Goal: Entertainment & Leisure: Browse casually

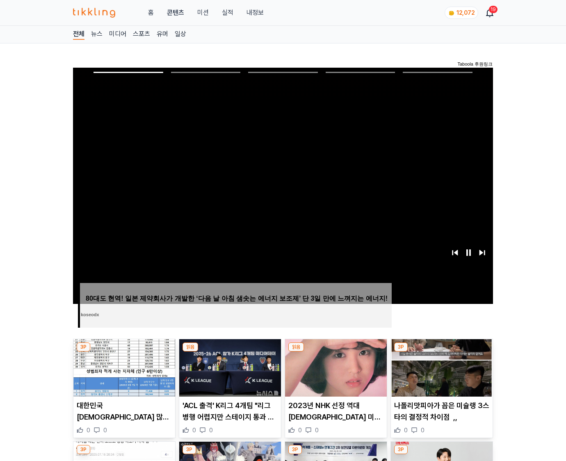
click at [441, 352] on img at bounding box center [442, 367] width 102 height 57
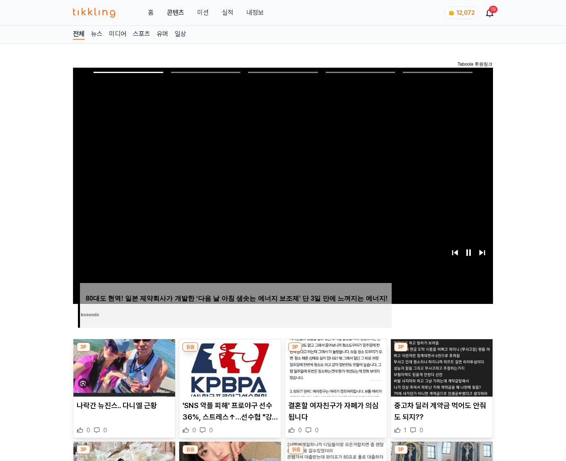
click at [441, 352] on img at bounding box center [442, 367] width 102 height 57
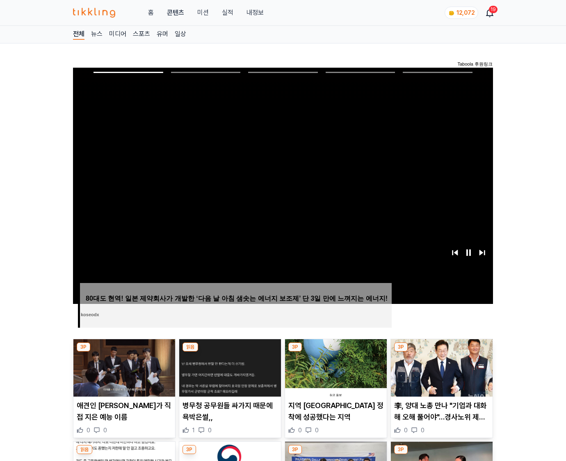
click at [441, 352] on img at bounding box center [442, 367] width 102 height 57
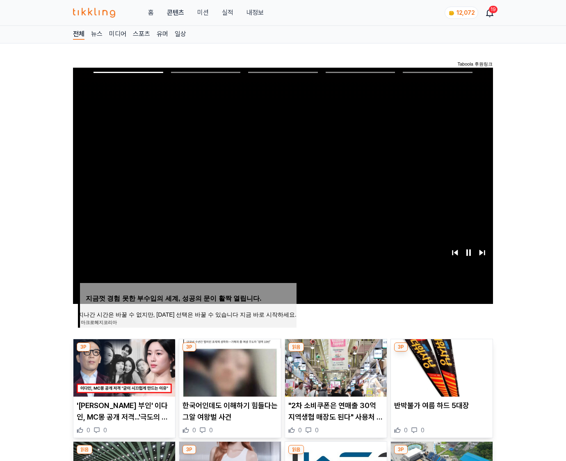
click at [441, 352] on img at bounding box center [442, 367] width 102 height 57
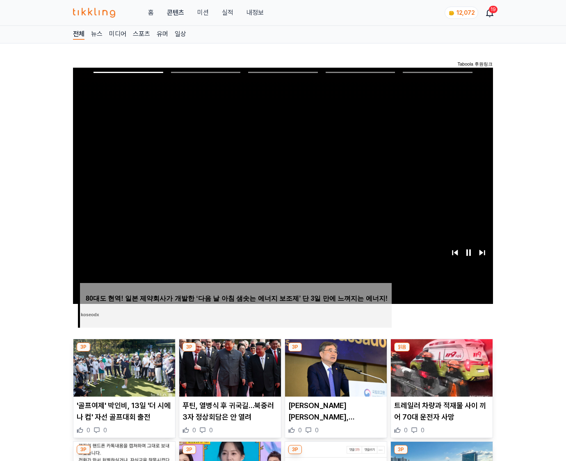
click at [441, 352] on img at bounding box center [442, 367] width 102 height 57
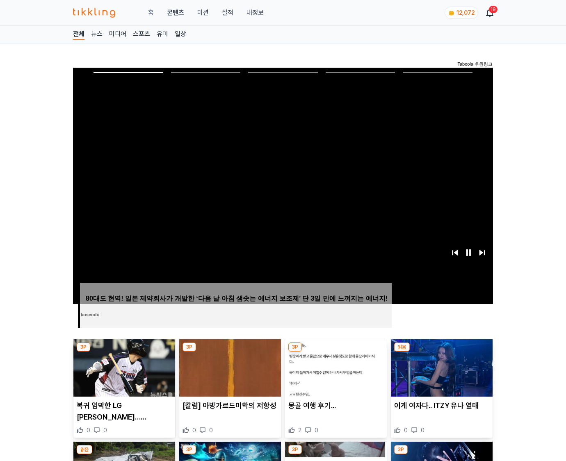
click at [441, 352] on img at bounding box center [442, 367] width 102 height 57
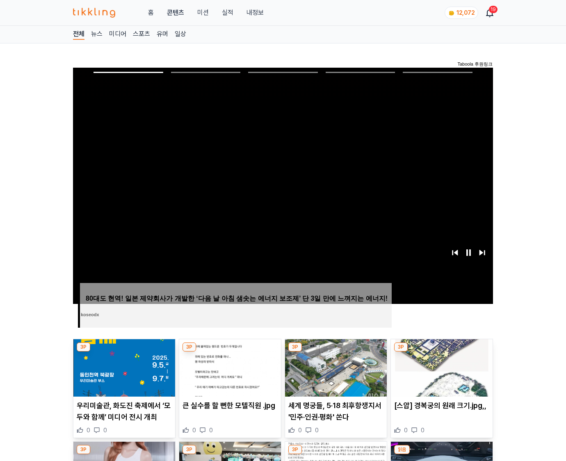
click at [441, 352] on img at bounding box center [442, 367] width 102 height 57
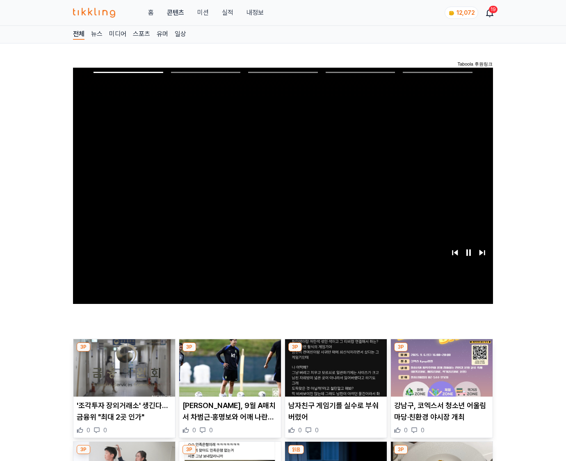
click at [441, 352] on img at bounding box center [442, 367] width 102 height 57
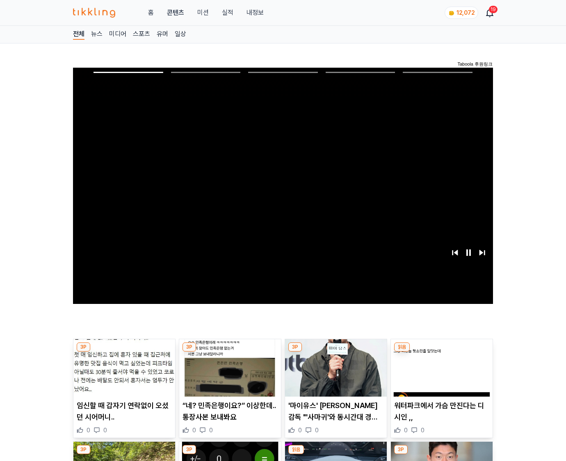
click at [441, 352] on img at bounding box center [442, 367] width 102 height 57
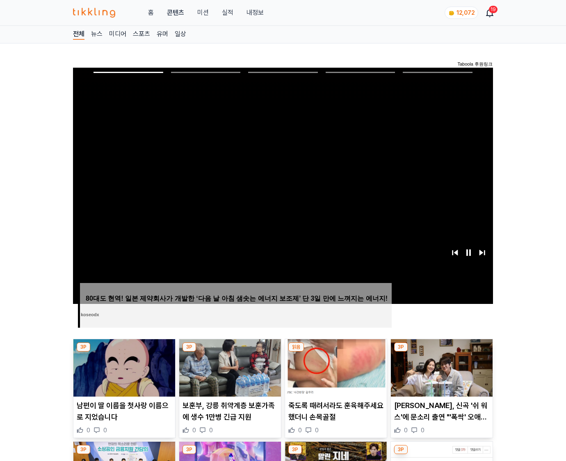
click at [441, 352] on img at bounding box center [442, 367] width 102 height 57
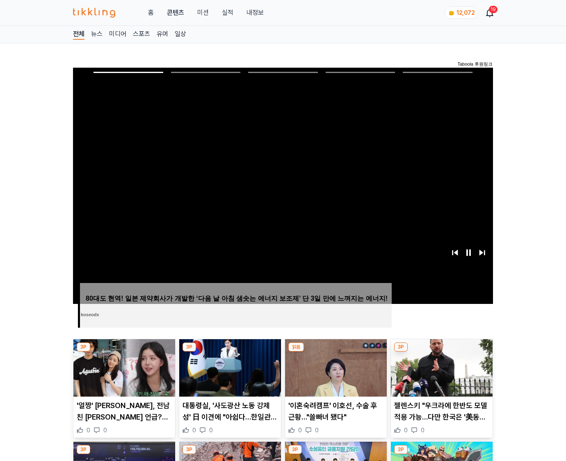
click at [441, 352] on img at bounding box center [442, 367] width 102 height 57
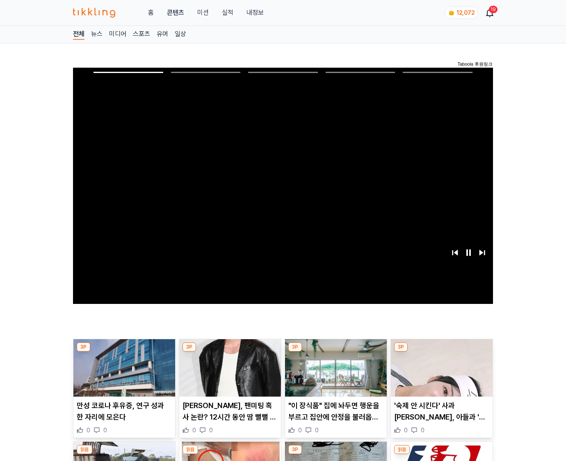
click at [441, 352] on img at bounding box center [442, 367] width 102 height 57
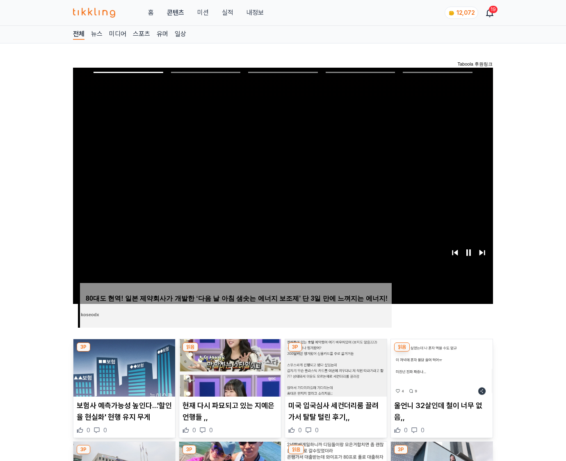
click at [441, 352] on img at bounding box center [442, 367] width 102 height 57
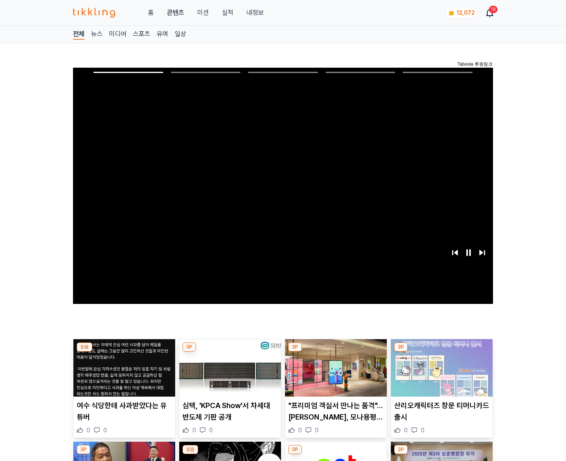
click at [441, 352] on img at bounding box center [442, 367] width 102 height 57
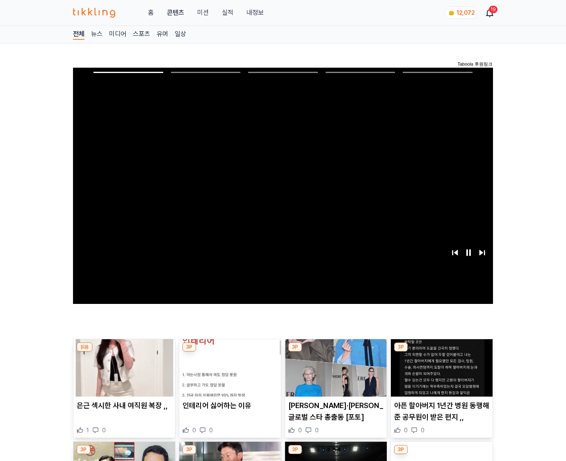
click at [441, 352] on img at bounding box center [442, 367] width 102 height 57
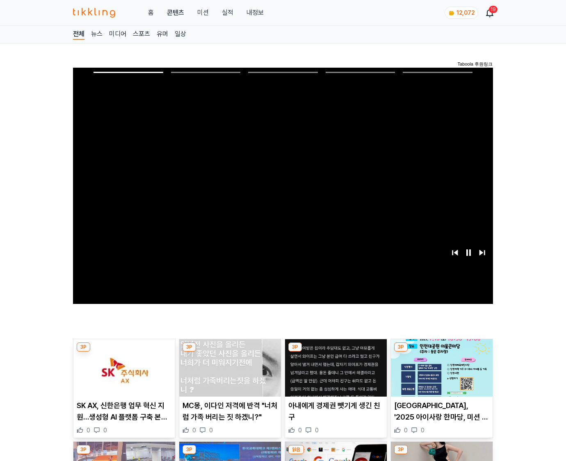
click at [441, 352] on img at bounding box center [442, 367] width 102 height 57
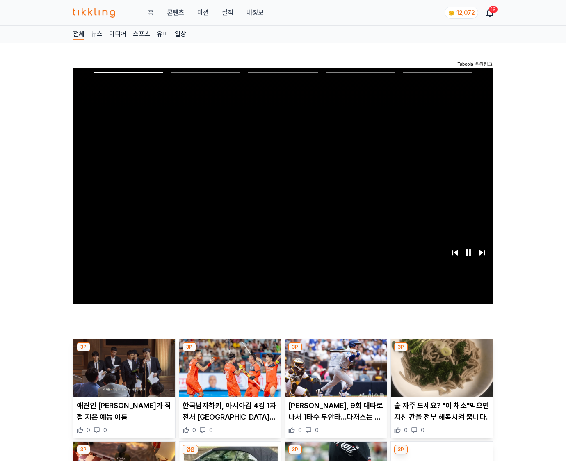
click at [441, 352] on img at bounding box center [442, 367] width 102 height 57
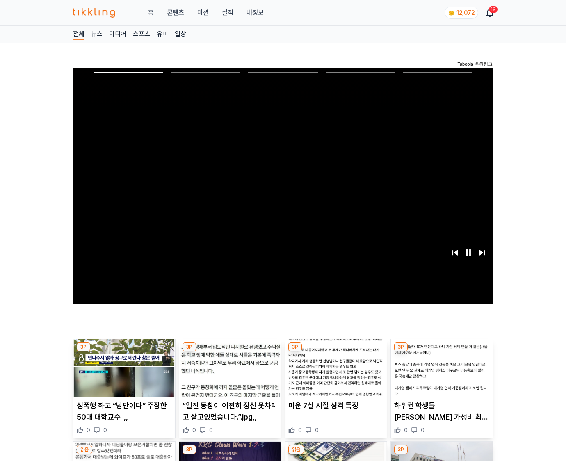
click at [441, 352] on img at bounding box center [442, 367] width 102 height 57
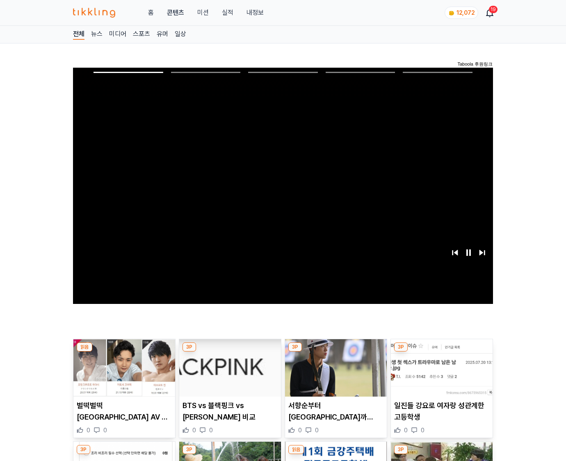
click at [441, 352] on img at bounding box center [442, 367] width 102 height 57
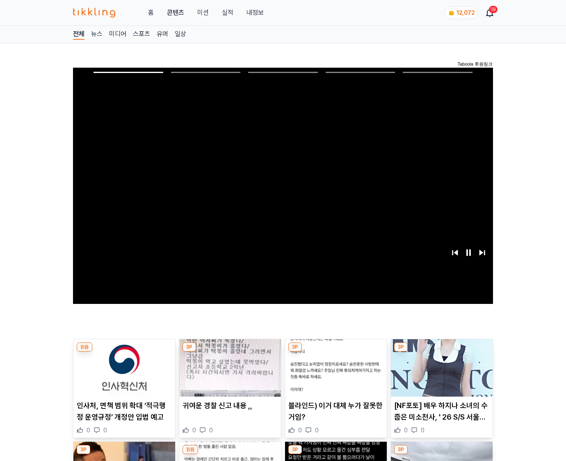
click at [441, 352] on img at bounding box center [442, 367] width 102 height 57
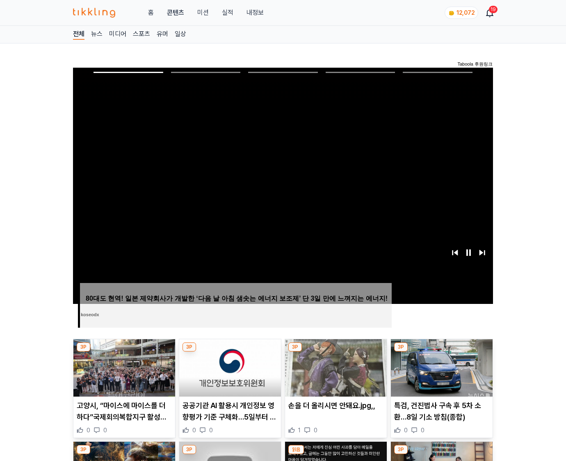
click at [441, 352] on img at bounding box center [442, 367] width 102 height 57
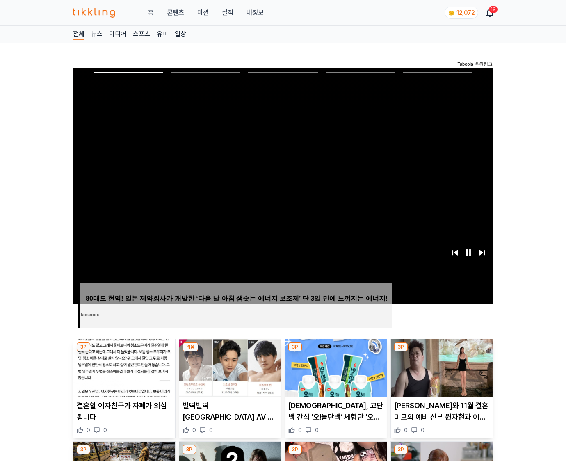
click at [441, 352] on img at bounding box center [442, 367] width 102 height 57
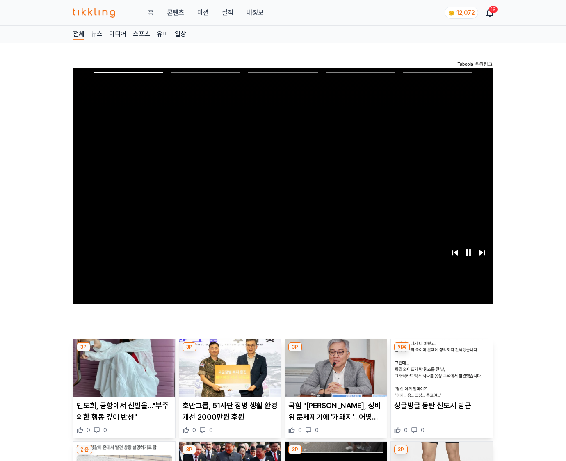
click at [441, 352] on img at bounding box center [442, 367] width 102 height 57
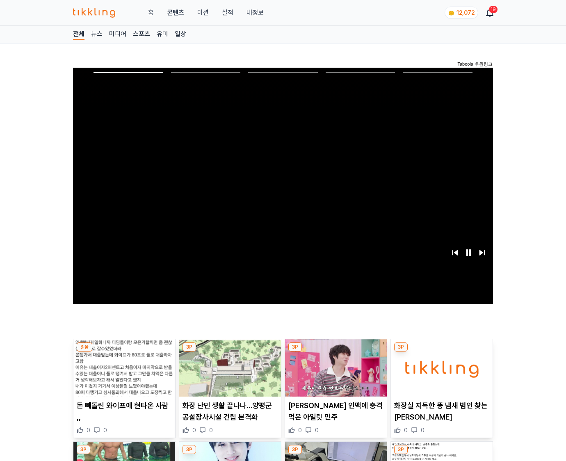
click at [441, 352] on img at bounding box center [442, 367] width 102 height 57
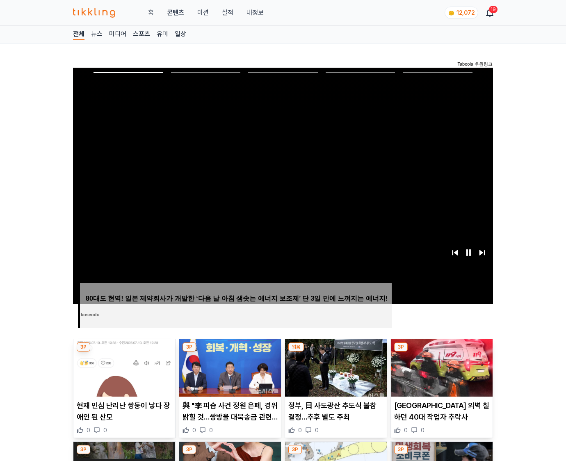
click at [441, 352] on img at bounding box center [442, 367] width 102 height 57
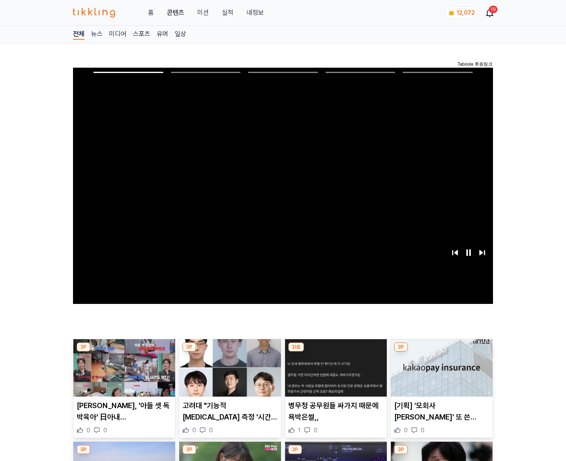
click at [441, 352] on img at bounding box center [442, 367] width 102 height 57
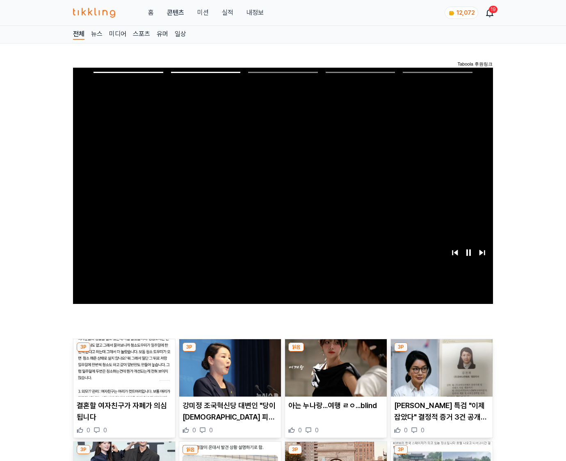
click at [441, 352] on img at bounding box center [442, 367] width 102 height 57
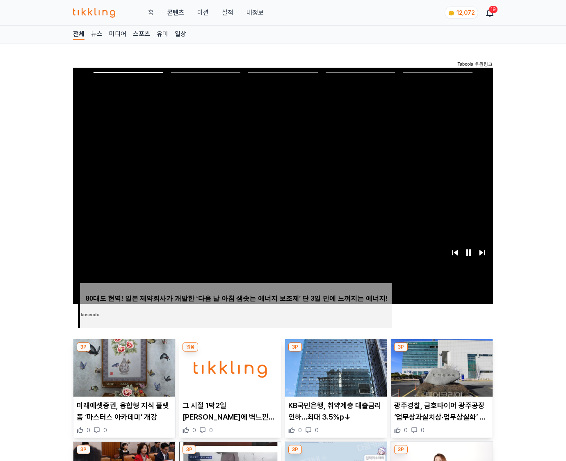
click at [441, 352] on img at bounding box center [442, 367] width 102 height 57
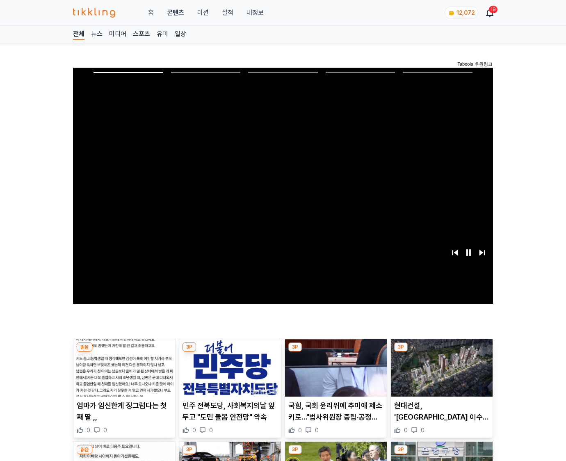
click at [441, 352] on img at bounding box center [442, 367] width 102 height 57
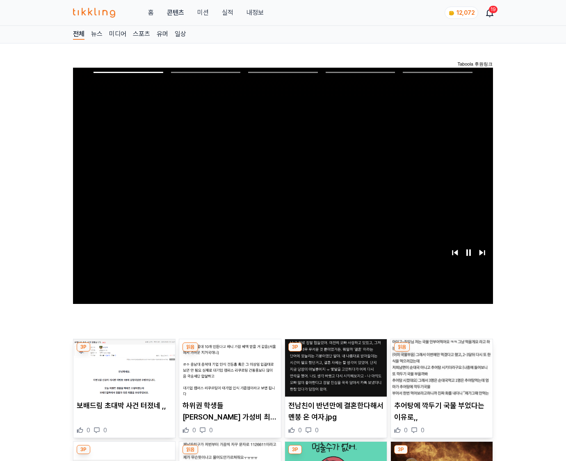
click at [441, 352] on img at bounding box center [442, 367] width 102 height 57
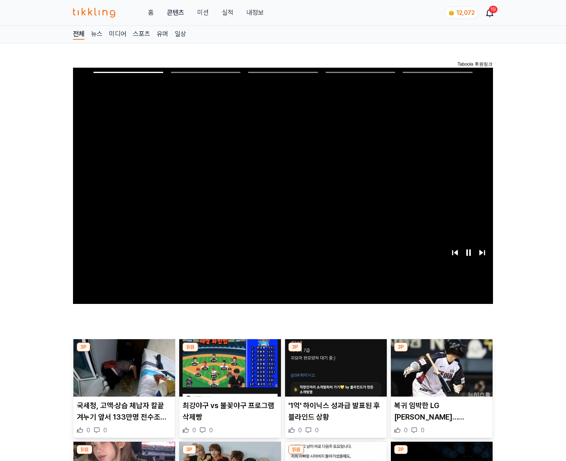
click at [441, 352] on img at bounding box center [442, 367] width 102 height 57
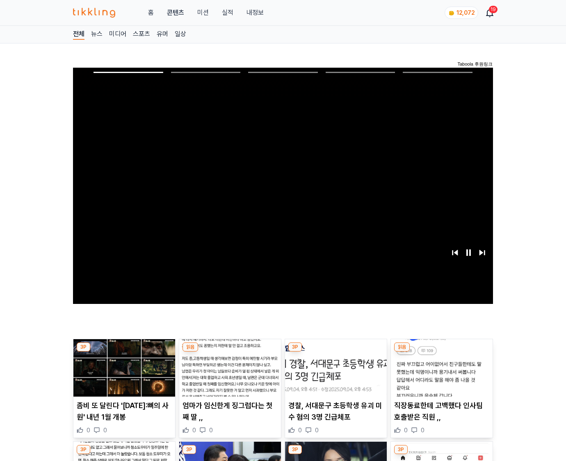
click at [441, 352] on img at bounding box center [442, 367] width 102 height 57
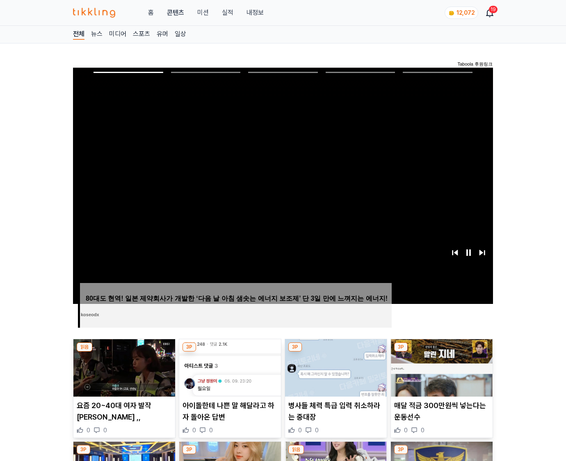
click at [441, 352] on img at bounding box center [442, 367] width 102 height 57
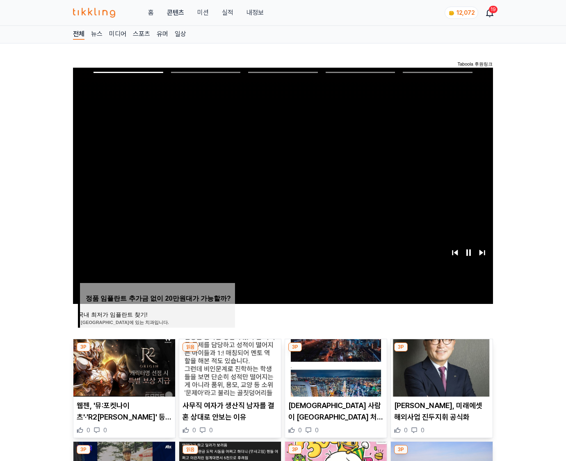
click at [441, 352] on img at bounding box center [442, 367] width 102 height 57
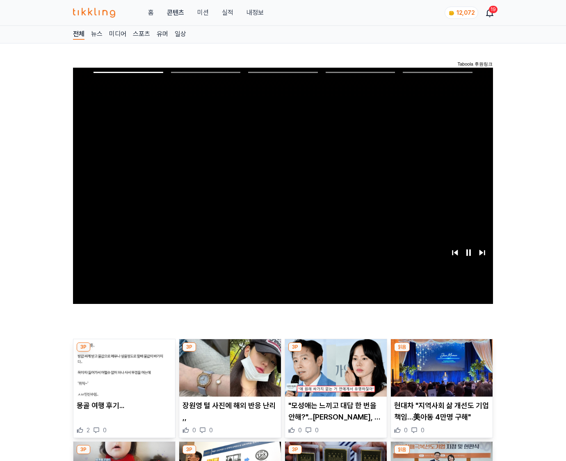
click at [441, 352] on img at bounding box center [442, 367] width 102 height 57
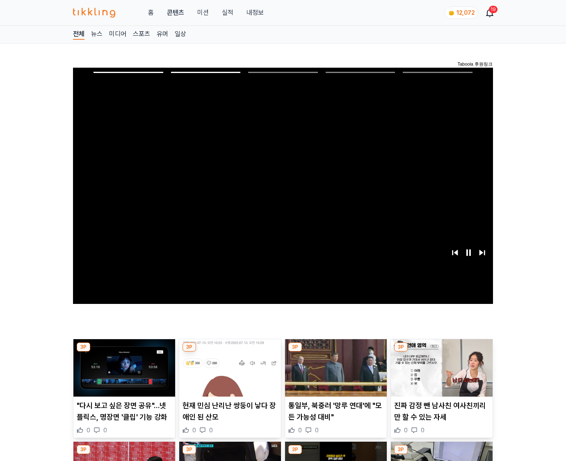
click at [441, 352] on img at bounding box center [442, 367] width 102 height 57
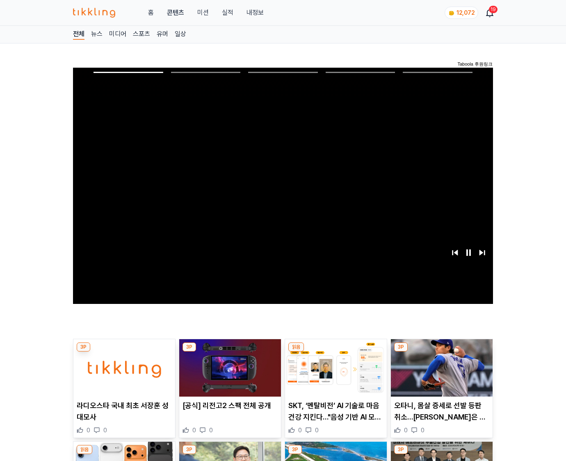
click at [441, 352] on img at bounding box center [442, 367] width 102 height 57
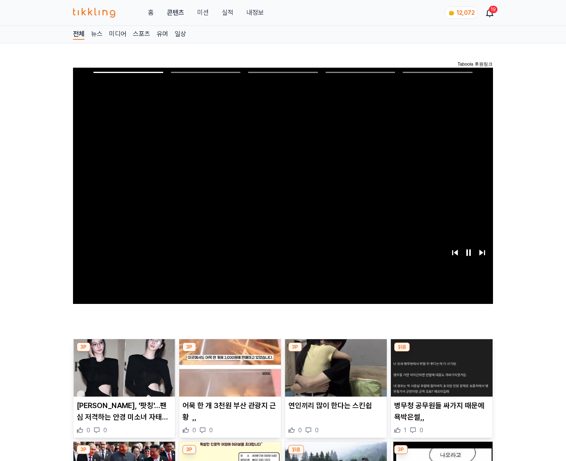
click at [441, 352] on img at bounding box center [442, 367] width 102 height 57
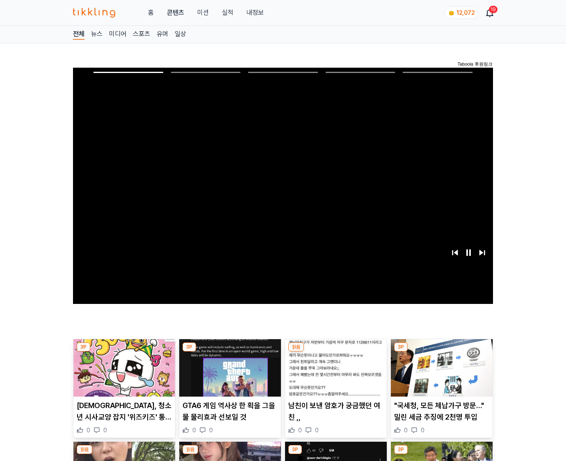
click at [441, 352] on img at bounding box center [442, 367] width 102 height 57
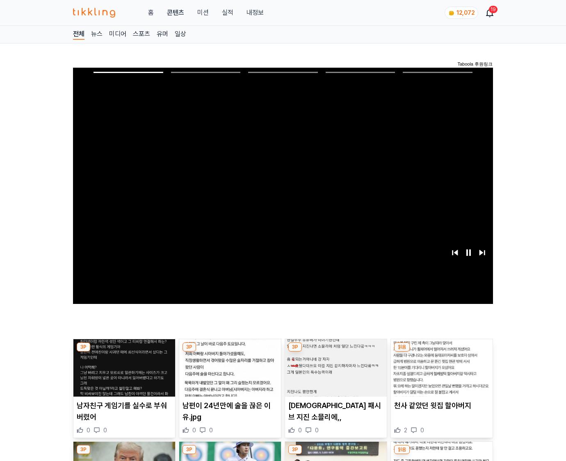
click at [441, 352] on img at bounding box center [442, 367] width 102 height 57
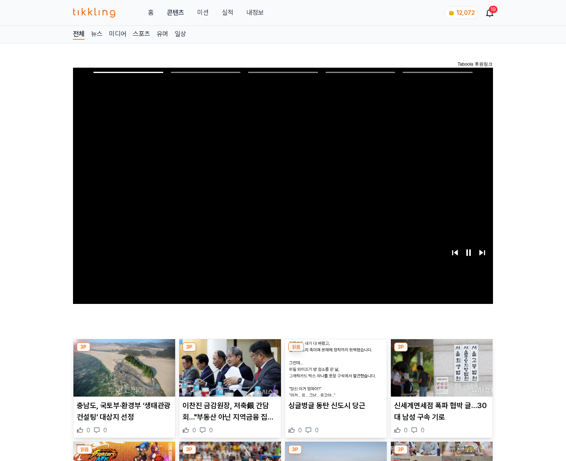
click at [441, 352] on img at bounding box center [442, 367] width 102 height 57
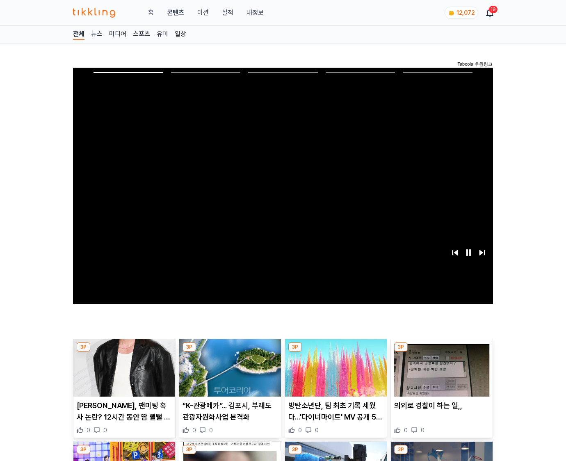
click at [441, 352] on img at bounding box center [442, 367] width 102 height 57
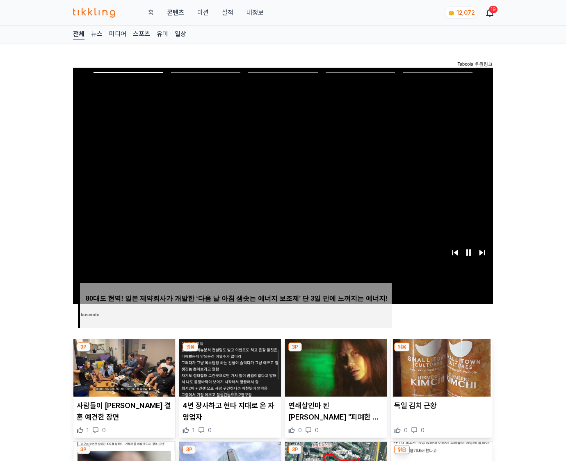
click at [441, 352] on img at bounding box center [442, 367] width 102 height 57
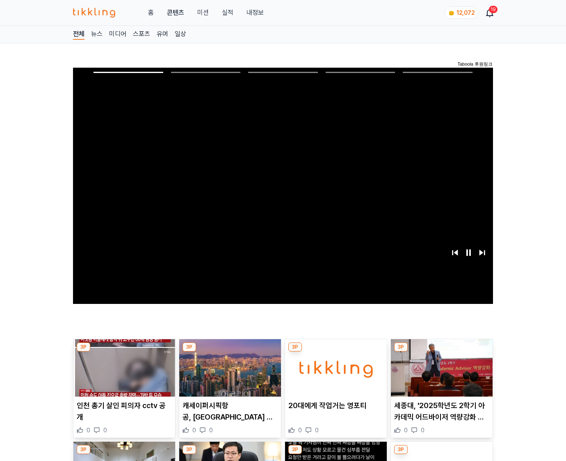
click at [441, 352] on img at bounding box center [442, 367] width 102 height 57
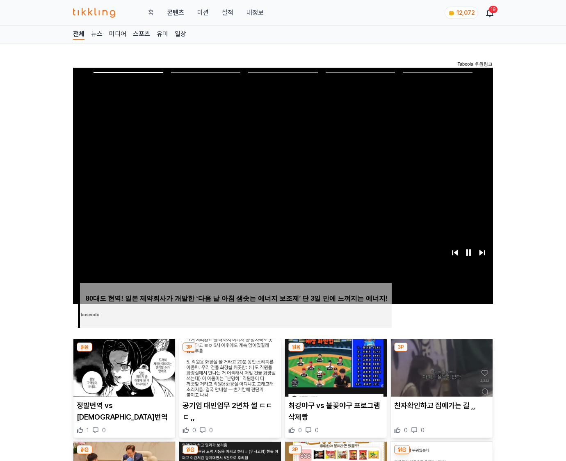
click at [441, 352] on img at bounding box center [442, 367] width 102 height 57
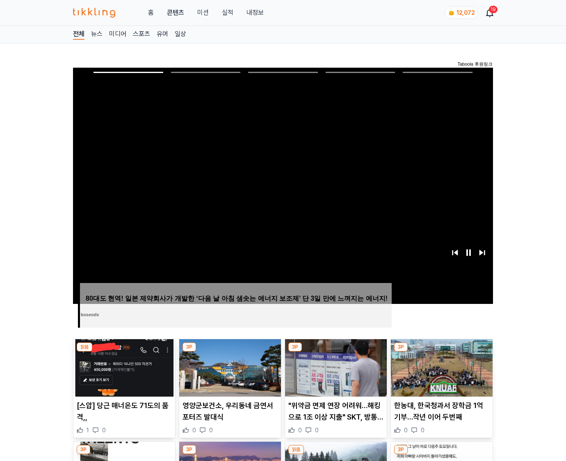
click at [441, 352] on img at bounding box center [442, 367] width 102 height 57
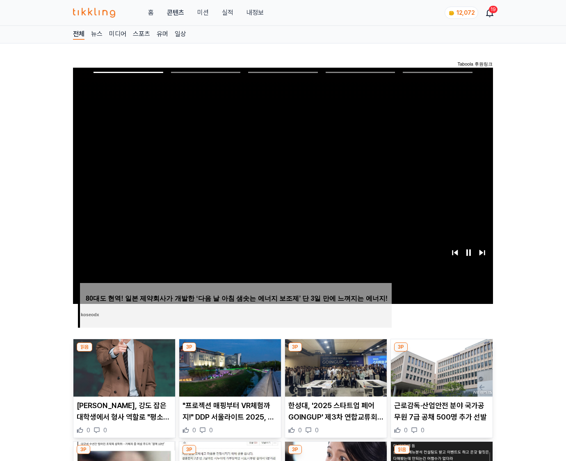
click at [441, 352] on img at bounding box center [442, 367] width 102 height 57
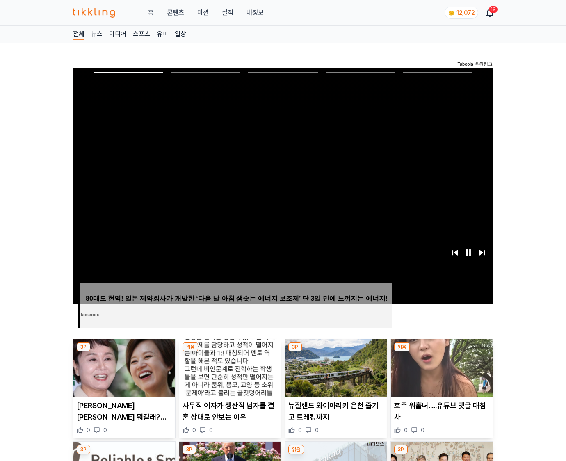
click at [441, 352] on img at bounding box center [442, 367] width 102 height 57
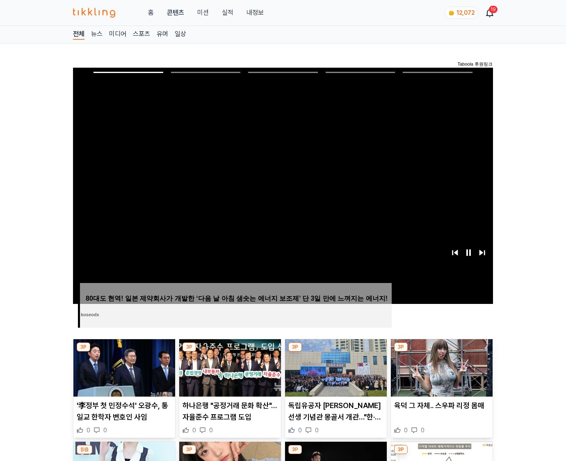
click at [441, 352] on img at bounding box center [442, 367] width 102 height 57
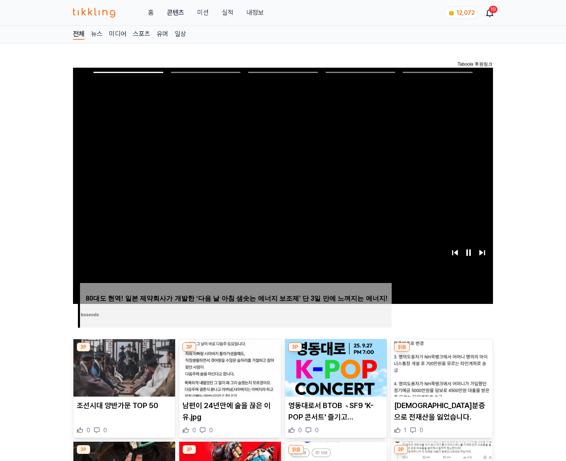
click at [441, 352] on img at bounding box center [442, 367] width 102 height 57
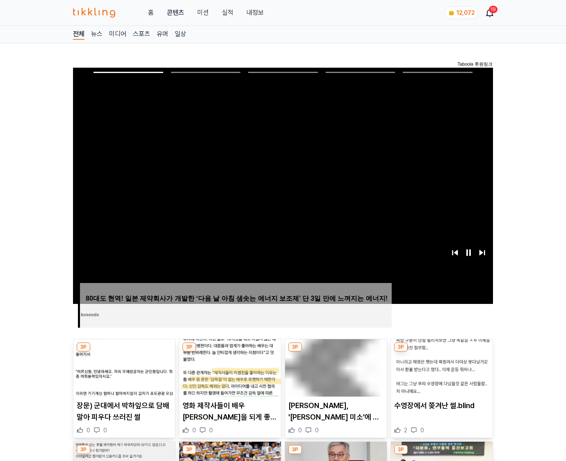
click at [441, 352] on img at bounding box center [442, 367] width 102 height 57
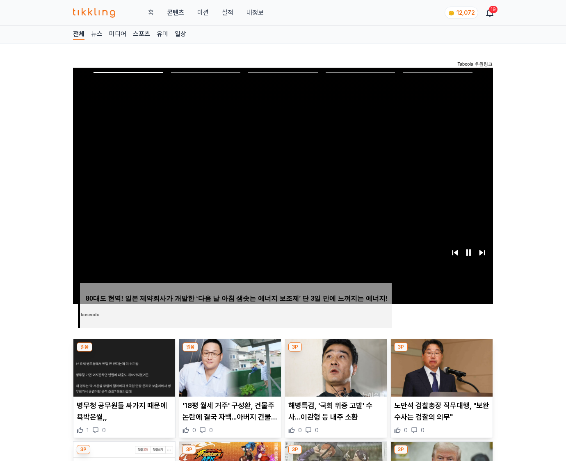
click at [441, 352] on img at bounding box center [442, 367] width 102 height 57
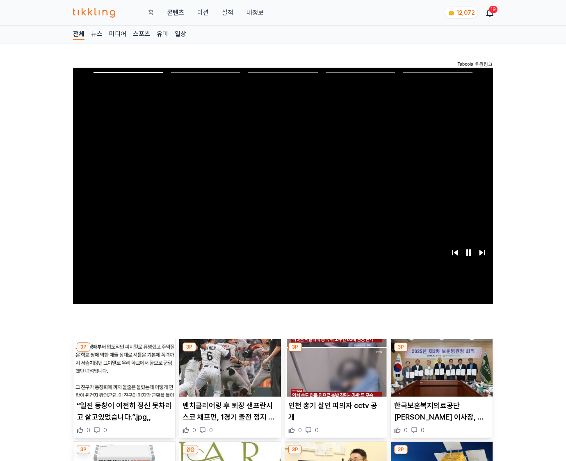
click at [441, 352] on img at bounding box center [442, 367] width 102 height 57
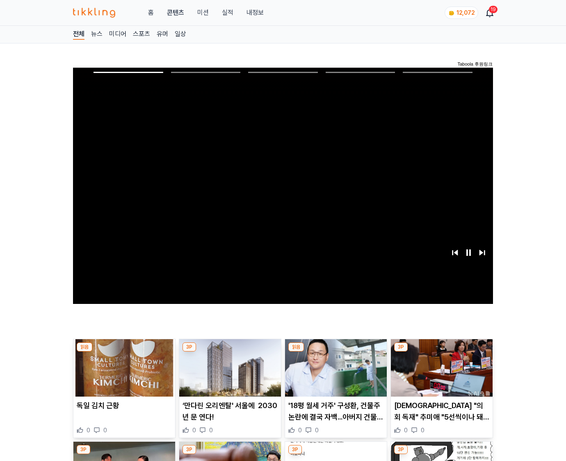
click at [441, 352] on img at bounding box center [442, 367] width 102 height 57
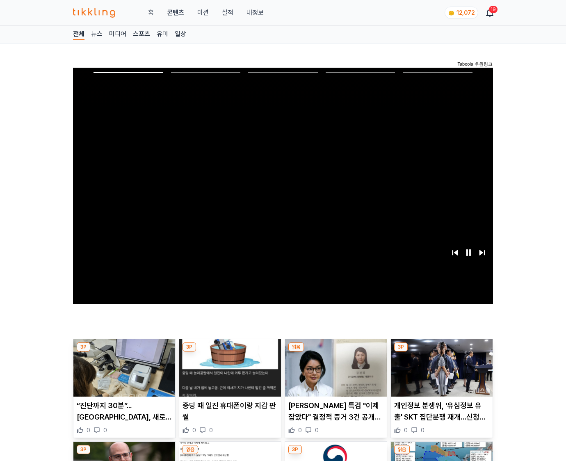
click at [441, 352] on img at bounding box center [442, 367] width 102 height 57
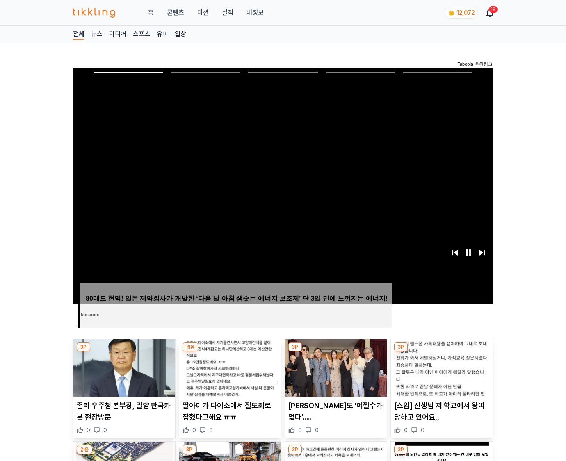
click at [441, 352] on img at bounding box center [442, 367] width 102 height 57
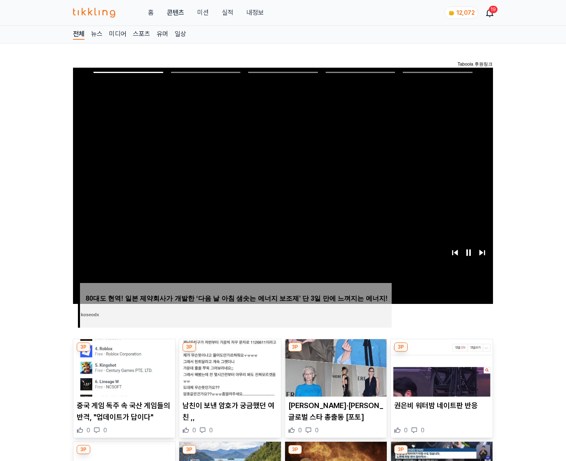
click at [441, 352] on img at bounding box center [442, 367] width 102 height 57
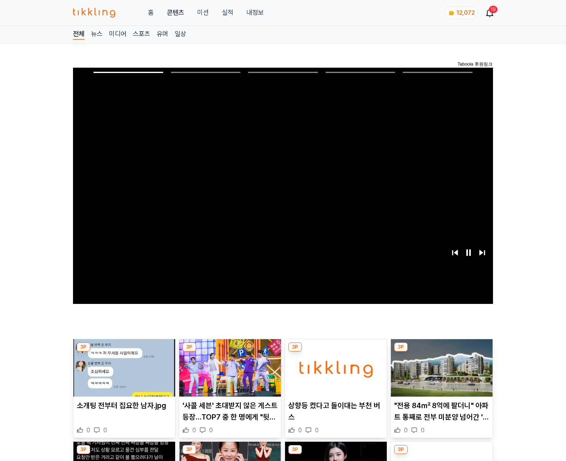
click at [441, 352] on img at bounding box center [442, 367] width 102 height 57
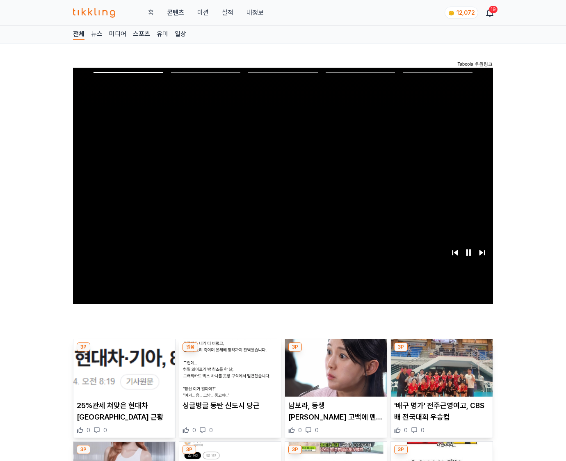
click at [441, 352] on img at bounding box center [442, 367] width 102 height 57
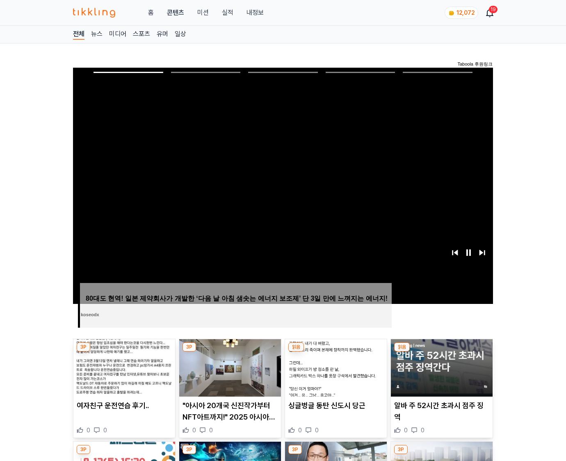
click at [441, 352] on img at bounding box center [442, 367] width 102 height 57
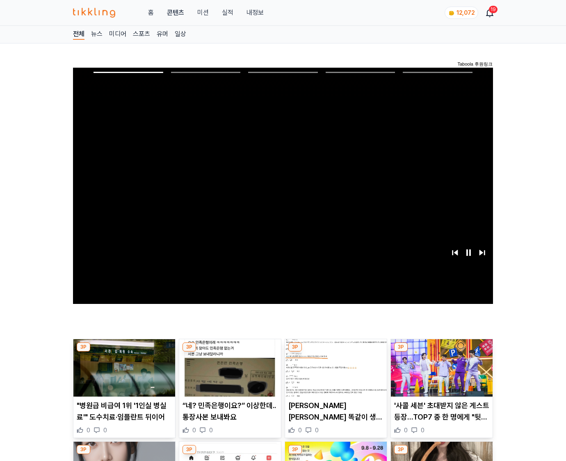
click at [441, 352] on img at bounding box center [442, 367] width 102 height 57
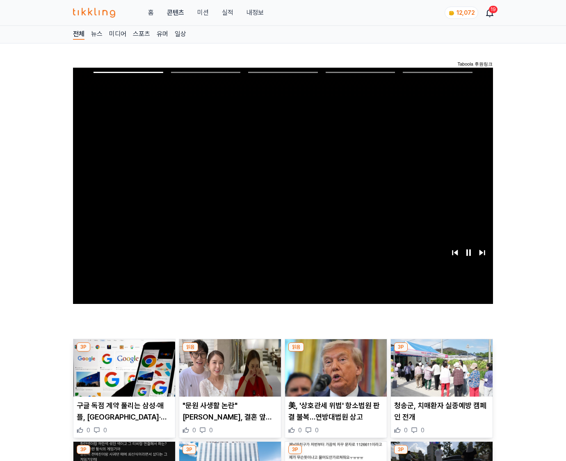
click at [441, 352] on img at bounding box center [442, 367] width 102 height 57
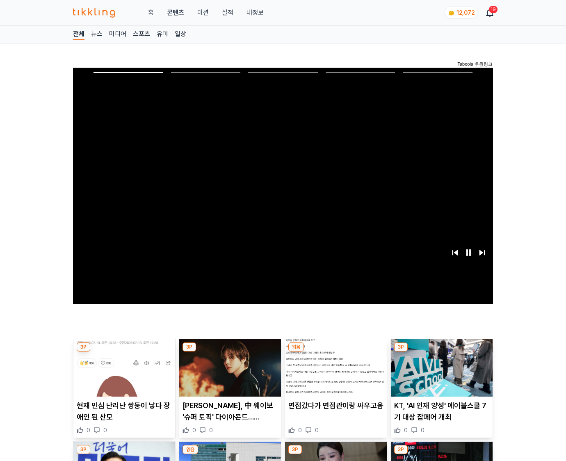
click at [441, 352] on img at bounding box center [442, 367] width 102 height 57
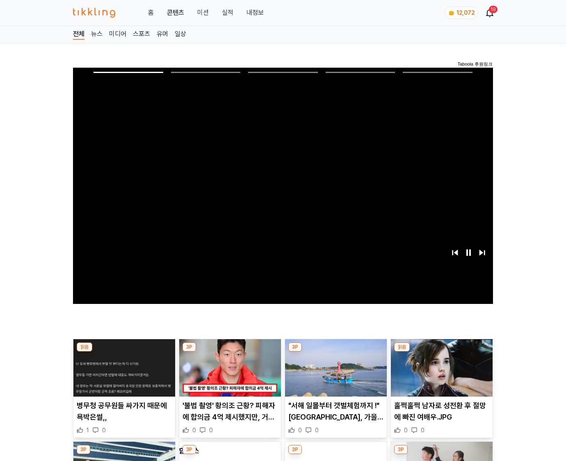
click at [441, 352] on img at bounding box center [442, 367] width 102 height 57
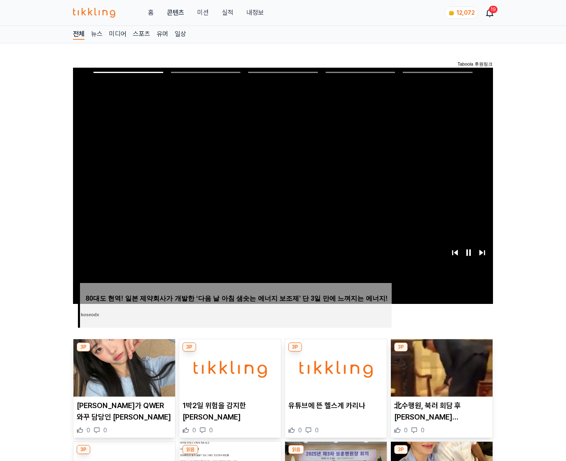
click at [441, 352] on img at bounding box center [442, 367] width 102 height 57
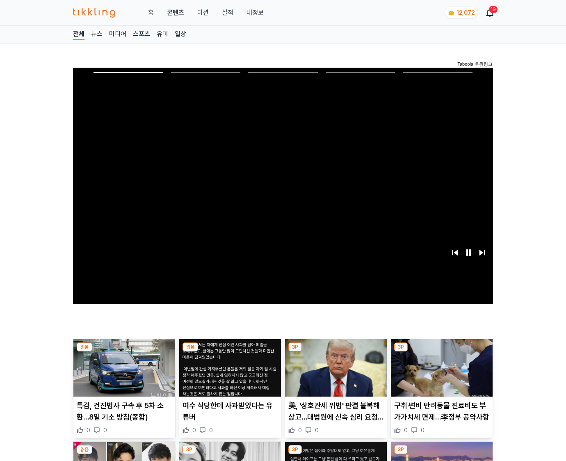
click at [441, 352] on img at bounding box center [442, 367] width 102 height 57
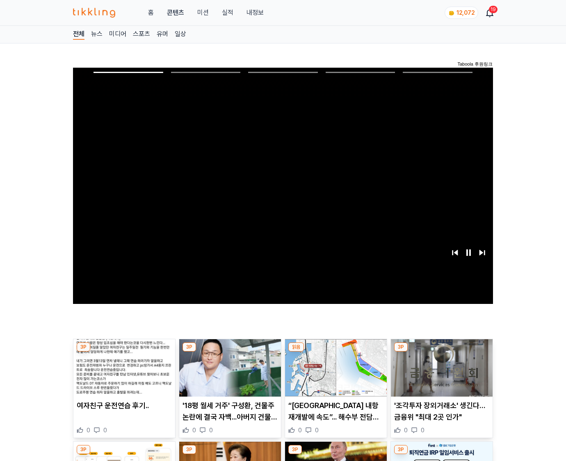
click at [441, 352] on img at bounding box center [442, 367] width 102 height 57
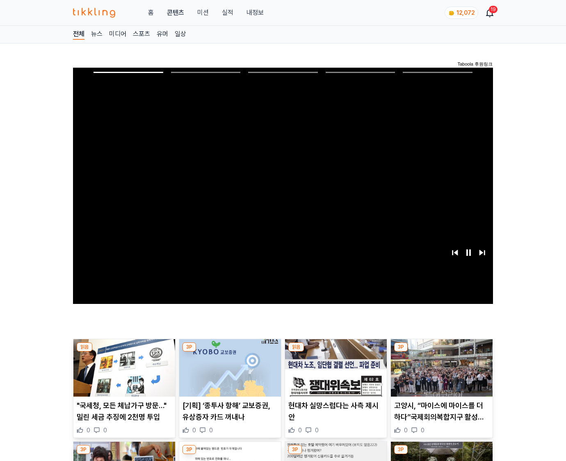
click at [441, 352] on img at bounding box center [442, 367] width 102 height 57
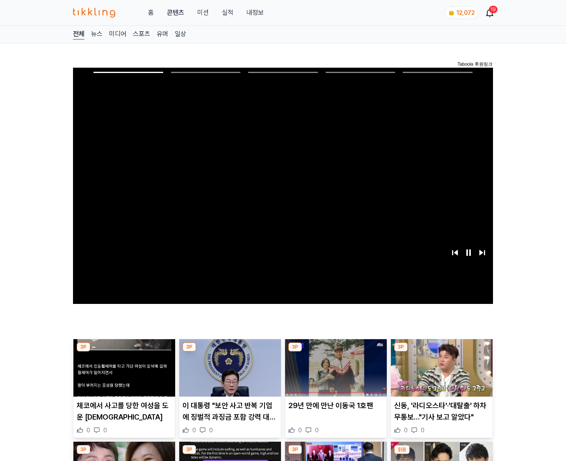
click at [441, 352] on img at bounding box center [442, 367] width 102 height 57
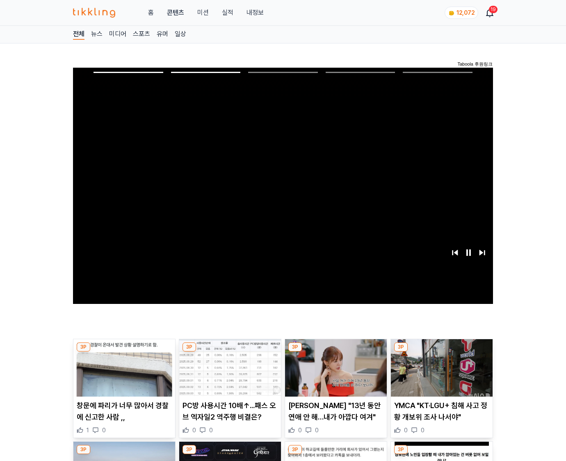
click at [441, 352] on img at bounding box center [442, 367] width 102 height 57
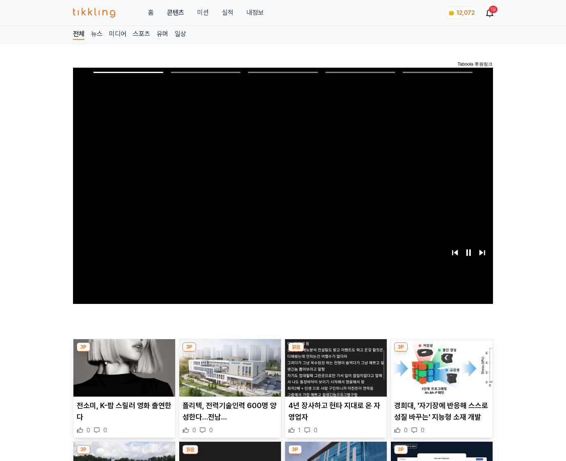
click at [441, 352] on img at bounding box center [442, 367] width 102 height 57
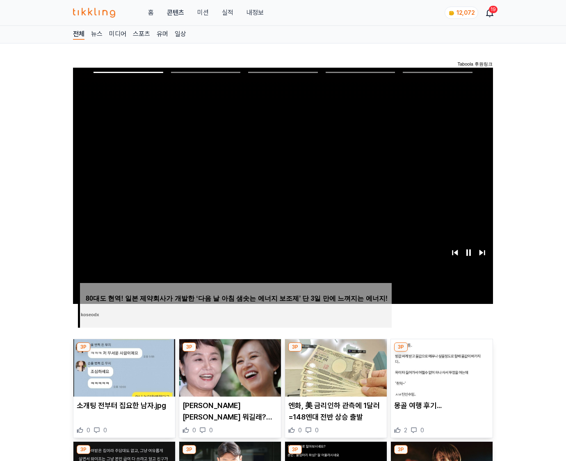
click at [441, 352] on img at bounding box center [442, 367] width 102 height 57
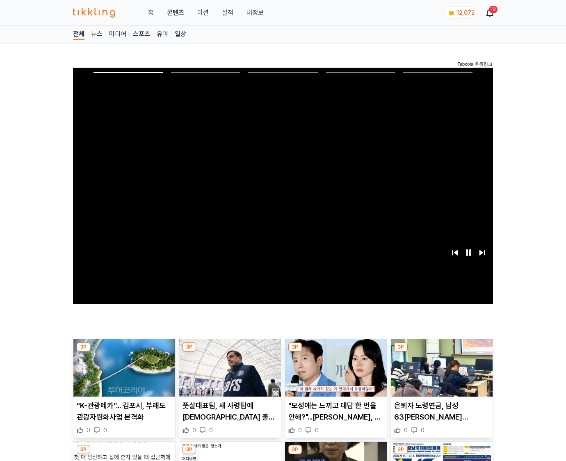
click at [441, 352] on img at bounding box center [442, 367] width 102 height 57
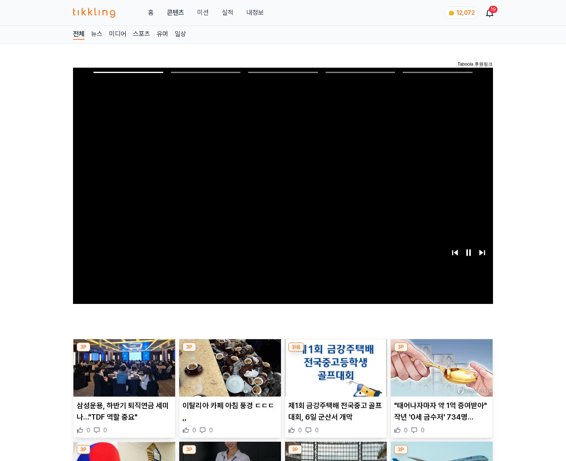
click at [441, 352] on img at bounding box center [442, 367] width 102 height 57
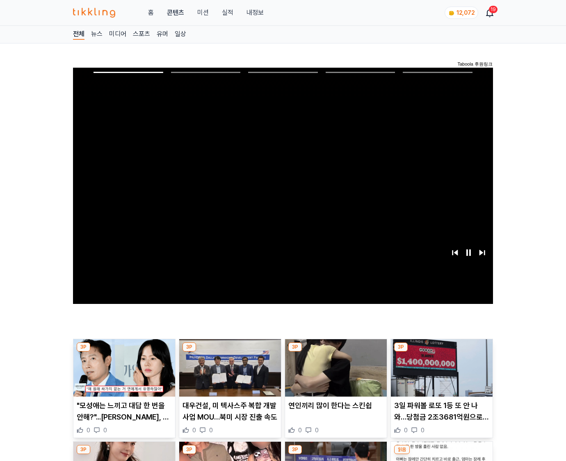
click at [441, 352] on img at bounding box center [442, 367] width 102 height 57
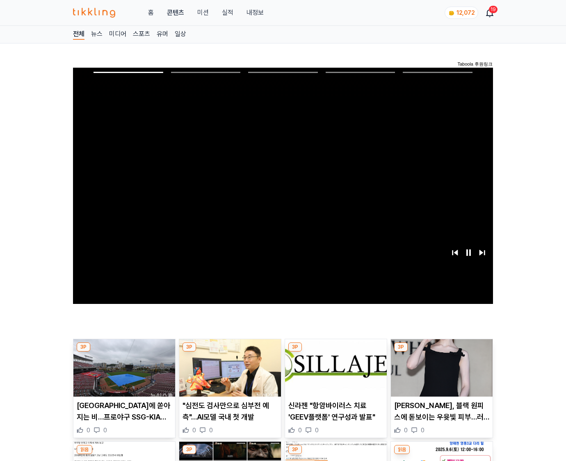
click at [441, 352] on img at bounding box center [442, 367] width 102 height 57
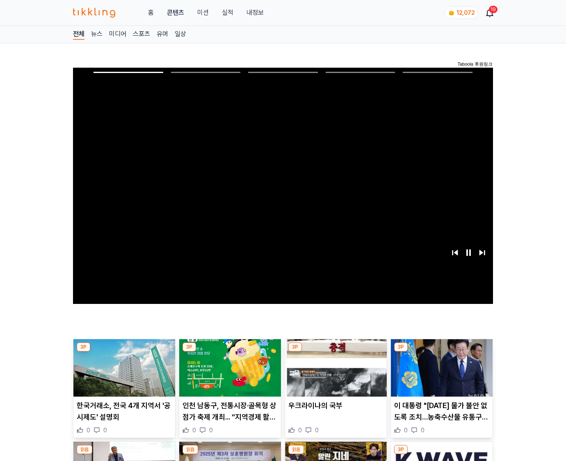
click at [441, 352] on img at bounding box center [442, 367] width 102 height 57
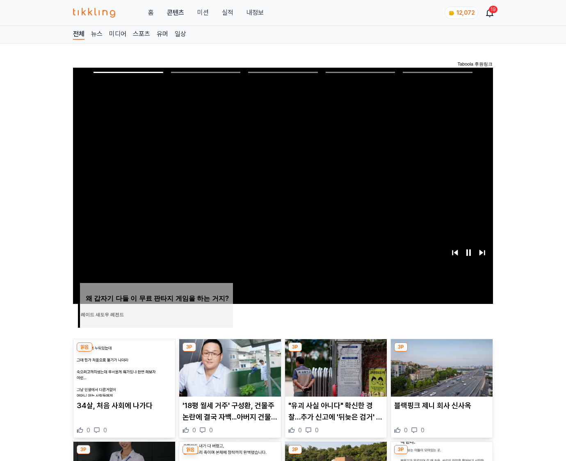
click at [441, 352] on img at bounding box center [442, 367] width 102 height 57
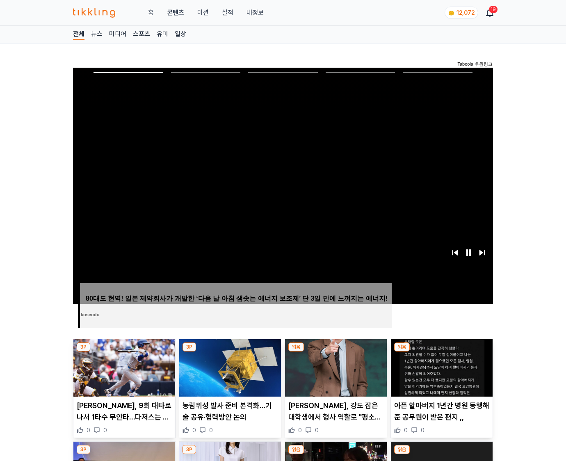
click at [441, 352] on img at bounding box center [442, 367] width 102 height 57
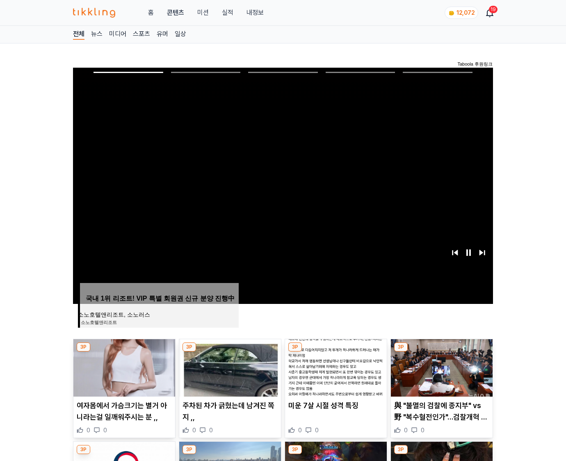
click at [441, 352] on img at bounding box center [442, 367] width 102 height 57
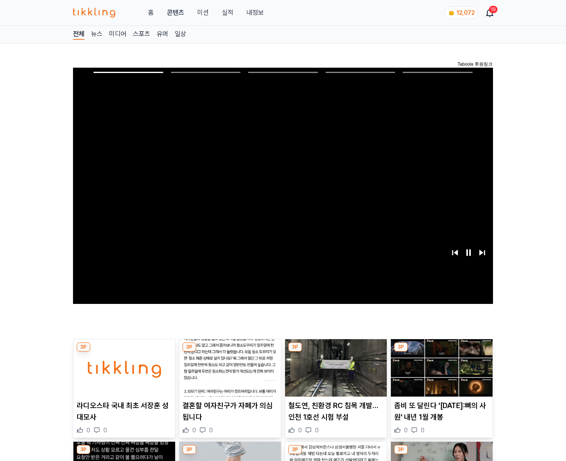
click at [441, 352] on img at bounding box center [442, 367] width 102 height 57
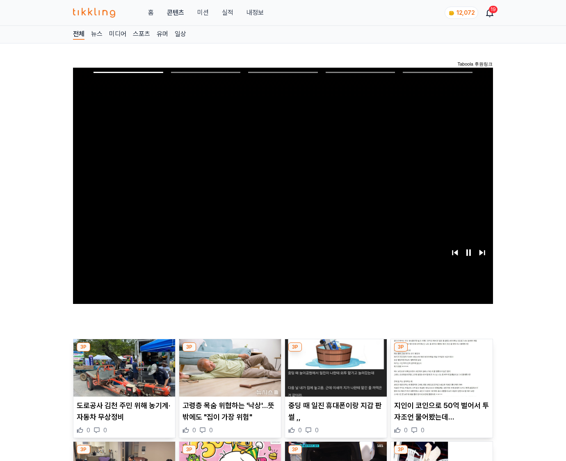
click at [441, 352] on img at bounding box center [442, 367] width 102 height 57
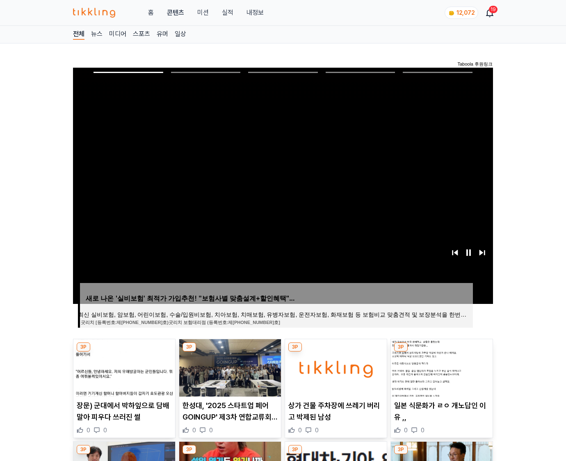
click at [441, 352] on img at bounding box center [442, 367] width 102 height 57
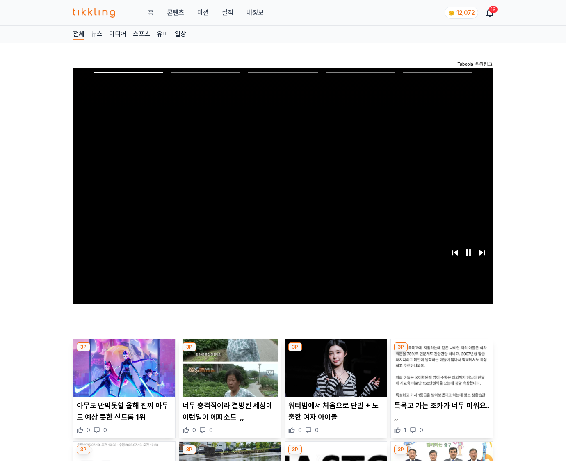
click at [441, 352] on img at bounding box center [442, 367] width 102 height 57
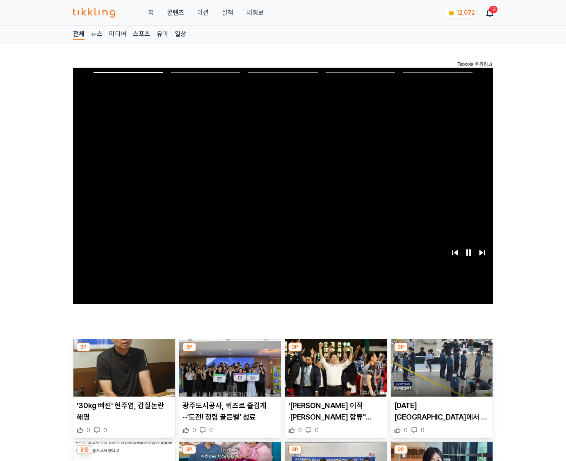
click at [441, 352] on img at bounding box center [442, 367] width 102 height 57
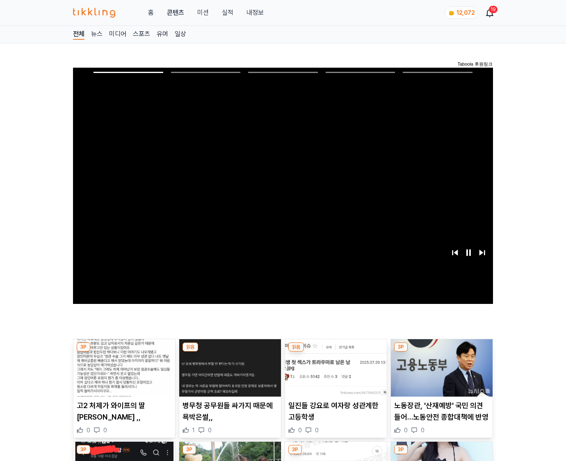
click at [441, 352] on img at bounding box center [442, 367] width 102 height 57
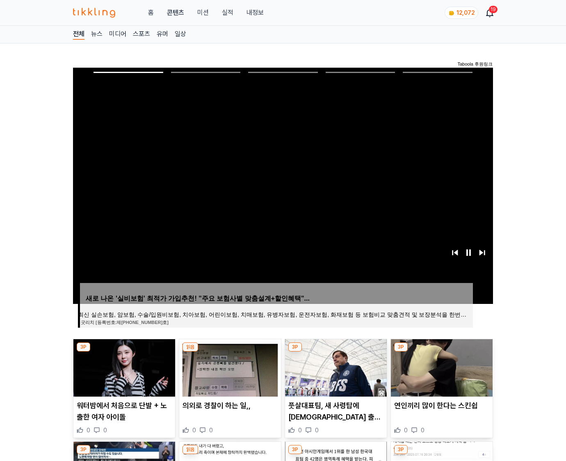
click at [441, 352] on img at bounding box center [442, 367] width 102 height 57
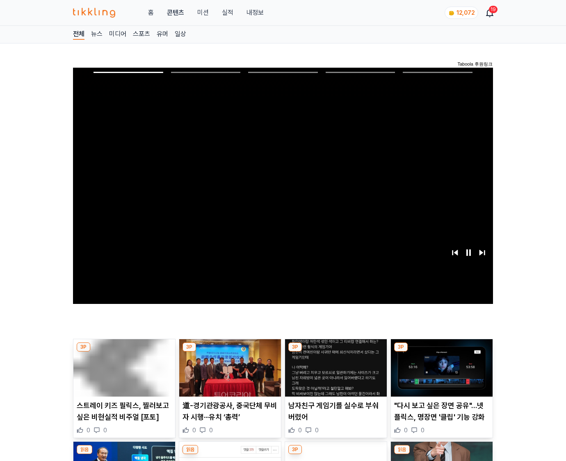
click at [441, 352] on img at bounding box center [442, 367] width 102 height 57
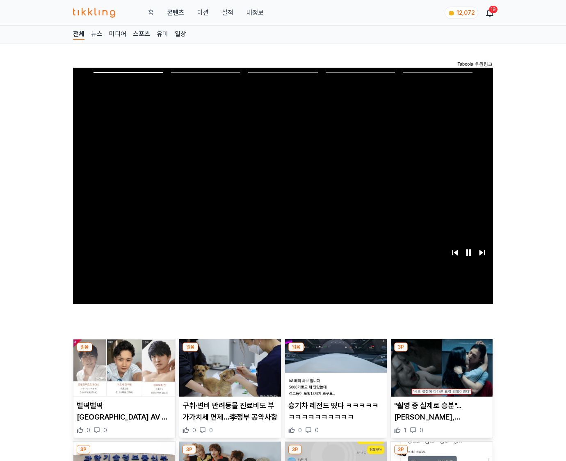
click at [441, 352] on img at bounding box center [442, 367] width 102 height 57
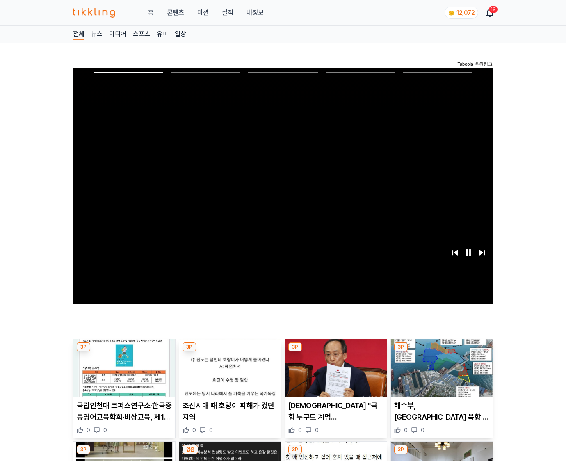
click at [441, 352] on img at bounding box center [442, 367] width 102 height 57
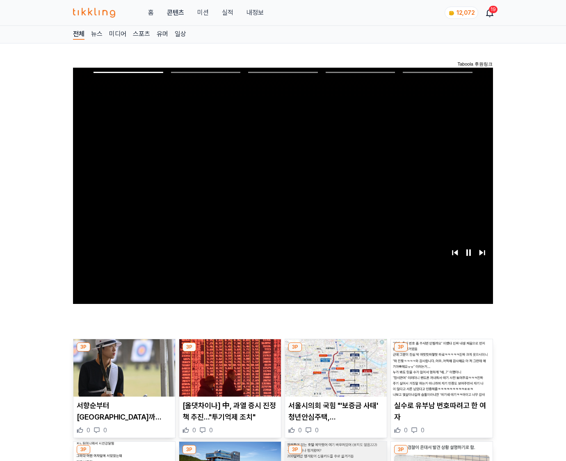
click at [441, 352] on img at bounding box center [442, 367] width 102 height 57
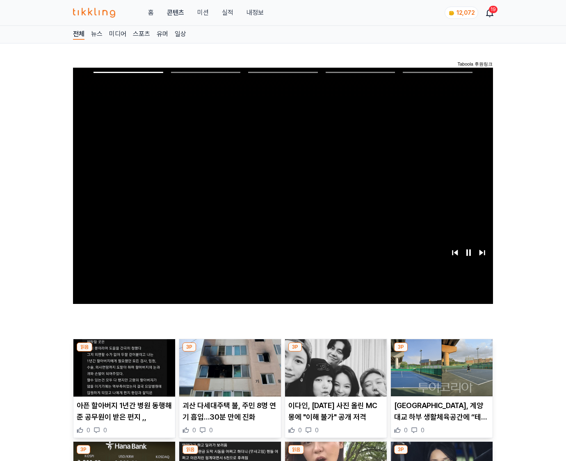
click at [441, 352] on img at bounding box center [442, 367] width 102 height 57
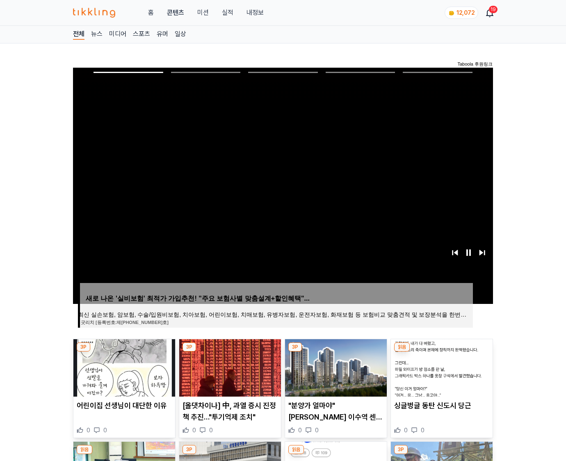
click at [441, 352] on img at bounding box center [442, 367] width 102 height 57
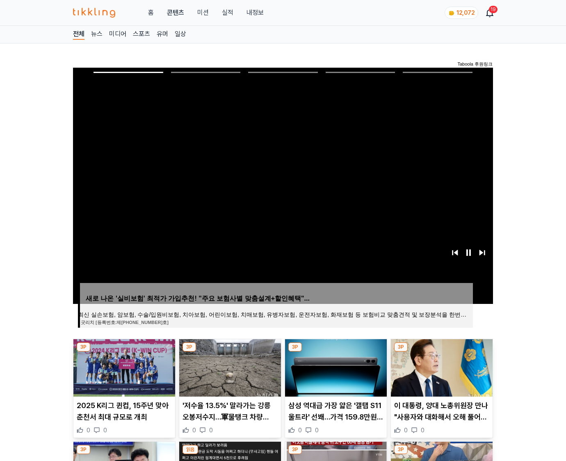
click at [441, 352] on img at bounding box center [442, 367] width 102 height 57
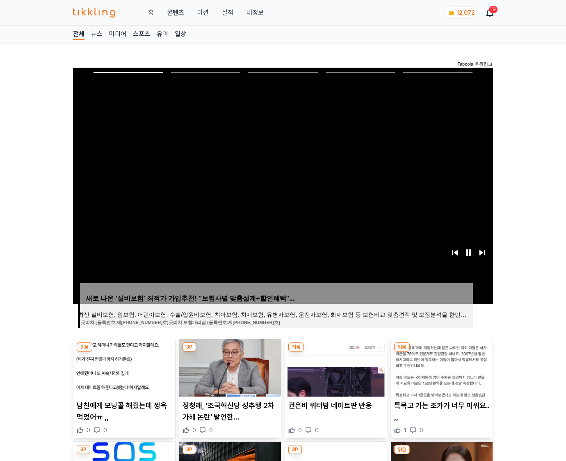
click at [441, 352] on img at bounding box center [442, 367] width 102 height 57
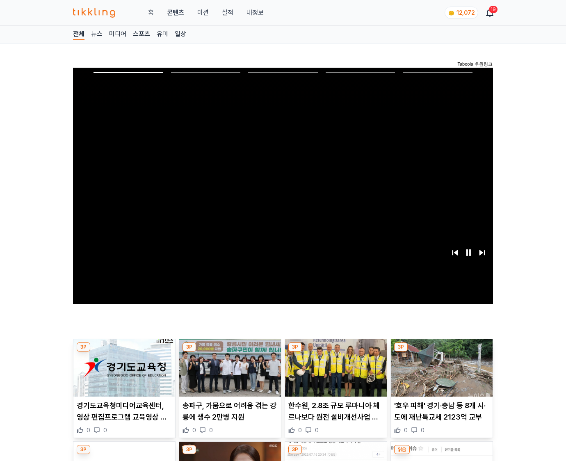
click at [441, 352] on img at bounding box center [442, 367] width 102 height 57
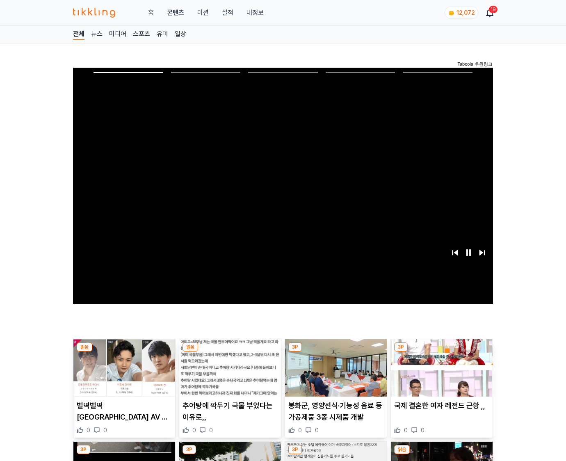
click at [441, 352] on img at bounding box center [442, 367] width 102 height 57
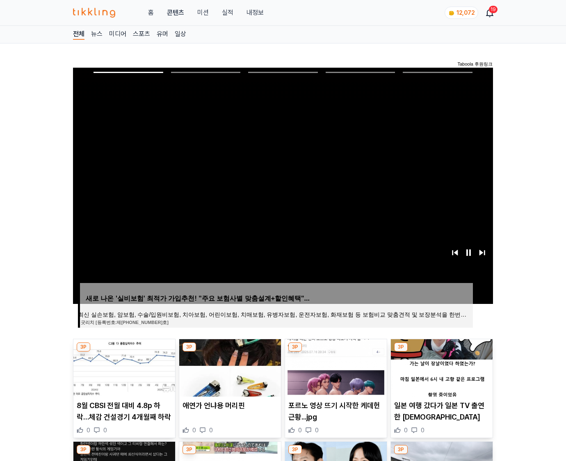
click at [441, 352] on img at bounding box center [442, 367] width 102 height 57
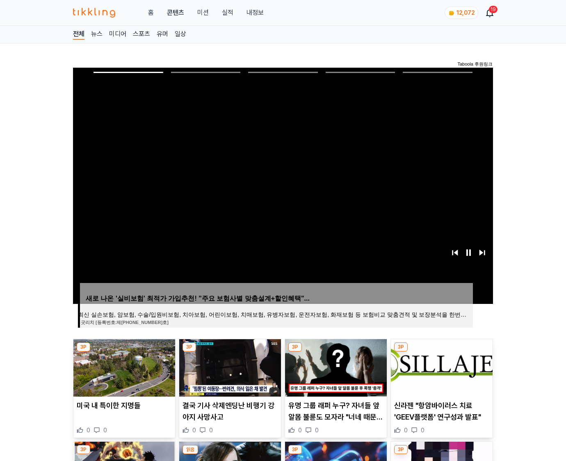
click at [441, 352] on img at bounding box center [442, 367] width 102 height 57
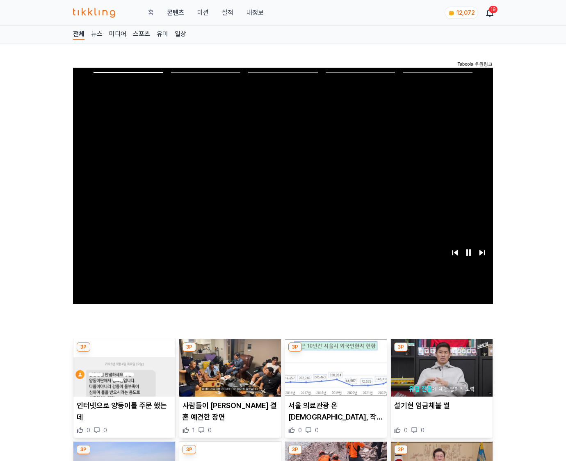
click at [441, 352] on img at bounding box center [442, 367] width 102 height 57
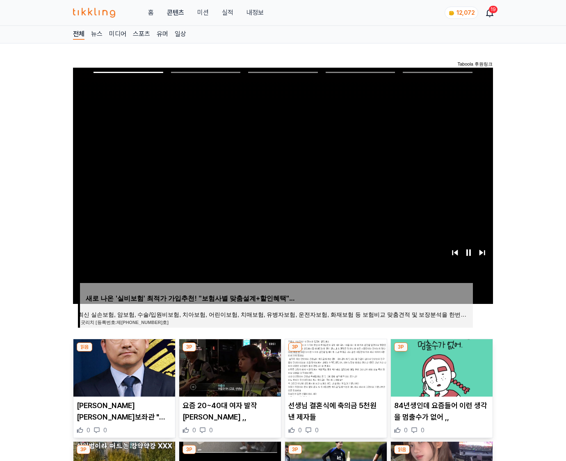
click at [441, 352] on img at bounding box center [442, 367] width 102 height 57
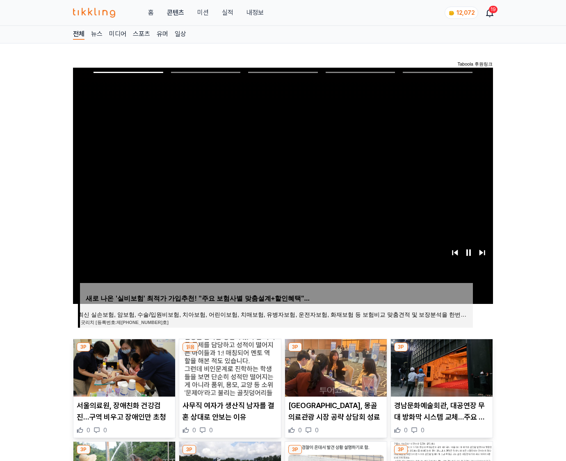
click at [441, 352] on img at bounding box center [442, 367] width 102 height 57
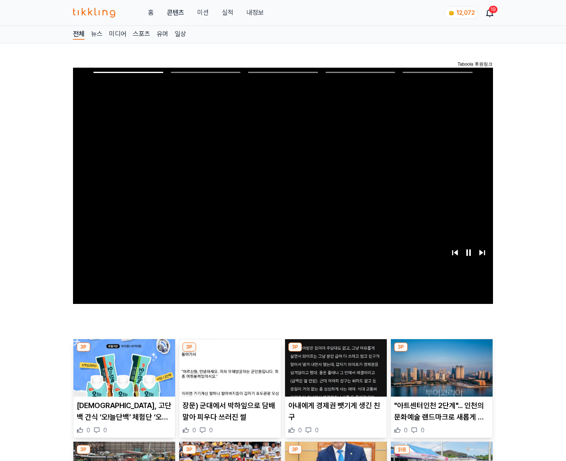
click at [441, 352] on img at bounding box center [442, 367] width 102 height 57
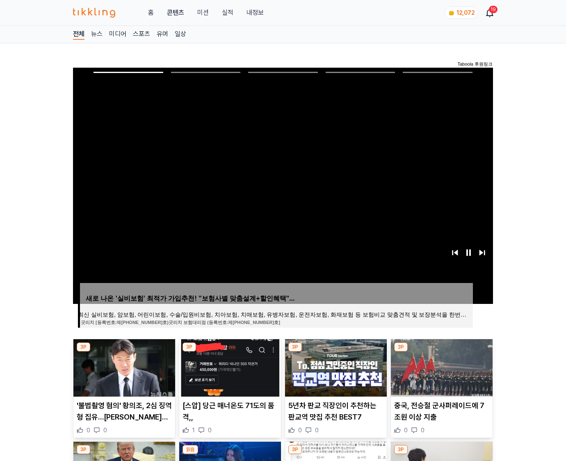
click at [441, 352] on img at bounding box center [442, 367] width 102 height 57
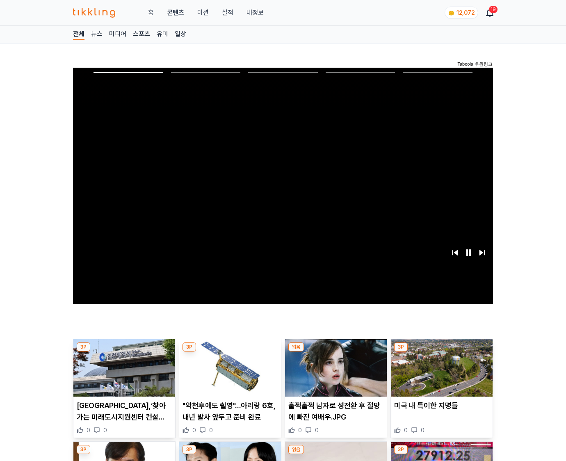
click at [441, 352] on img at bounding box center [442, 367] width 102 height 57
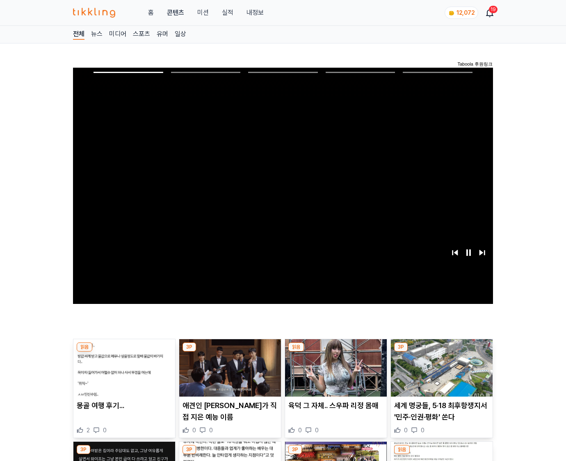
click at [441, 352] on img at bounding box center [442, 367] width 102 height 57
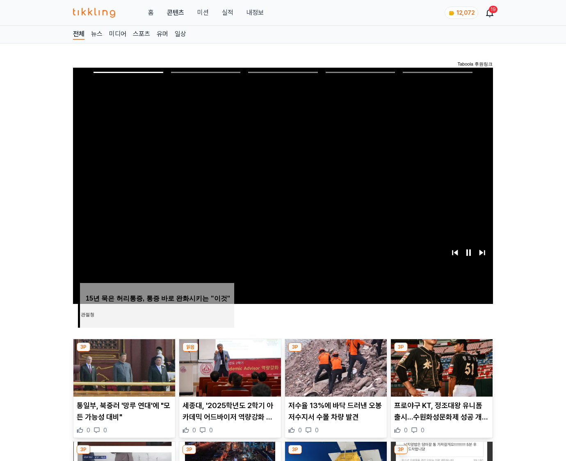
click at [441, 352] on img at bounding box center [442, 367] width 102 height 57
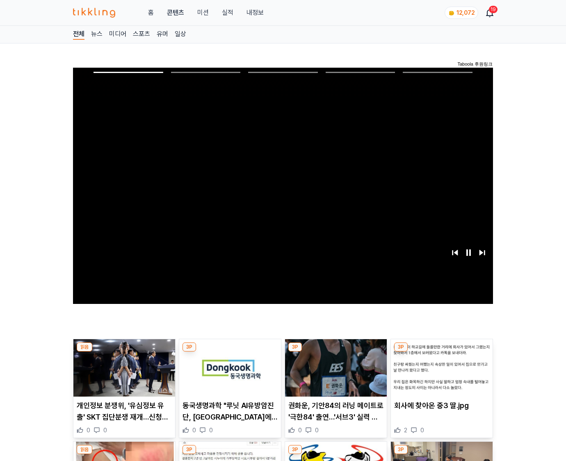
click at [441, 352] on img at bounding box center [442, 367] width 102 height 57
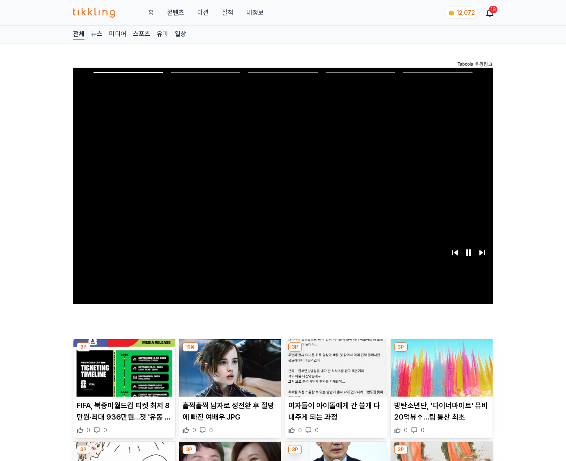
click at [441, 352] on img at bounding box center [442, 367] width 102 height 57
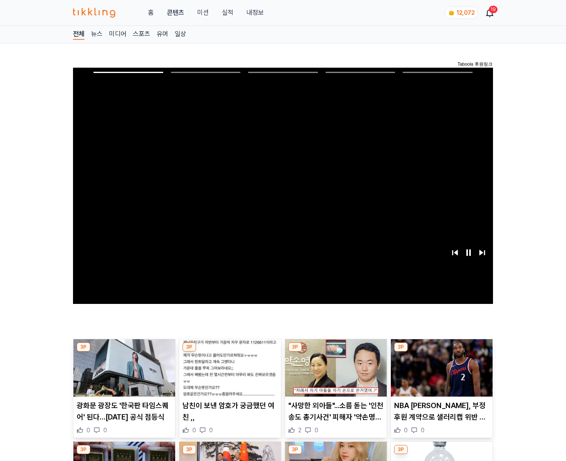
click at [441, 352] on img at bounding box center [442, 367] width 102 height 57
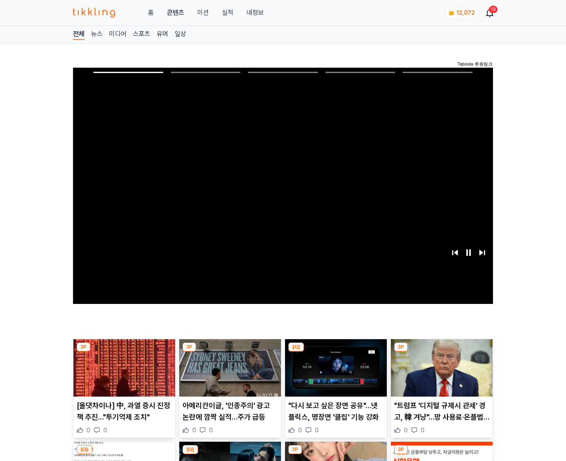
click at [441, 352] on img at bounding box center [442, 367] width 102 height 57
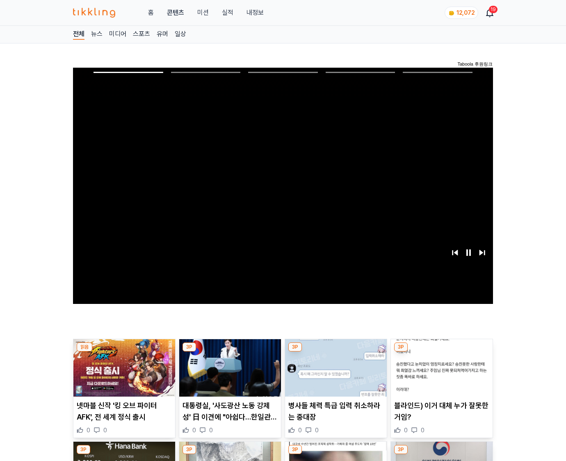
click at [441, 352] on img at bounding box center [442, 367] width 102 height 57
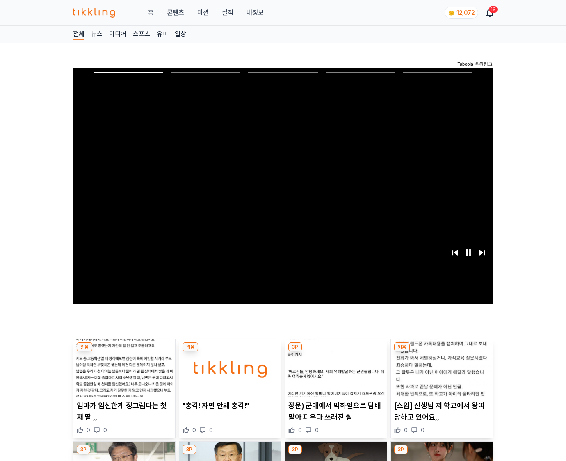
click at [441, 352] on img at bounding box center [442, 367] width 102 height 57
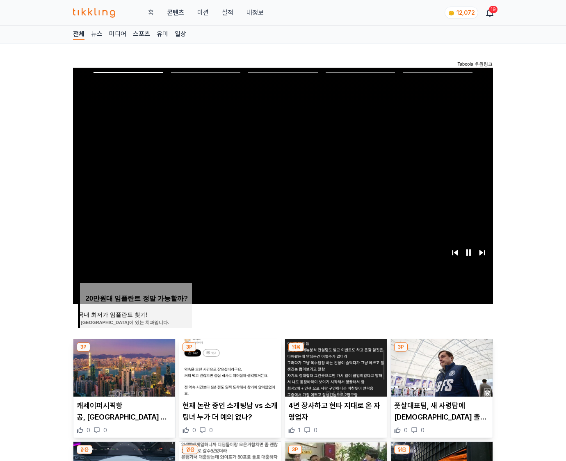
click at [441, 352] on img at bounding box center [442, 367] width 102 height 57
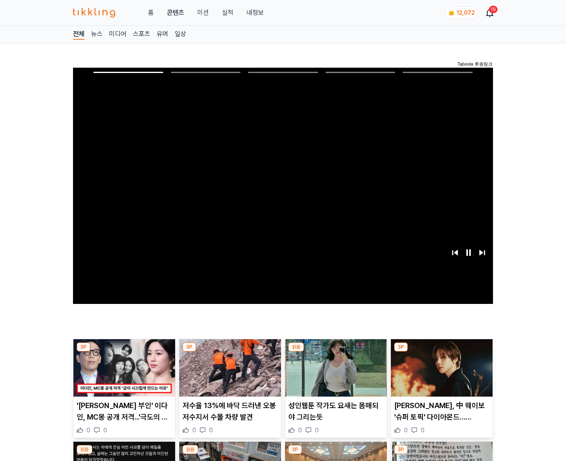
click at [441, 352] on img at bounding box center [442, 367] width 102 height 57
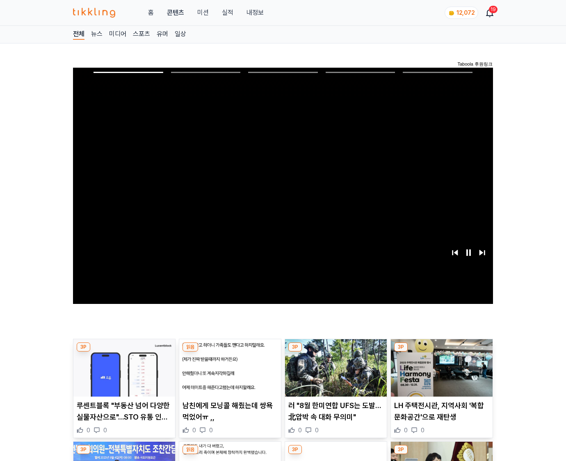
click at [441, 352] on img at bounding box center [442, 367] width 102 height 57
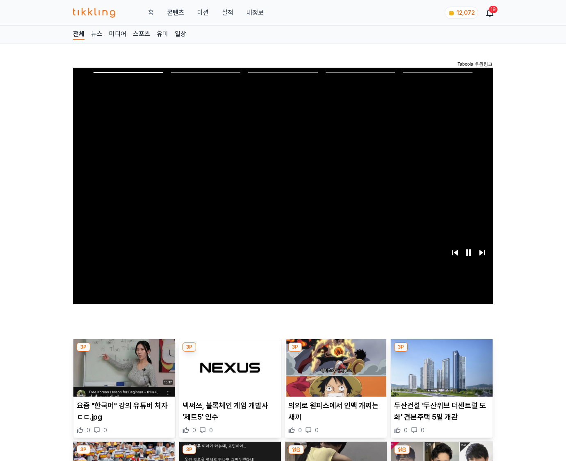
click at [441, 352] on img at bounding box center [442, 367] width 102 height 57
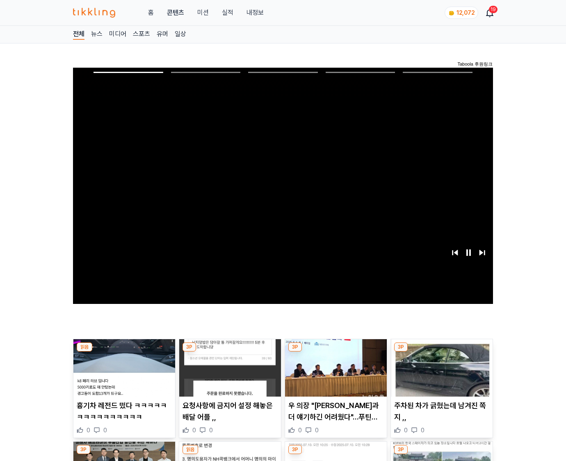
click at [441, 352] on img at bounding box center [442, 367] width 102 height 57
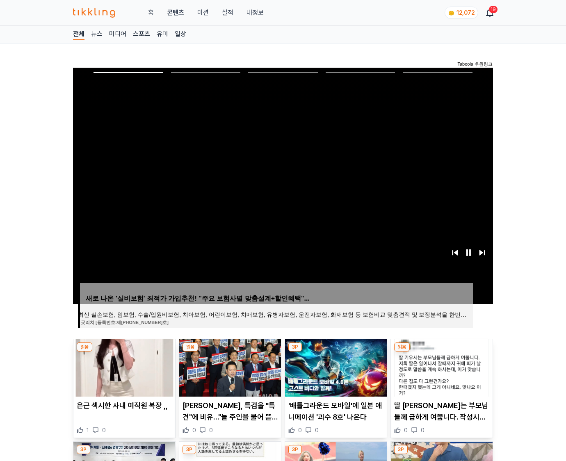
click at [441, 352] on img at bounding box center [442, 367] width 102 height 57
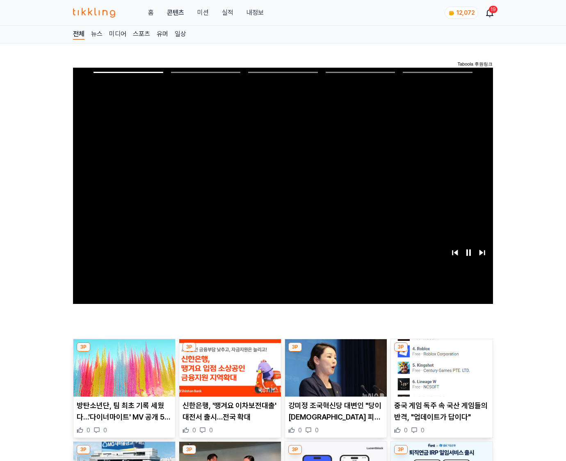
click at [441, 352] on img at bounding box center [442, 367] width 102 height 57
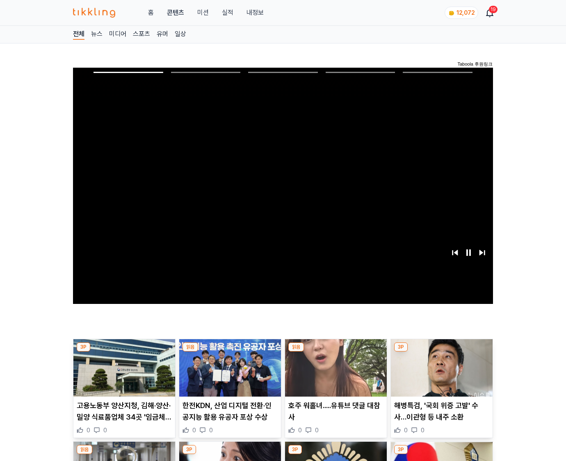
click at [441, 352] on img at bounding box center [442, 367] width 102 height 57
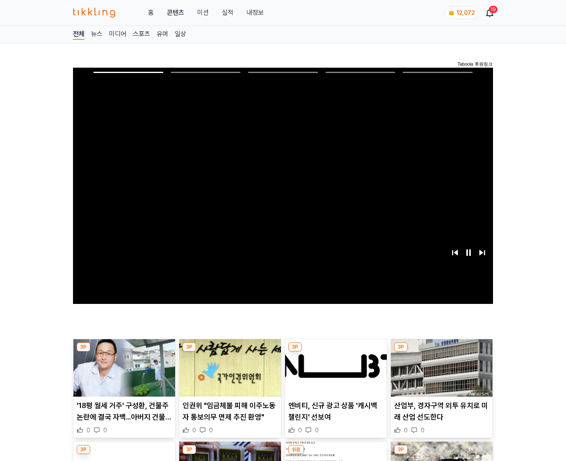
click at [441, 352] on img at bounding box center [442, 367] width 102 height 57
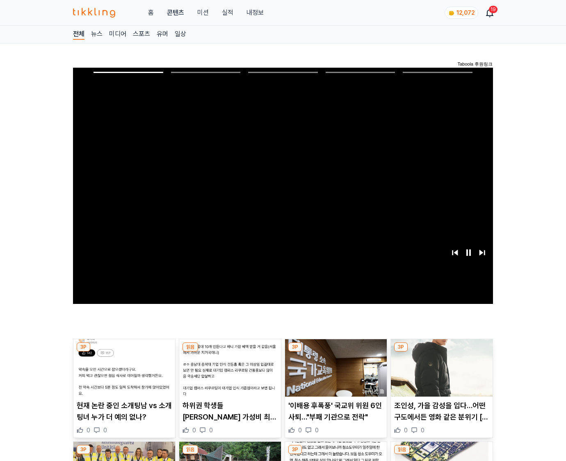
click at [441, 352] on img at bounding box center [442, 367] width 102 height 57
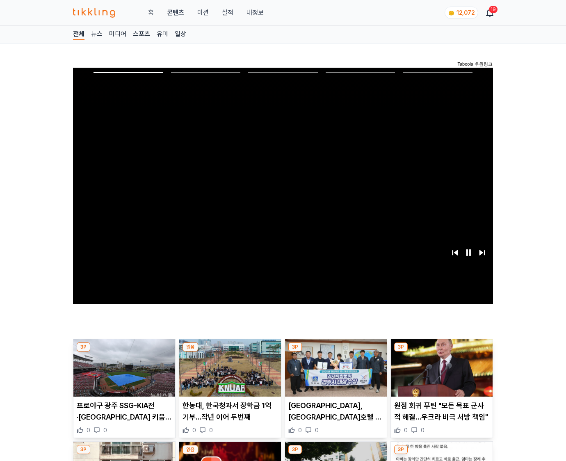
click at [441, 352] on img at bounding box center [442, 367] width 102 height 57
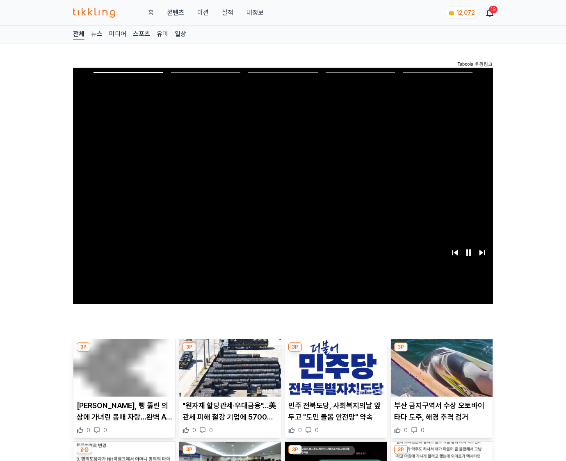
click at [441, 352] on img at bounding box center [442, 367] width 102 height 57
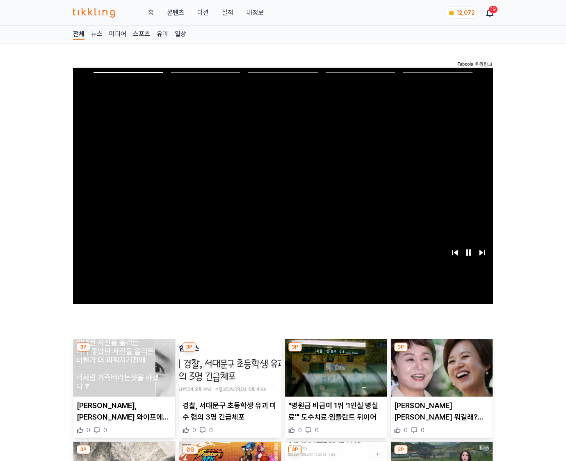
click at [441, 352] on img at bounding box center [442, 367] width 102 height 57
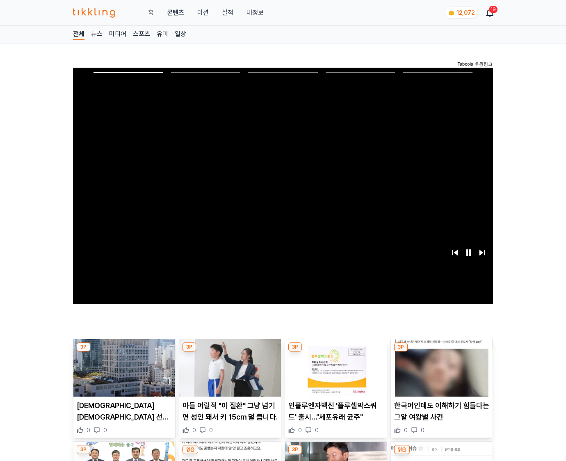
click at [441, 352] on img at bounding box center [442, 367] width 102 height 57
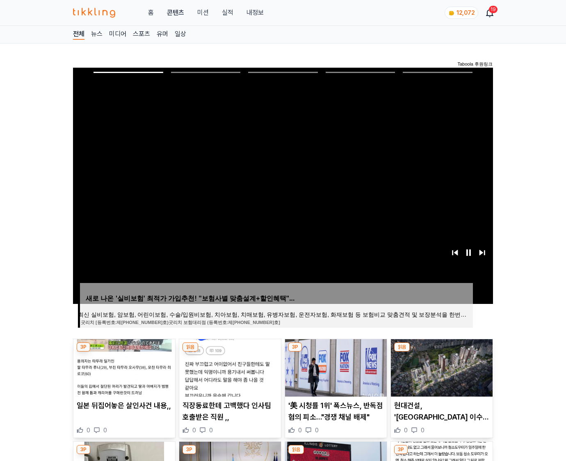
click at [441, 352] on img at bounding box center [442, 367] width 102 height 57
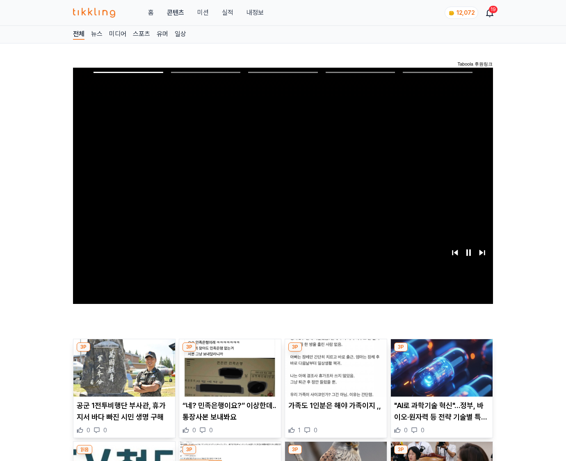
click at [441, 352] on img at bounding box center [442, 367] width 102 height 57
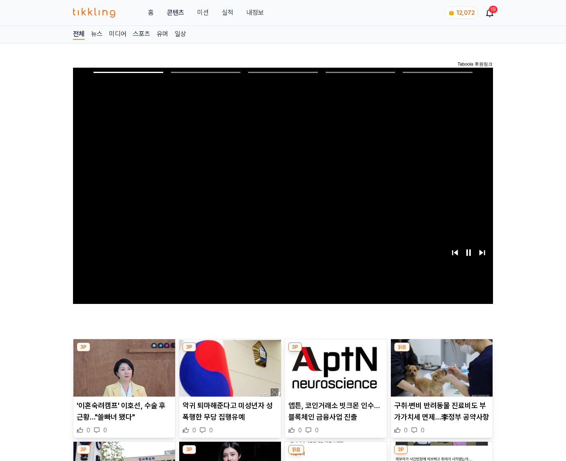
click at [441, 352] on img at bounding box center [442, 367] width 102 height 57
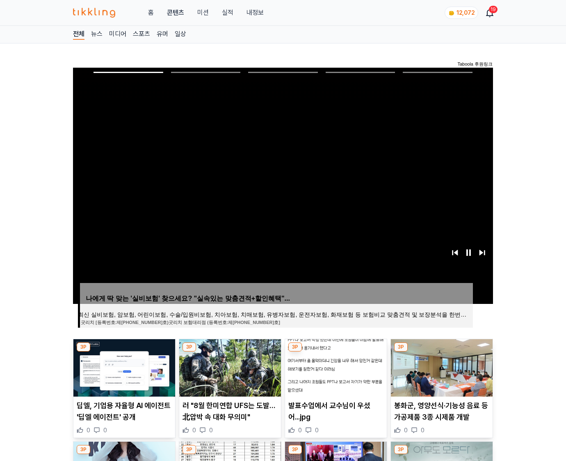
click at [441, 352] on img at bounding box center [442, 367] width 102 height 57
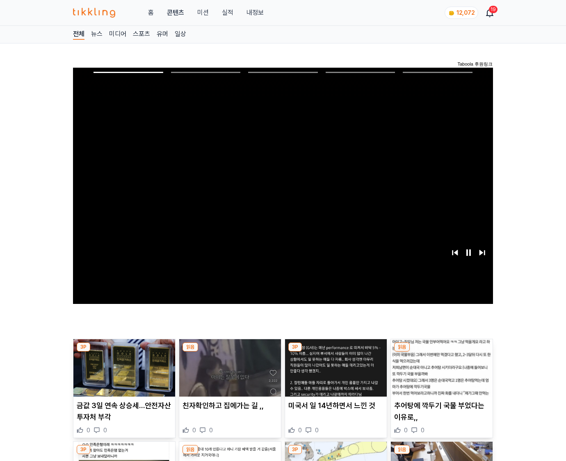
click at [441, 352] on img at bounding box center [442, 367] width 102 height 57
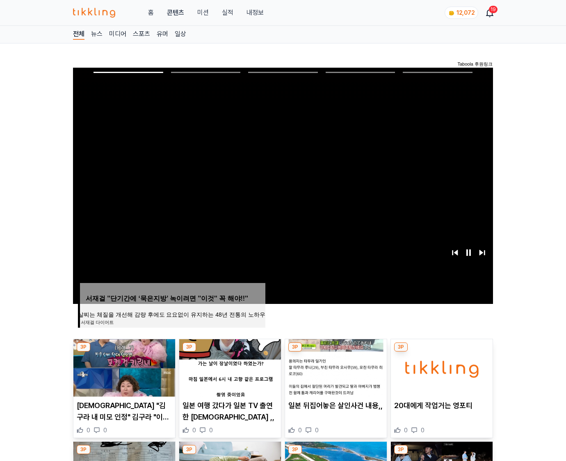
click at [441, 352] on img at bounding box center [442, 367] width 102 height 57
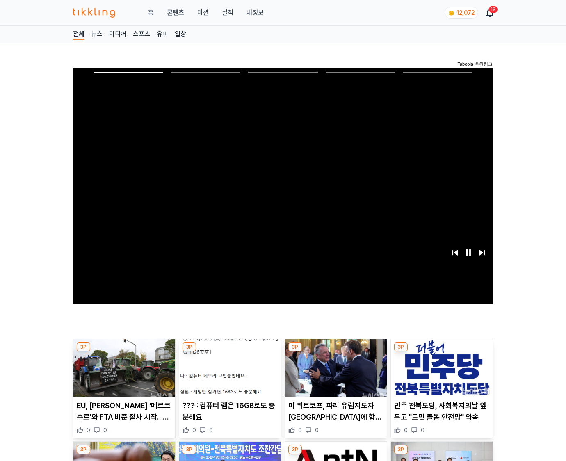
click at [441, 352] on img at bounding box center [442, 367] width 102 height 57
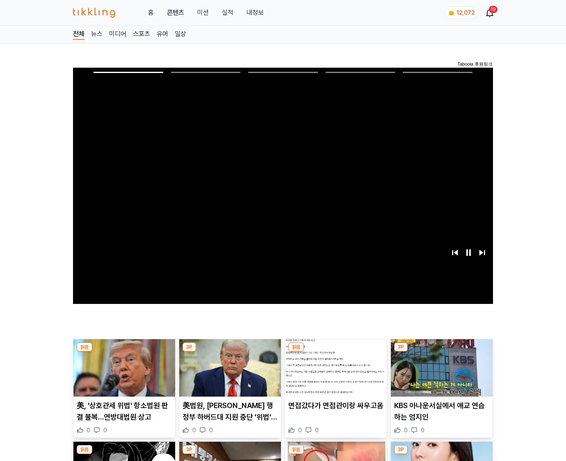
click at [441, 352] on img at bounding box center [442, 367] width 102 height 57
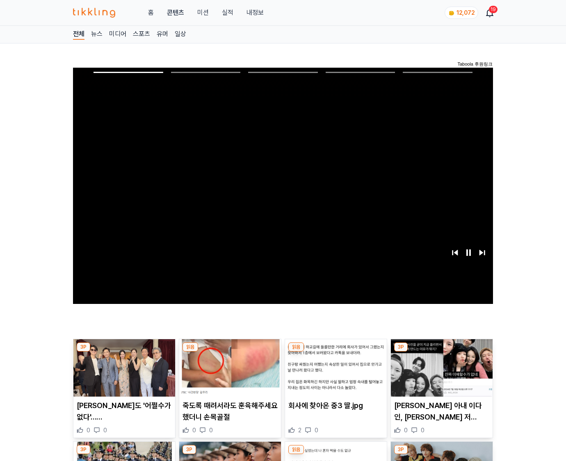
click at [441, 352] on img at bounding box center [442, 367] width 102 height 57
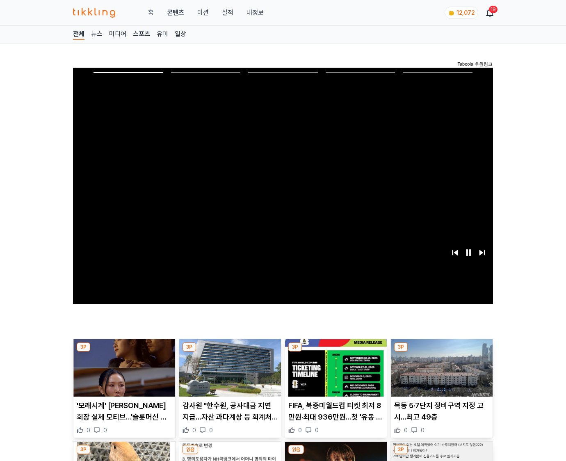
click at [441, 352] on img at bounding box center [442, 367] width 102 height 57
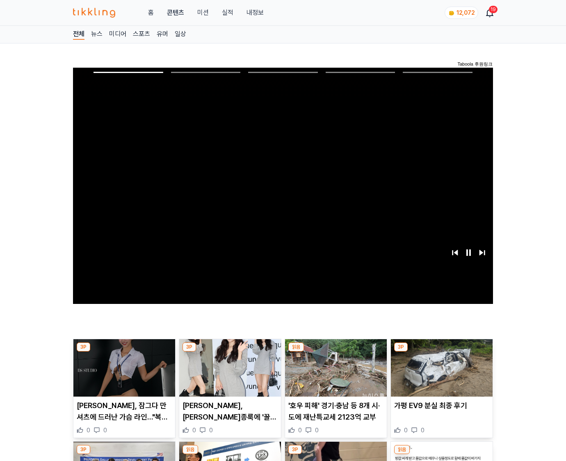
click at [441, 352] on img at bounding box center [442, 367] width 102 height 57
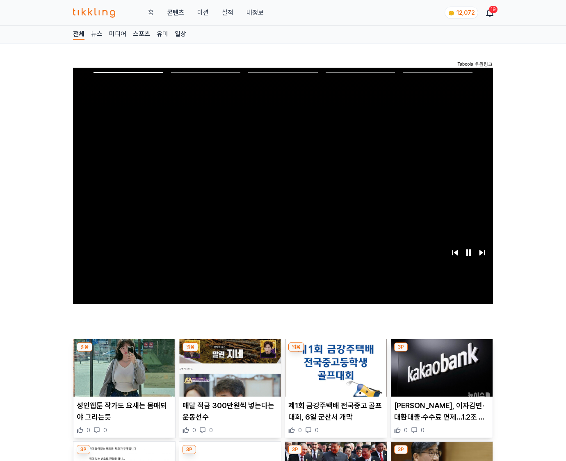
click at [441, 352] on img at bounding box center [442, 367] width 102 height 57
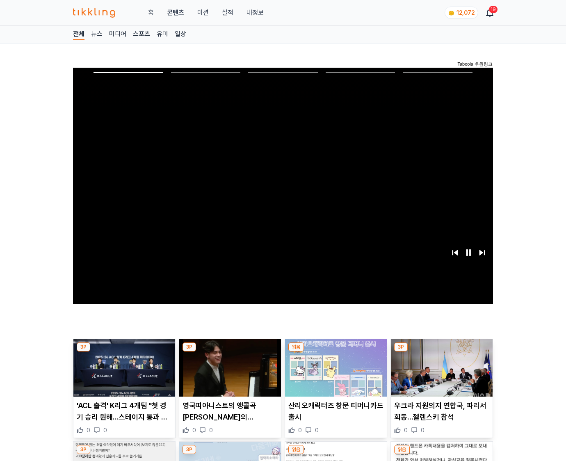
click at [441, 352] on img at bounding box center [442, 367] width 102 height 57
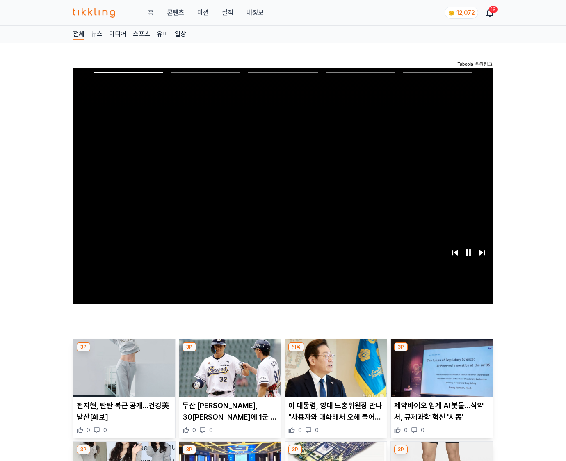
click at [441, 352] on img at bounding box center [442, 367] width 102 height 57
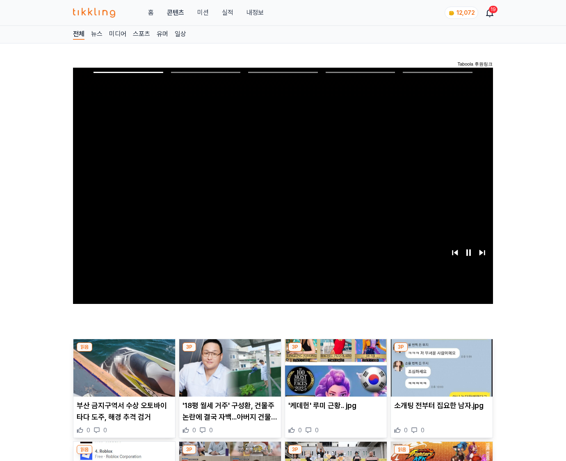
click at [441, 352] on img at bounding box center [442, 367] width 102 height 57
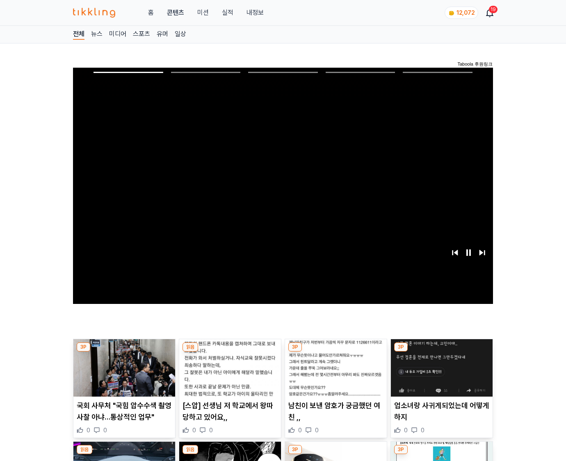
click at [441, 352] on img at bounding box center [442, 367] width 102 height 57
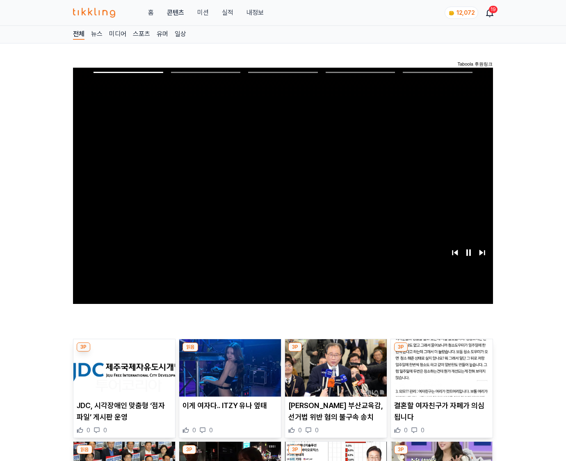
click at [441, 352] on img at bounding box center [442, 367] width 102 height 57
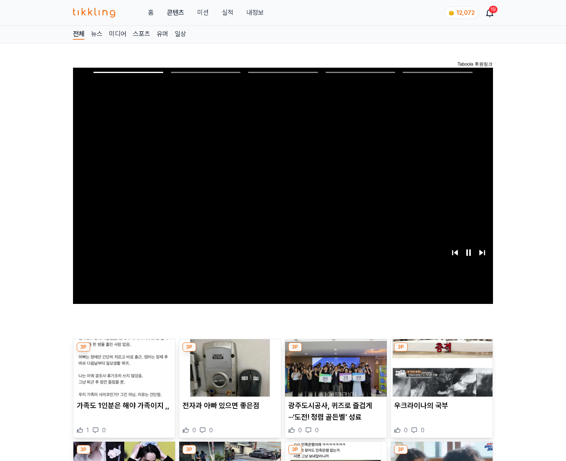
click at [441, 352] on img at bounding box center [442, 367] width 102 height 57
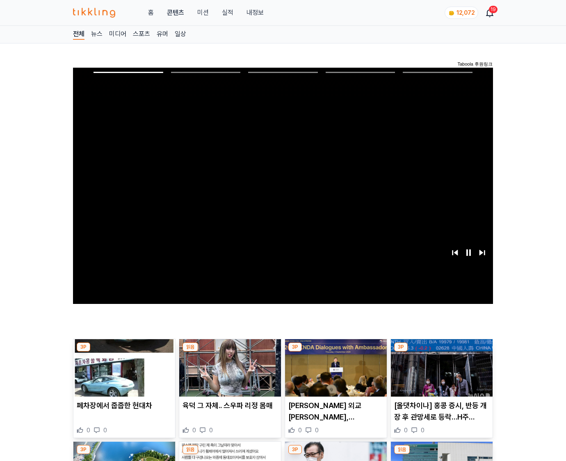
click at [441, 352] on img at bounding box center [442, 367] width 102 height 57
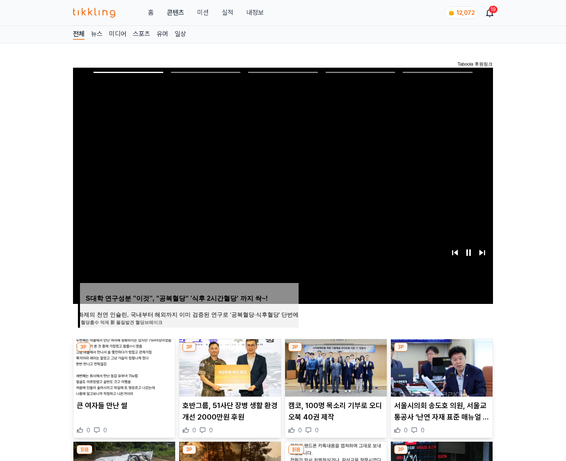
click at [441, 352] on img at bounding box center [442, 367] width 102 height 57
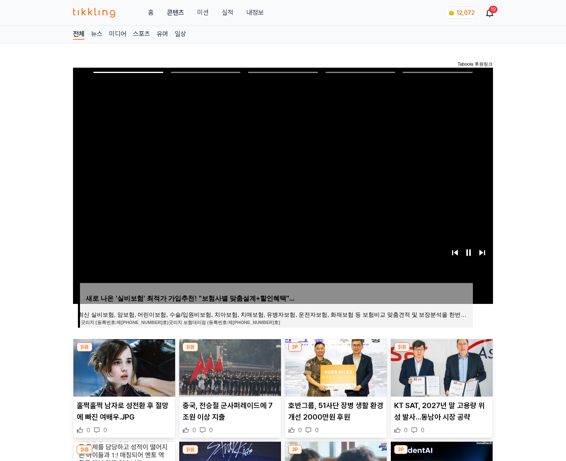
click at [441, 352] on img at bounding box center [442, 367] width 102 height 57
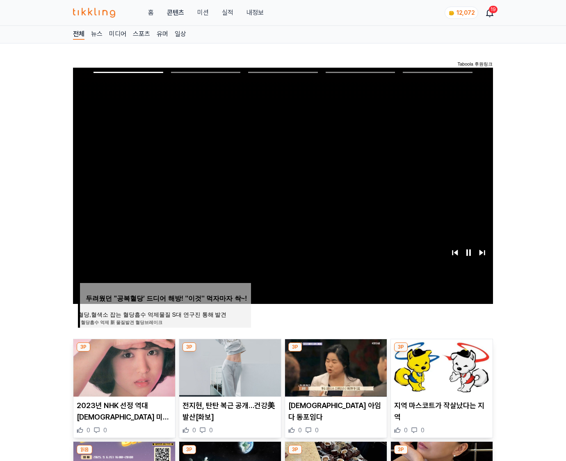
click at [441, 352] on img at bounding box center [442, 367] width 102 height 57
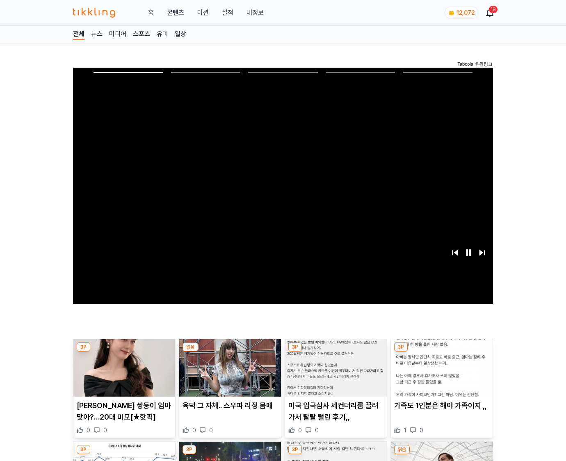
click at [441, 352] on img at bounding box center [442, 367] width 102 height 57
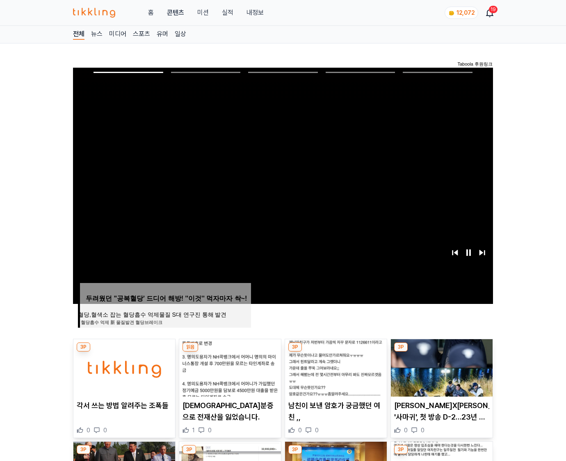
click at [441, 352] on img at bounding box center [442, 367] width 102 height 57
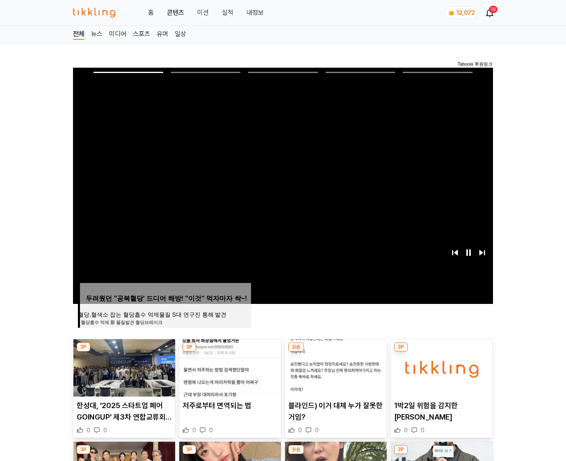
click at [441, 352] on img at bounding box center [442, 367] width 102 height 57
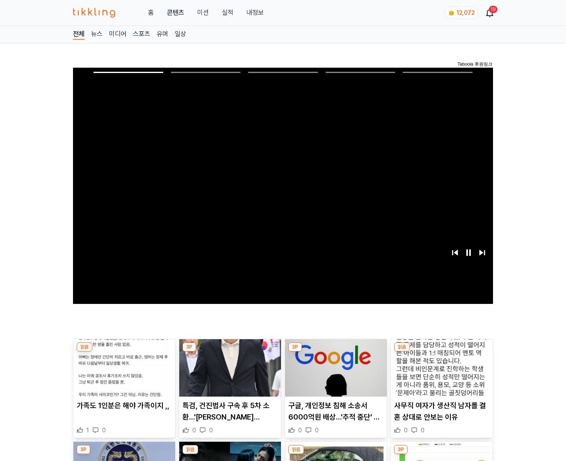
click at [441, 352] on img at bounding box center [442, 367] width 102 height 57
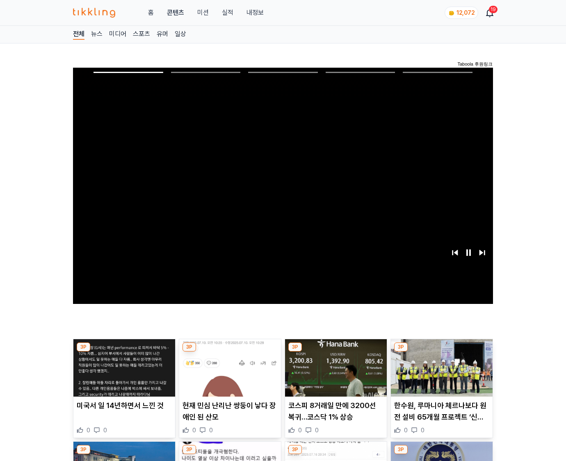
click at [441, 352] on img at bounding box center [442, 367] width 102 height 57
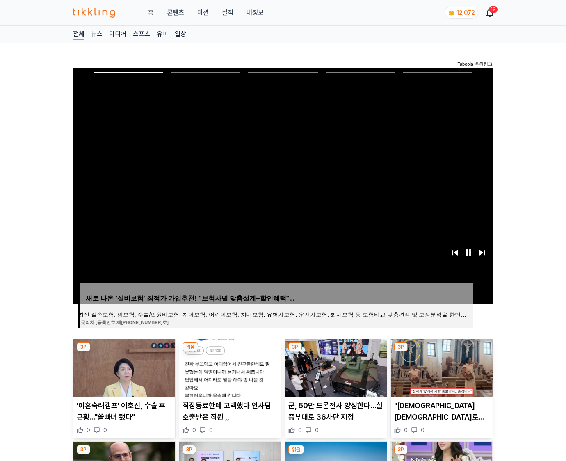
click at [441, 352] on img at bounding box center [442, 367] width 102 height 57
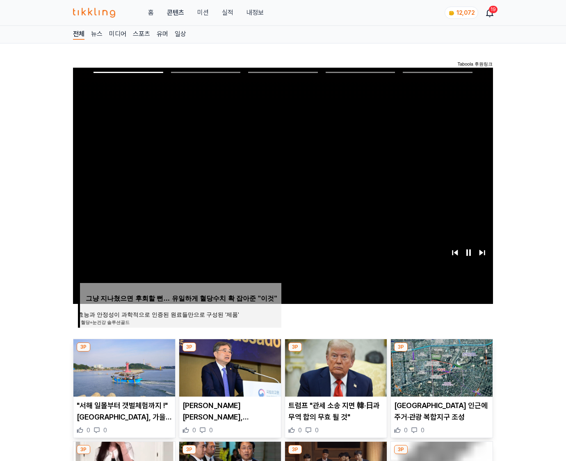
click at [441, 352] on img at bounding box center [442, 367] width 102 height 57
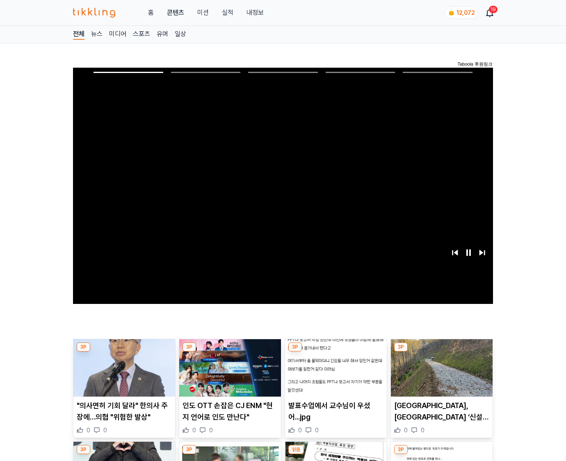
click at [441, 352] on img at bounding box center [442, 367] width 102 height 57
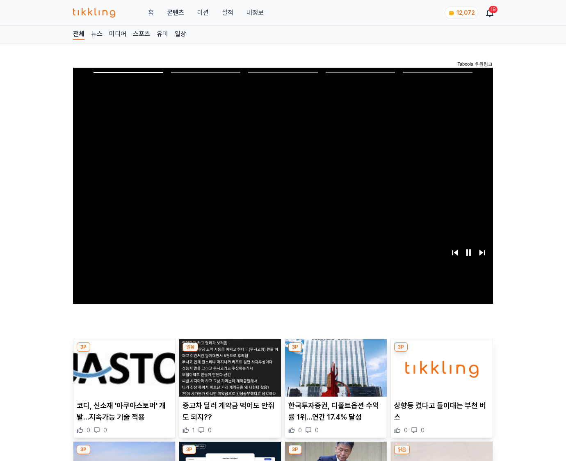
click at [441, 352] on img at bounding box center [442, 367] width 102 height 57
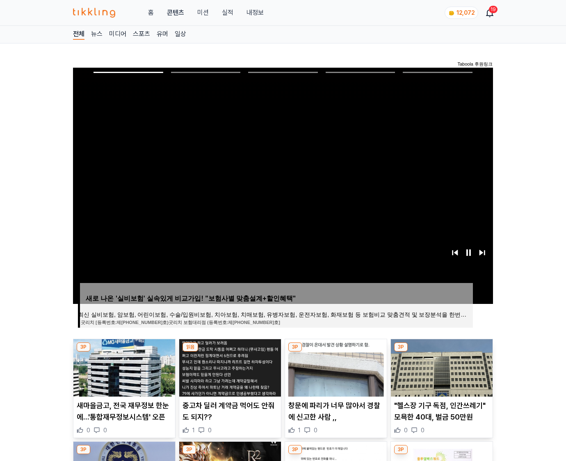
click at [441, 352] on img at bounding box center [442, 367] width 102 height 57
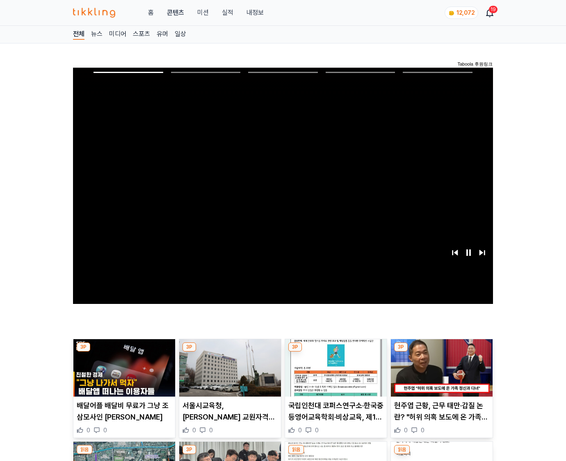
click at [441, 352] on img at bounding box center [442, 367] width 102 height 57
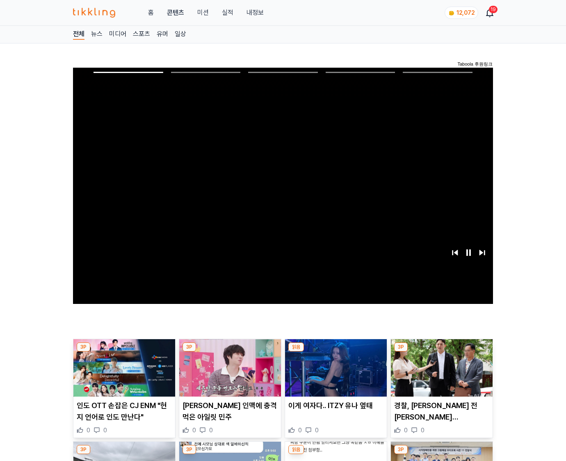
click at [441, 352] on img at bounding box center [442, 367] width 102 height 57
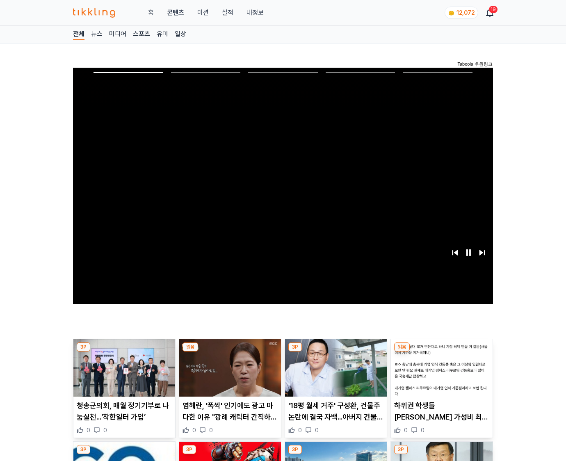
click at [441, 352] on img at bounding box center [442, 367] width 102 height 57
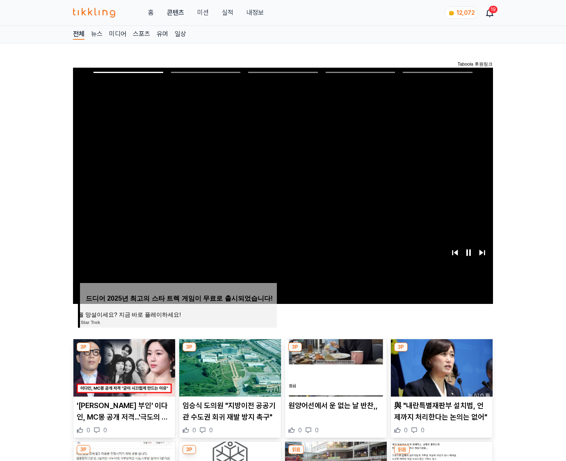
click at [441, 352] on img at bounding box center [442, 367] width 102 height 57
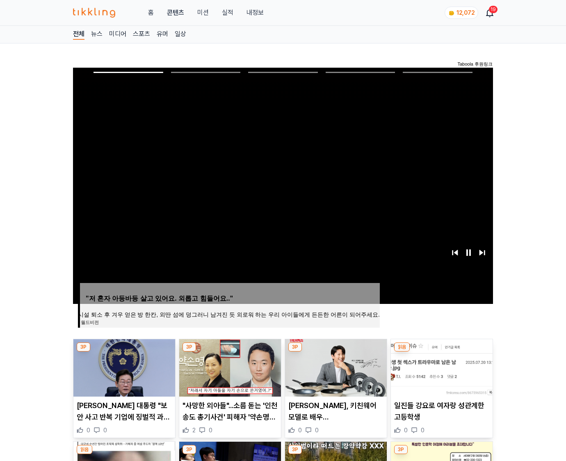
click at [441, 352] on img at bounding box center [442, 367] width 102 height 57
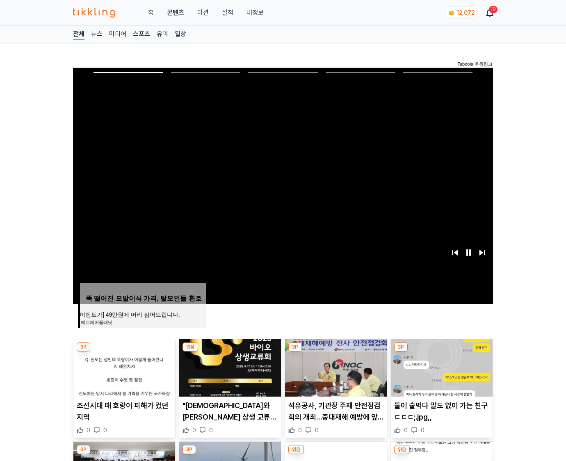
click at [441, 352] on img at bounding box center [442, 367] width 102 height 57
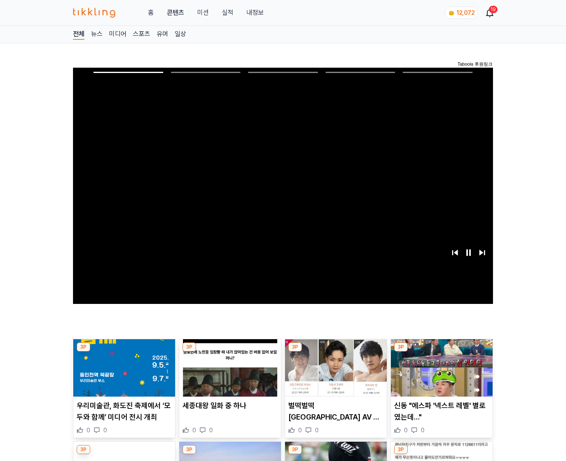
click at [441, 352] on img at bounding box center [442, 367] width 102 height 57
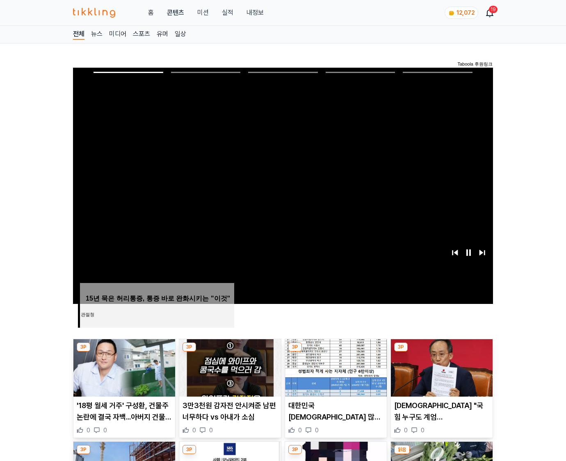
click at [441, 352] on img at bounding box center [442, 367] width 102 height 57
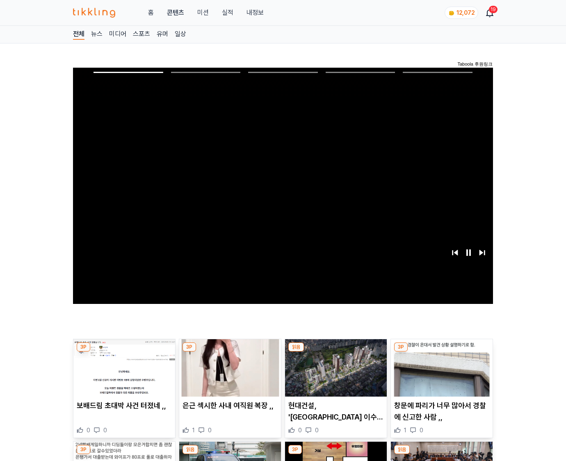
click at [441, 352] on img at bounding box center [442, 367] width 102 height 57
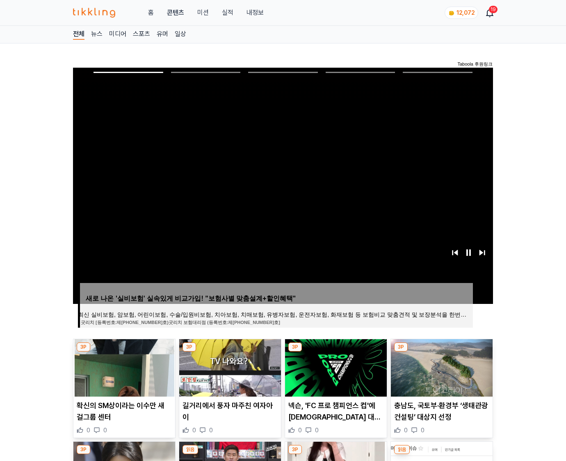
click at [441, 352] on img at bounding box center [442, 367] width 102 height 57
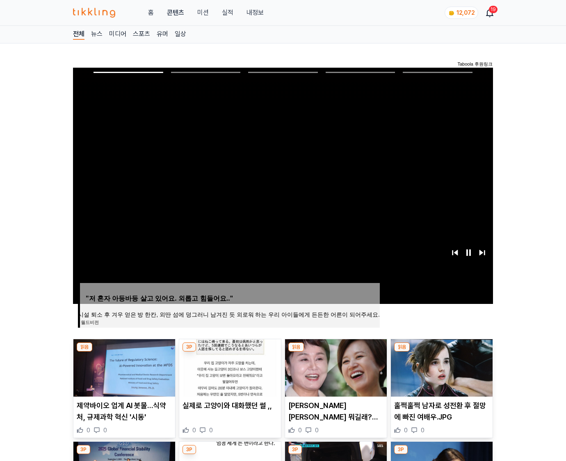
click at [441, 352] on img at bounding box center [442, 367] width 102 height 57
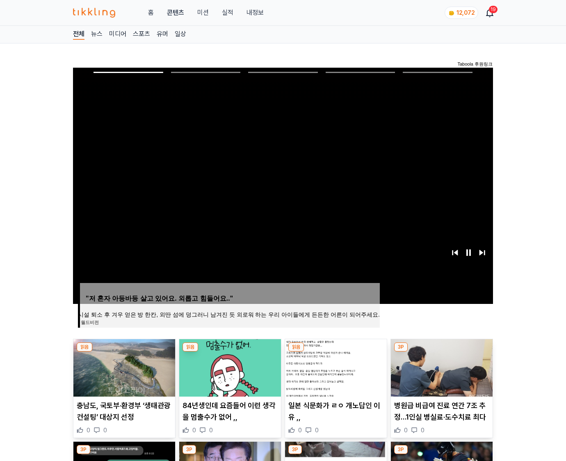
click at [441, 352] on img at bounding box center [442, 367] width 102 height 57
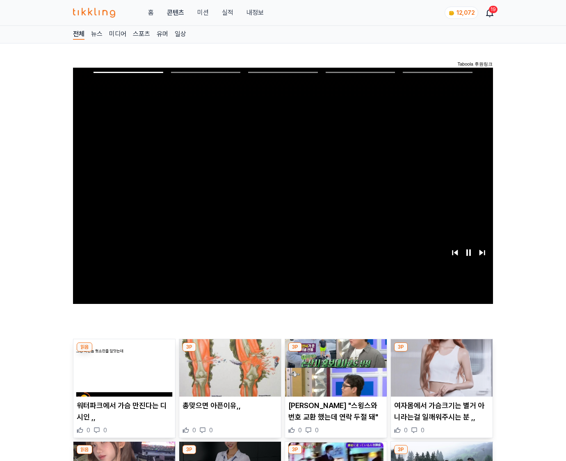
click at [441, 352] on img at bounding box center [442, 367] width 102 height 57
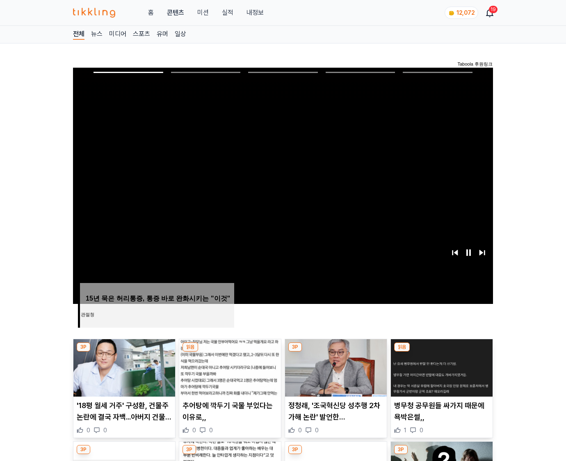
click at [441, 352] on img at bounding box center [442, 367] width 102 height 57
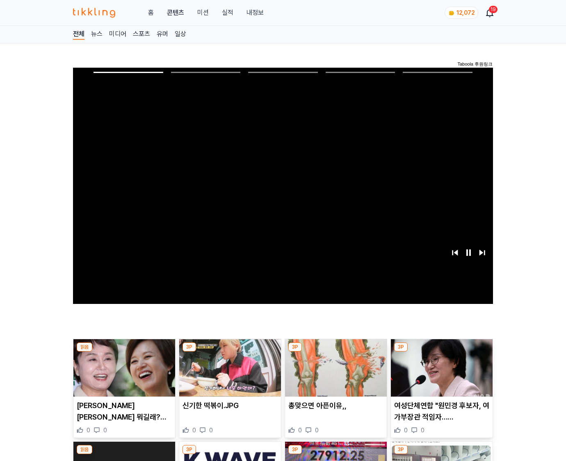
click at [441, 352] on img at bounding box center [442, 367] width 102 height 57
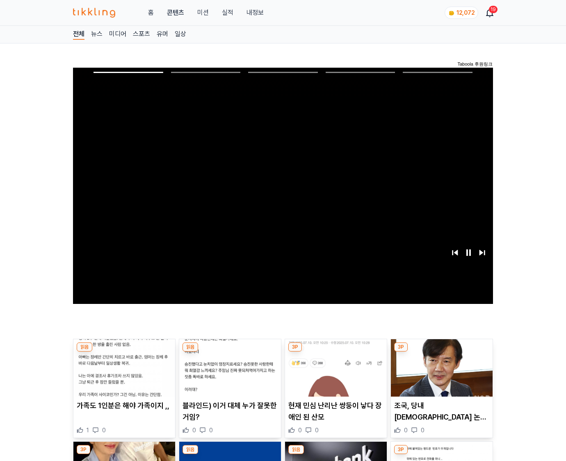
click at [441, 352] on img at bounding box center [442, 367] width 102 height 57
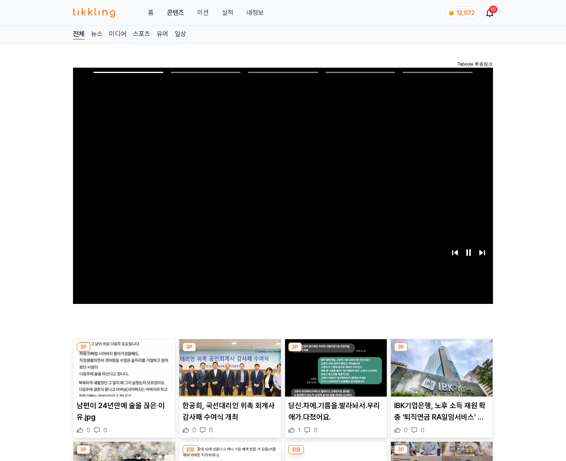
click at [441, 352] on img at bounding box center [442, 367] width 102 height 57
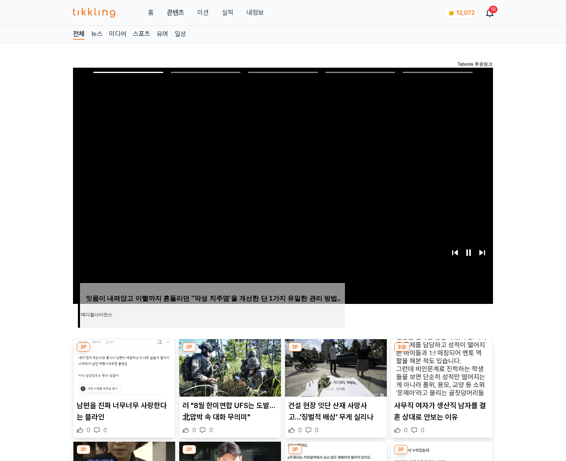
click at [441, 352] on img at bounding box center [442, 367] width 102 height 57
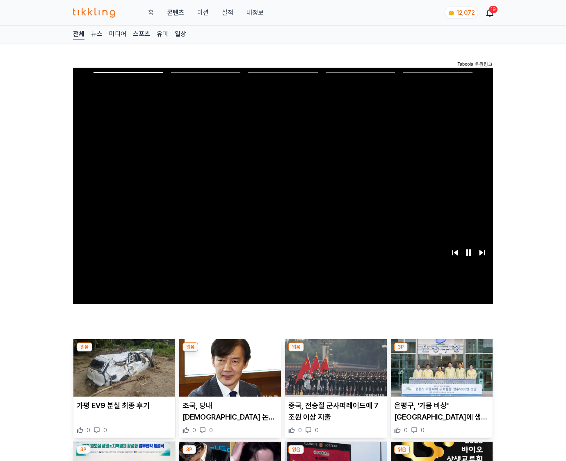
click at [441, 352] on img at bounding box center [442, 367] width 102 height 57
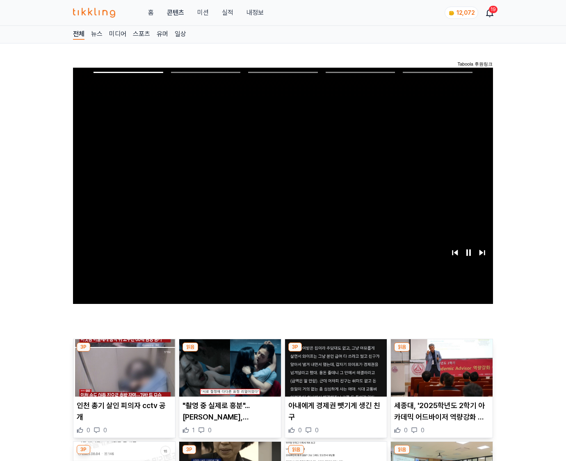
click at [441, 352] on img at bounding box center [442, 367] width 102 height 57
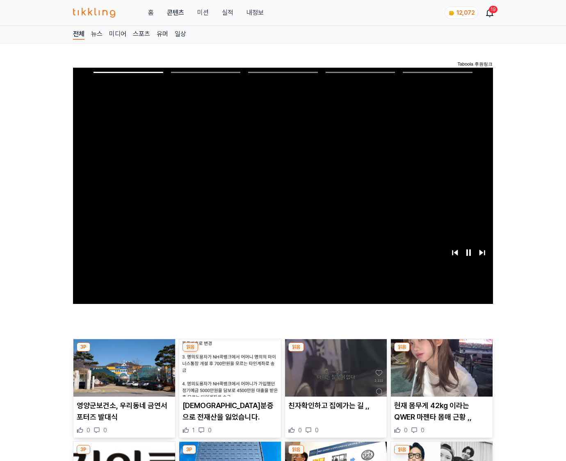
click at [441, 352] on img at bounding box center [442, 367] width 102 height 57
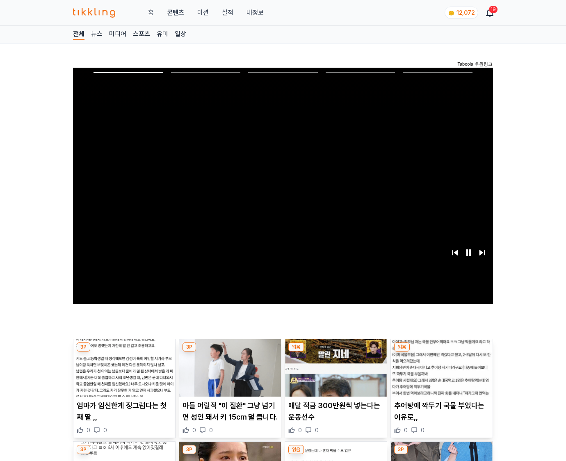
click at [441, 352] on img at bounding box center [442, 367] width 102 height 57
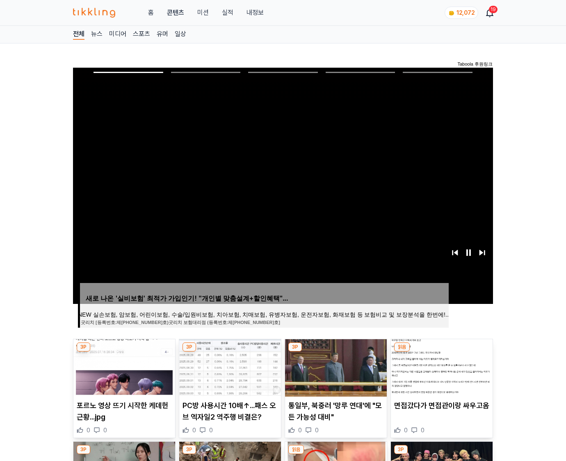
click at [441, 352] on img at bounding box center [442, 367] width 102 height 57
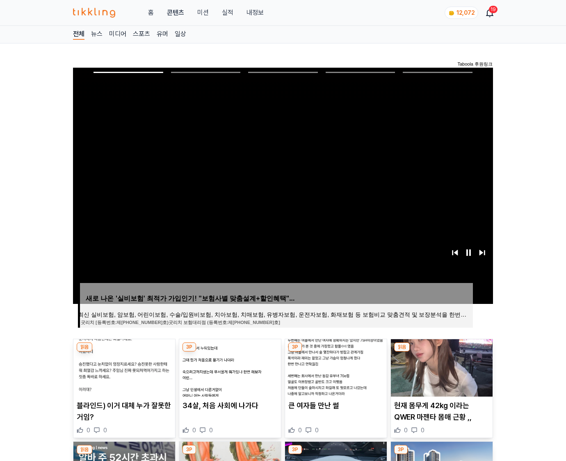
click at [441, 352] on img at bounding box center [442, 367] width 102 height 57
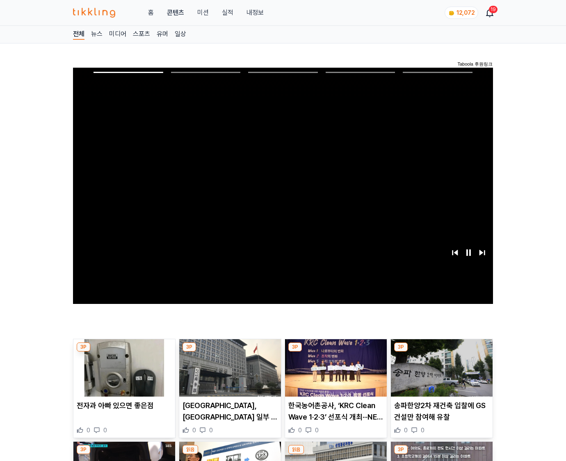
click at [441, 352] on img at bounding box center [442, 367] width 102 height 57
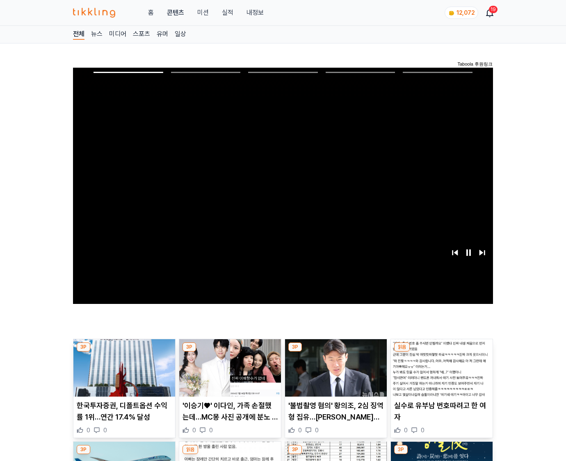
click at [441, 352] on img at bounding box center [442, 367] width 102 height 57
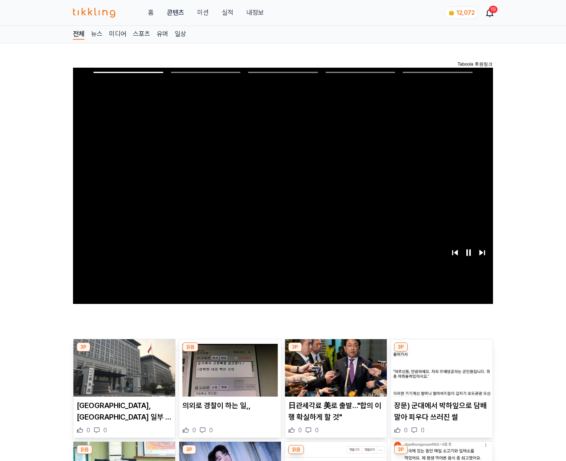
click at [441, 352] on img at bounding box center [442, 367] width 102 height 57
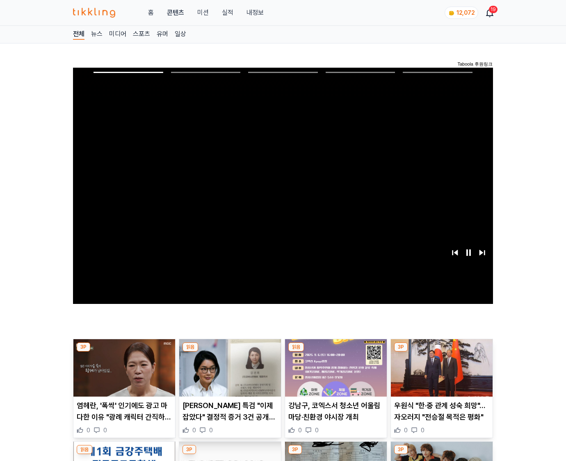
click at [441, 352] on img at bounding box center [442, 367] width 102 height 57
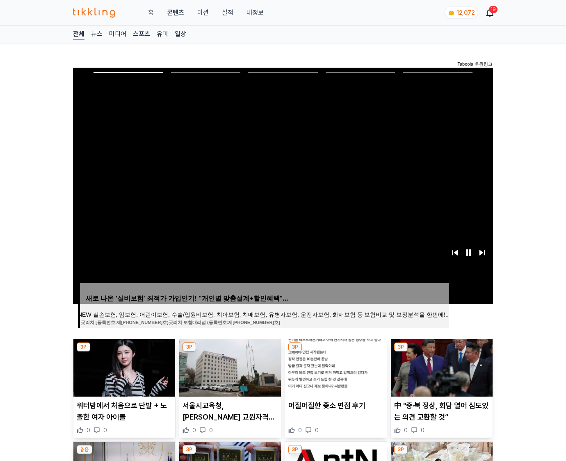
click at [441, 352] on img at bounding box center [442, 367] width 102 height 57
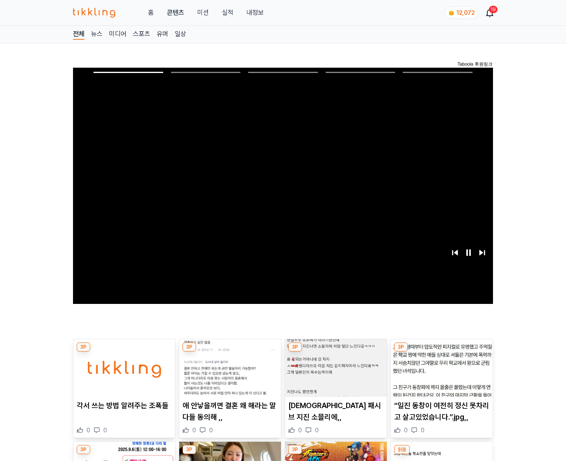
click at [441, 352] on img at bounding box center [442, 367] width 102 height 57
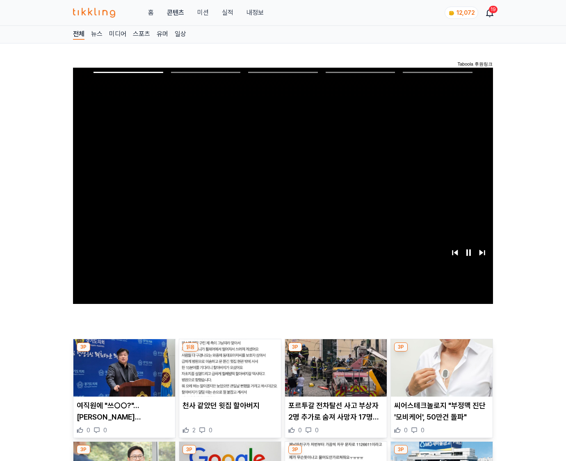
click at [441, 352] on img at bounding box center [442, 367] width 102 height 57
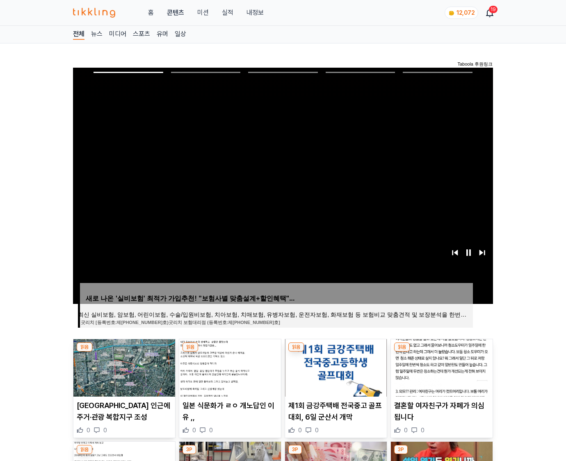
click at [441, 352] on img at bounding box center [442, 367] width 102 height 57
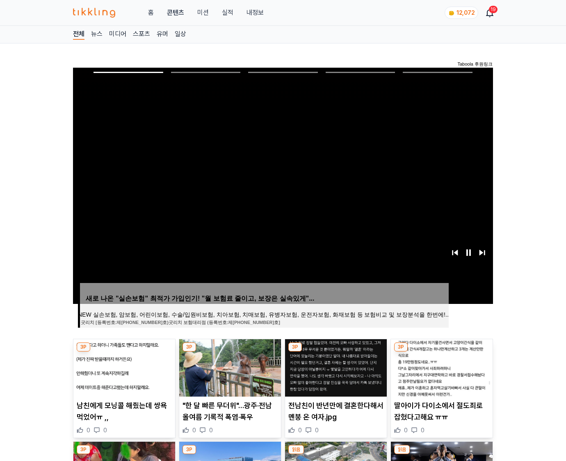
click at [441, 352] on img at bounding box center [442, 367] width 102 height 57
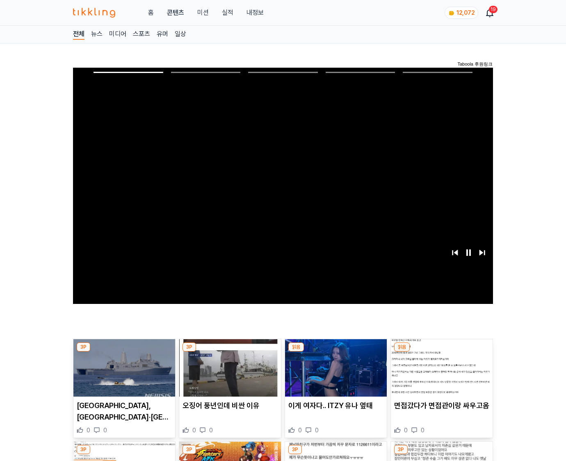
click at [441, 352] on img at bounding box center [442, 367] width 102 height 57
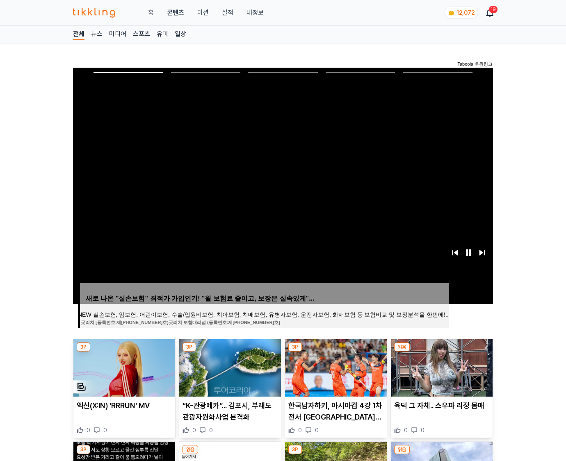
click at [441, 352] on img at bounding box center [442, 367] width 102 height 57
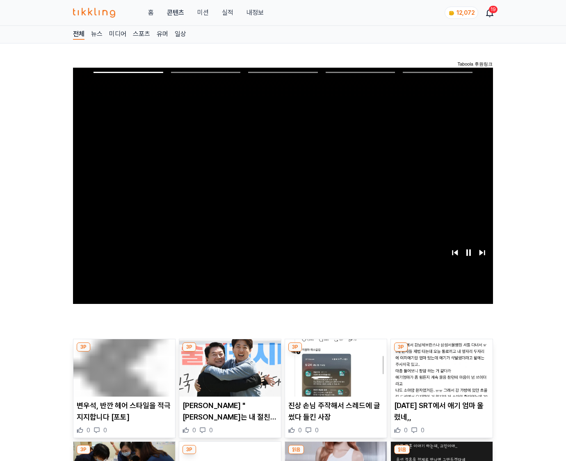
click at [441, 352] on img at bounding box center [442, 367] width 102 height 57
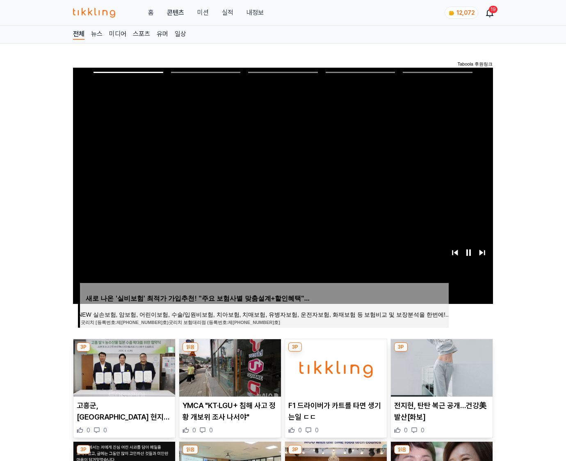
click at [441, 352] on img at bounding box center [442, 367] width 102 height 57
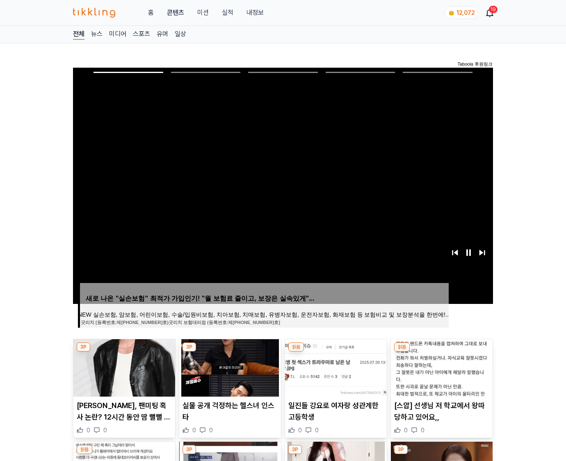
click at [441, 352] on img at bounding box center [442, 367] width 102 height 57
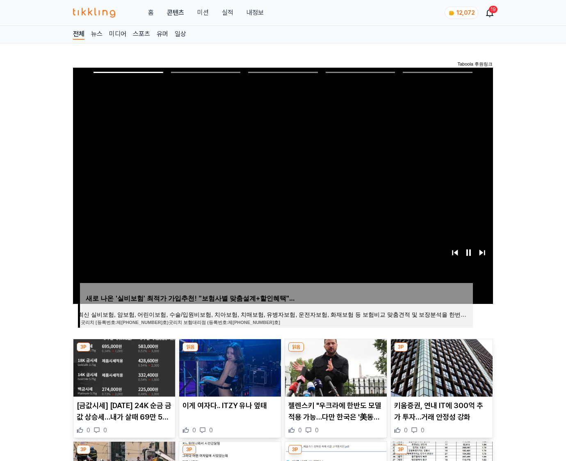
click at [441, 352] on img at bounding box center [442, 367] width 102 height 57
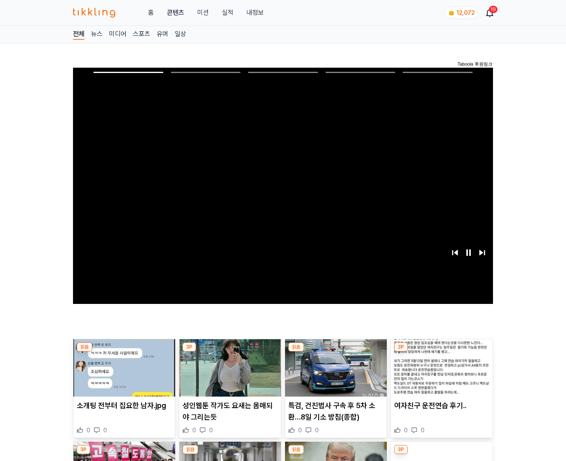
click at [441, 352] on img at bounding box center [442, 367] width 102 height 57
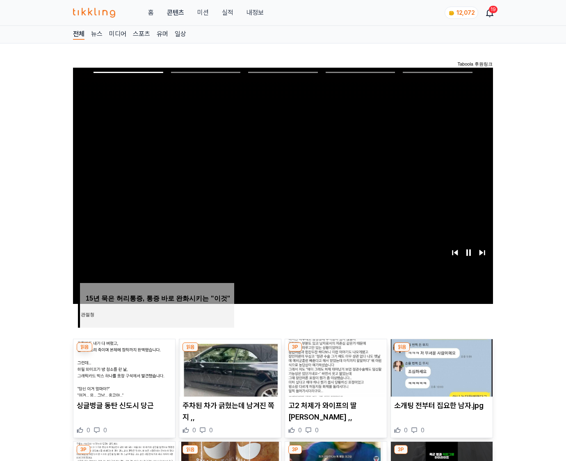
click at [441, 352] on img at bounding box center [442, 367] width 102 height 57
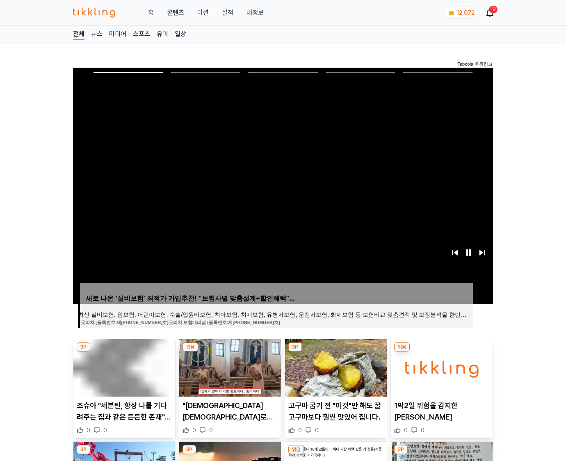
click at [441, 352] on img at bounding box center [442, 367] width 102 height 57
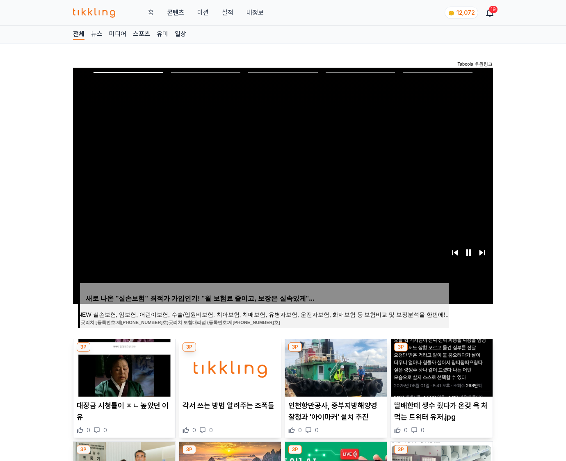
click at [441, 352] on img at bounding box center [442, 367] width 102 height 57
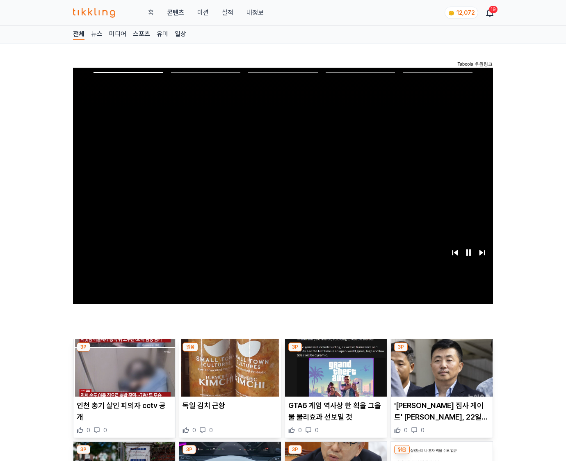
click at [441, 352] on img at bounding box center [442, 367] width 102 height 57
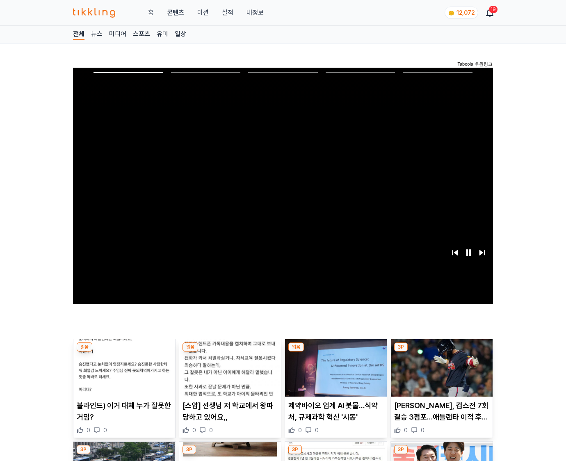
click at [441, 352] on img at bounding box center [442, 367] width 102 height 57
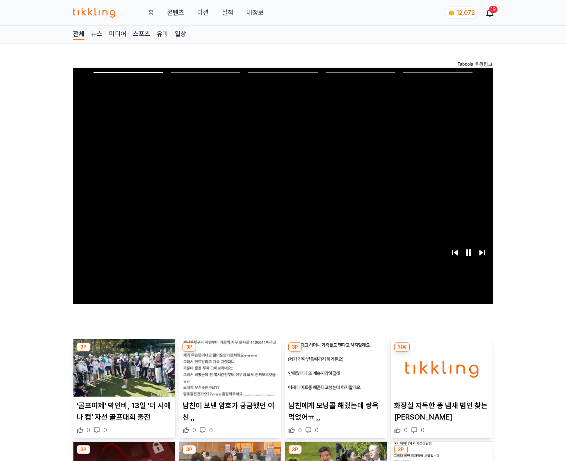
click at [441, 352] on img at bounding box center [442, 367] width 102 height 57
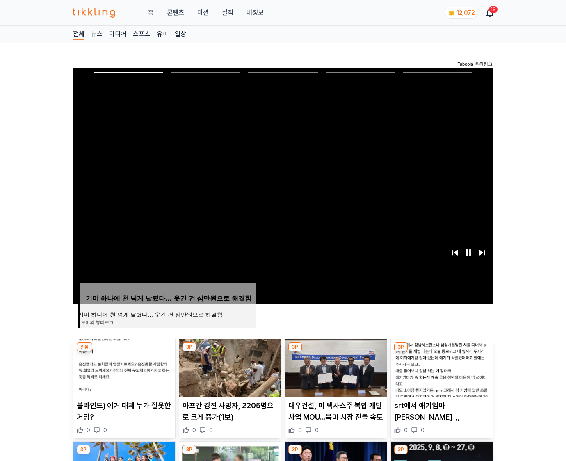
click at [441, 352] on img at bounding box center [442, 367] width 102 height 57
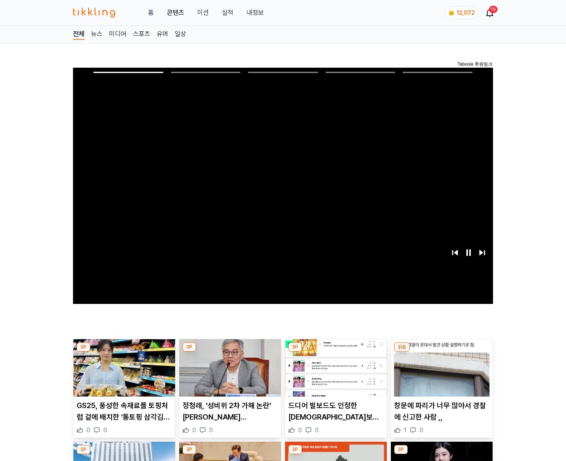
click at [441, 352] on img at bounding box center [442, 367] width 102 height 57
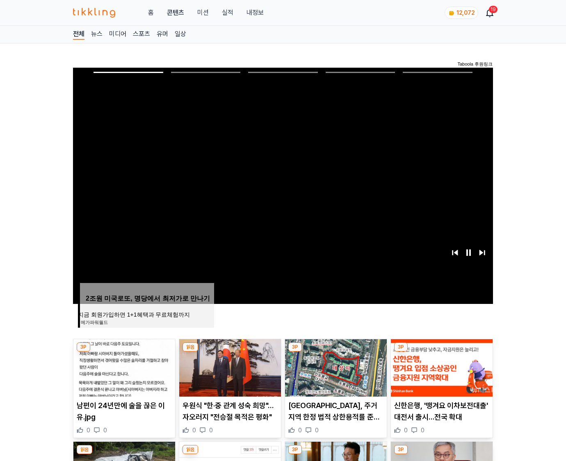
click at [441, 352] on img at bounding box center [442, 367] width 102 height 57
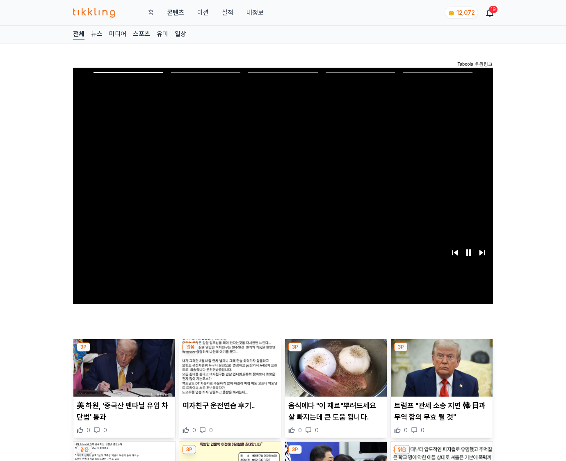
click at [441, 352] on img at bounding box center [442, 367] width 102 height 57
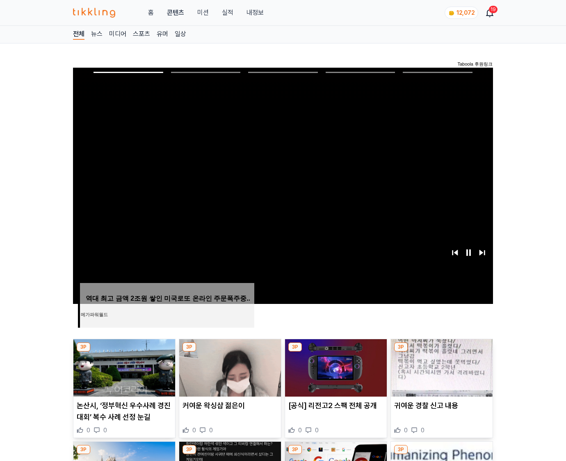
click at [441, 352] on img at bounding box center [442, 367] width 102 height 57
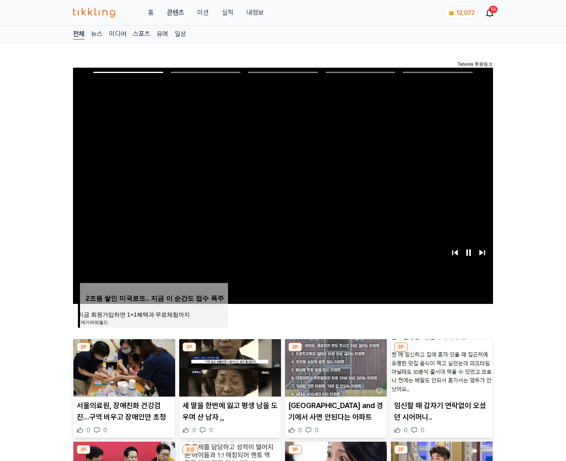
click at [441, 352] on img at bounding box center [442, 367] width 102 height 57
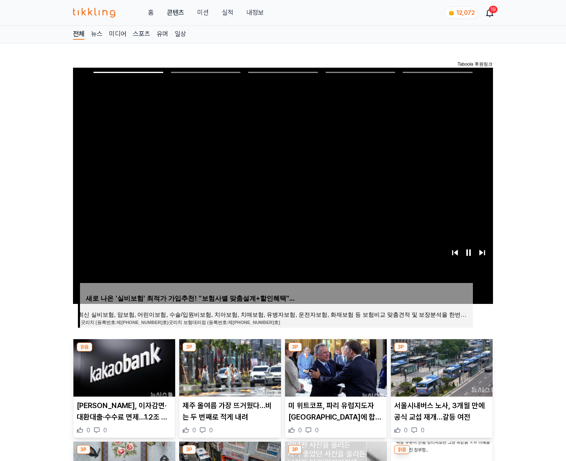
click at [441, 352] on img at bounding box center [442, 367] width 102 height 57
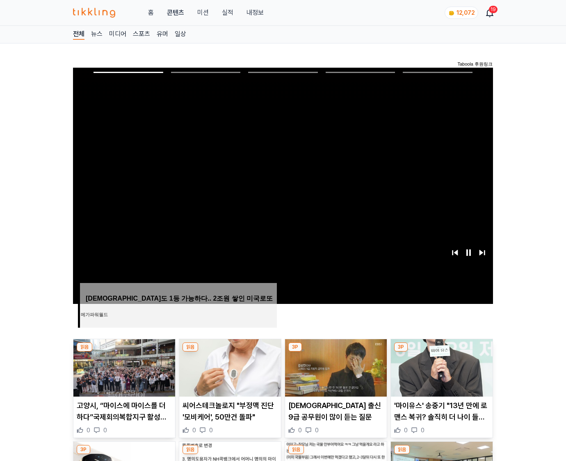
click at [441, 352] on img at bounding box center [442, 367] width 102 height 57
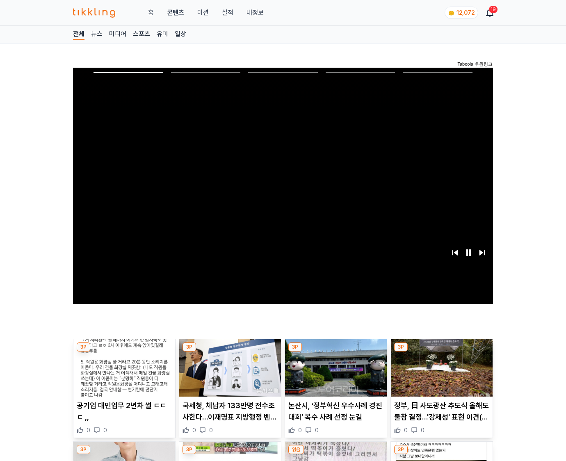
click at [441, 352] on img at bounding box center [442, 367] width 102 height 57
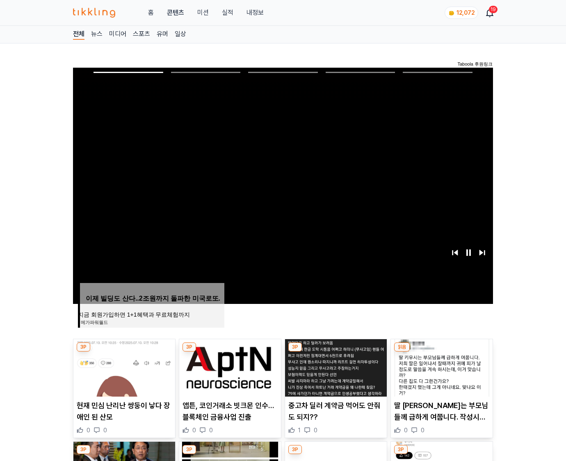
click at [441, 352] on img at bounding box center [442, 367] width 102 height 57
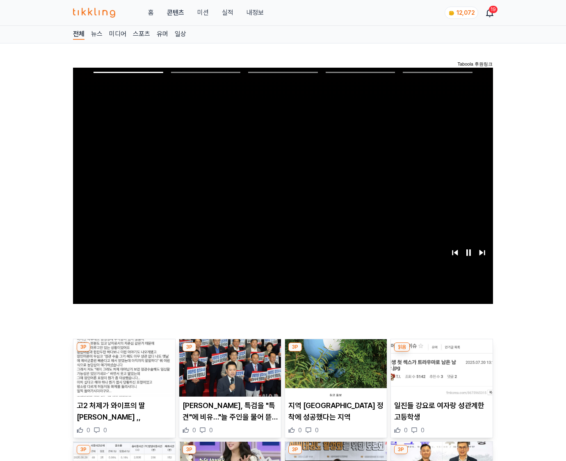
click at [441, 352] on img at bounding box center [442, 367] width 102 height 57
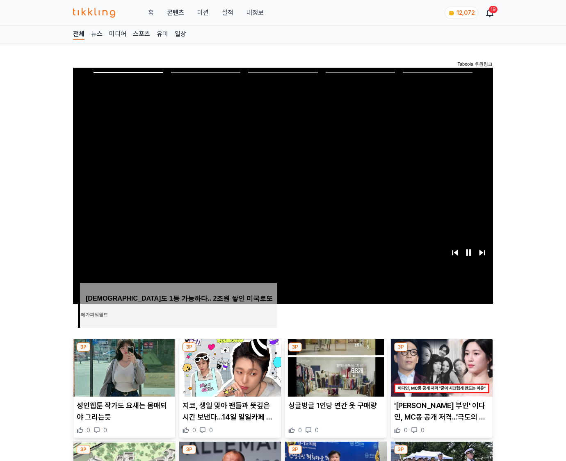
click at [441, 352] on img at bounding box center [442, 367] width 102 height 57
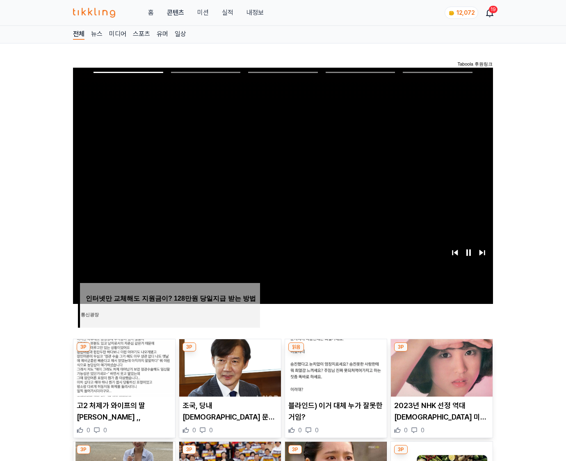
click at [441, 352] on img at bounding box center [442, 367] width 102 height 57
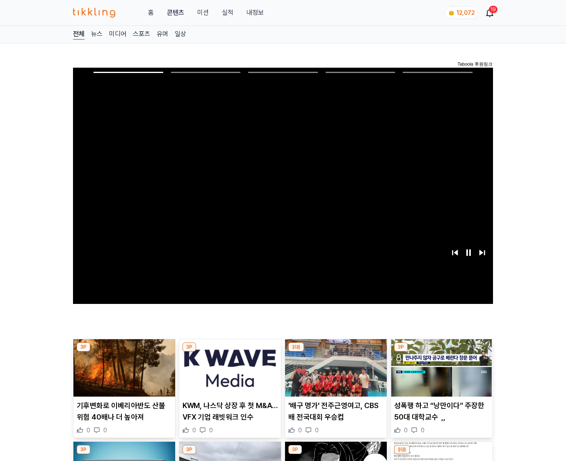
click at [441, 352] on img at bounding box center [442, 367] width 102 height 57
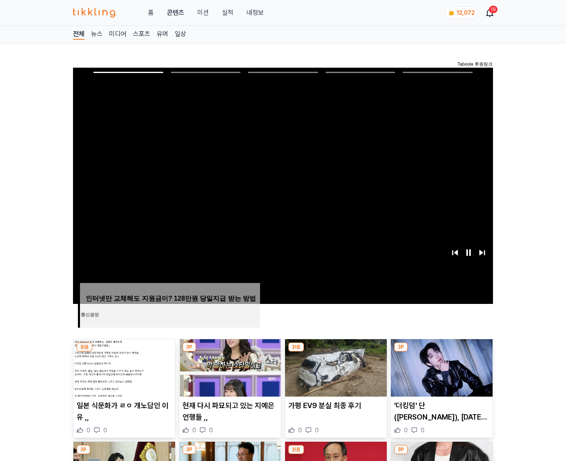
click at [441, 352] on img at bounding box center [442, 367] width 102 height 57
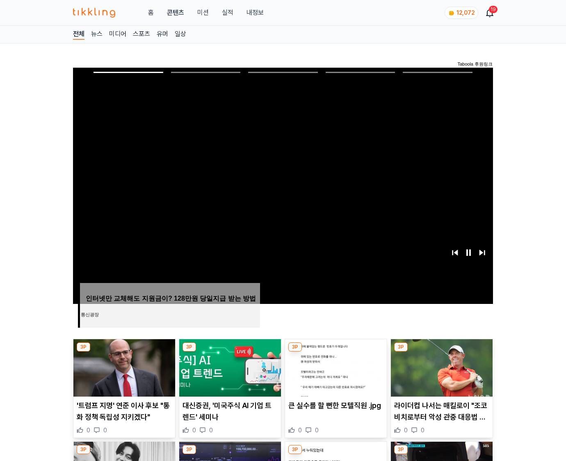
click at [441, 352] on img at bounding box center [442, 367] width 102 height 57
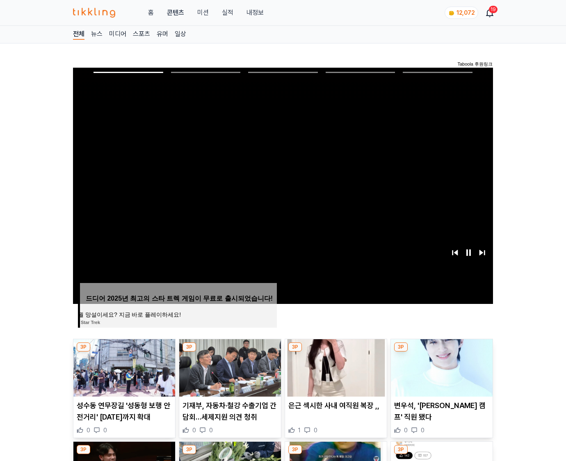
click at [441, 352] on img at bounding box center [442, 367] width 102 height 57
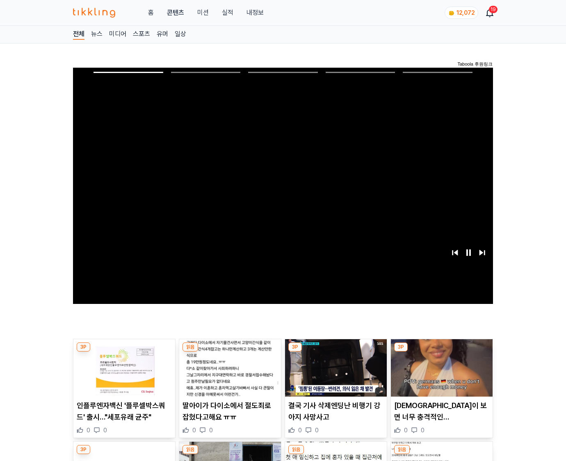
click at [441, 352] on img at bounding box center [442, 367] width 102 height 57
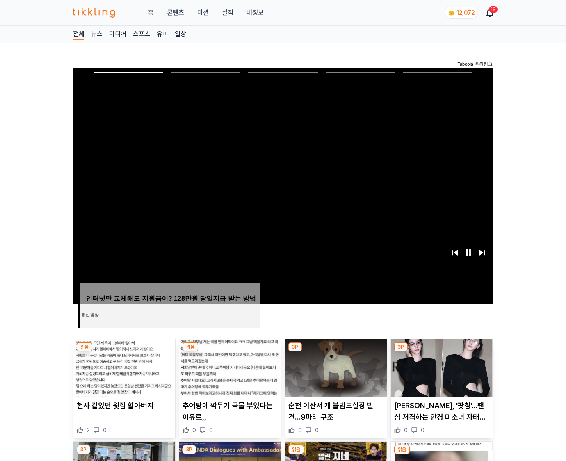
click at [441, 352] on img at bounding box center [442, 367] width 102 height 57
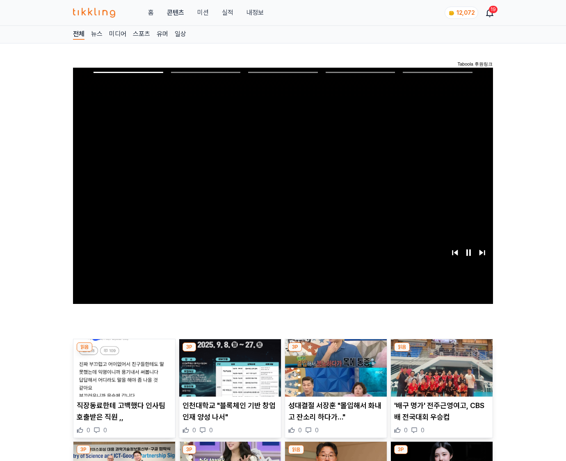
click at [441, 352] on img at bounding box center [442, 367] width 102 height 57
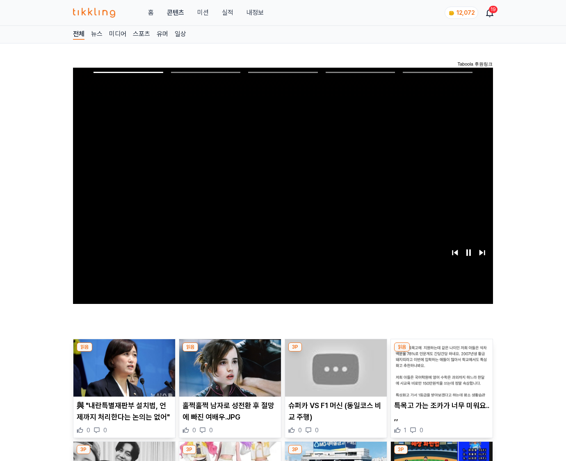
click at [441, 352] on img at bounding box center [442, 367] width 102 height 57
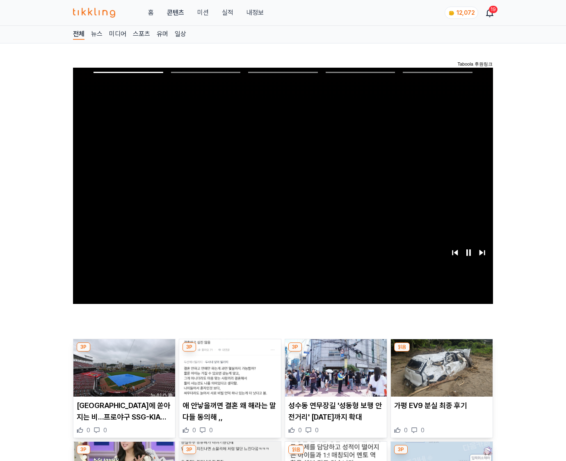
click at [441, 352] on img at bounding box center [442, 367] width 102 height 57
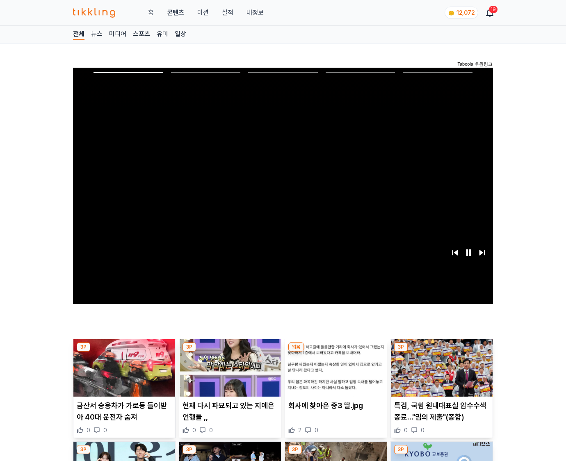
click at [441, 352] on img at bounding box center [442, 367] width 102 height 57
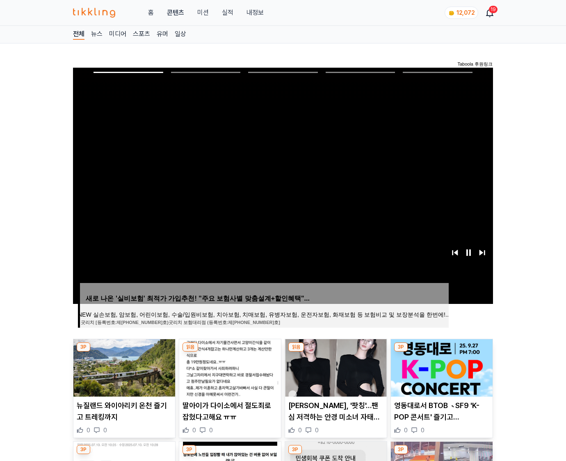
click at [441, 352] on img at bounding box center [442, 367] width 102 height 57
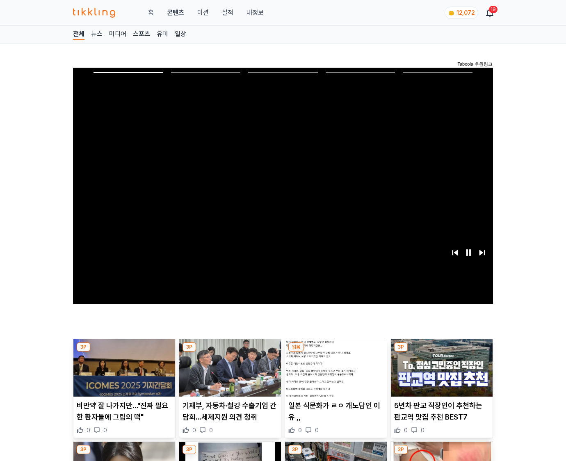
click at [441, 352] on img at bounding box center [442, 367] width 102 height 57
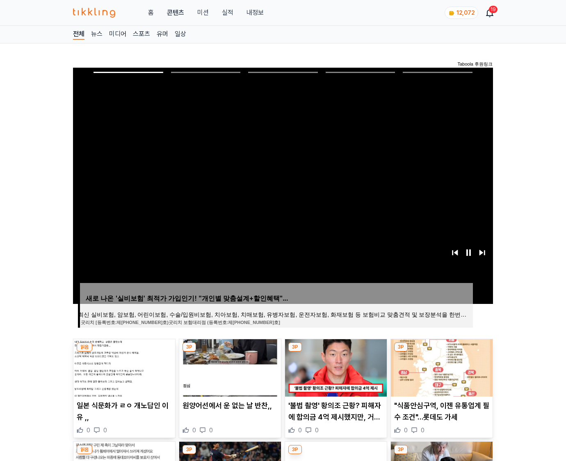
click at [441, 352] on img at bounding box center [442, 367] width 102 height 57
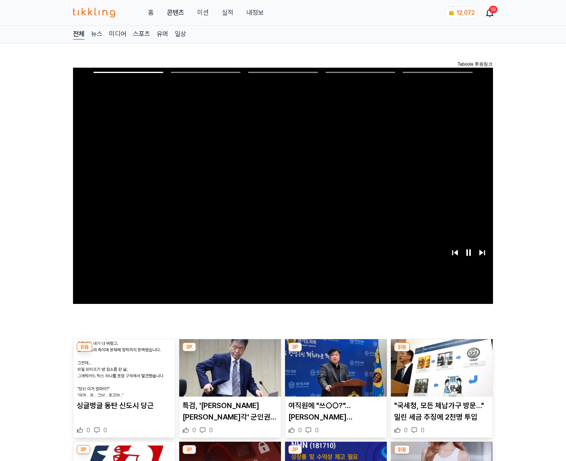
click at [441, 352] on img at bounding box center [442, 367] width 102 height 57
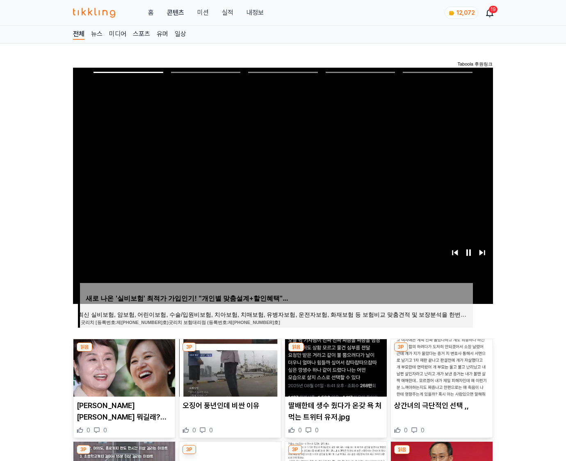
click at [441, 352] on img at bounding box center [442, 367] width 102 height 57
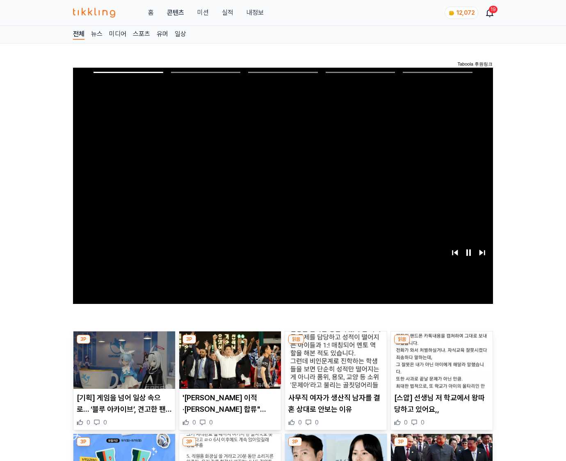
click at [441, 352] on img at bounding box center [442, 359] width 102 height 57
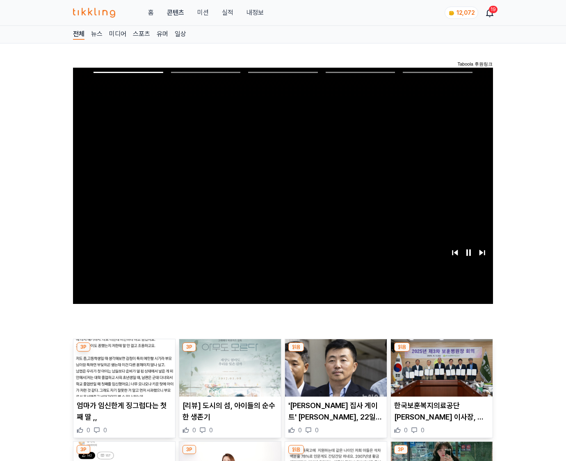
click at [441, 352] on img at bounding box center [442, 367] width 102 height 57
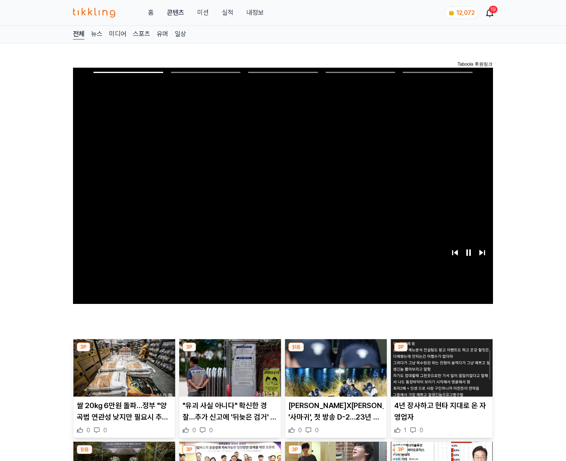
click at [441, 352] on img at bounding box center [442, 367] width 102 height 57
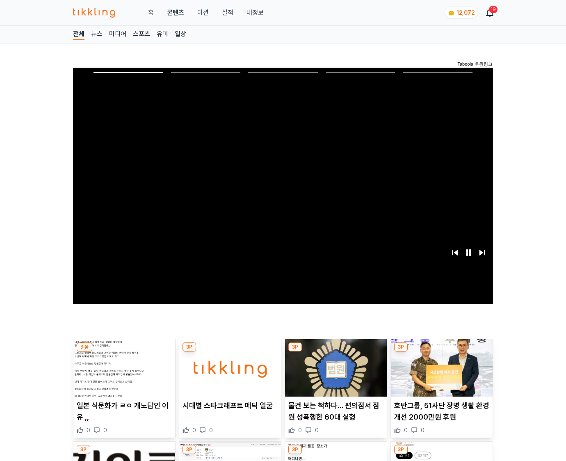
click at [441, 352] on img at bounding box center [442, 367] width 102 height 57
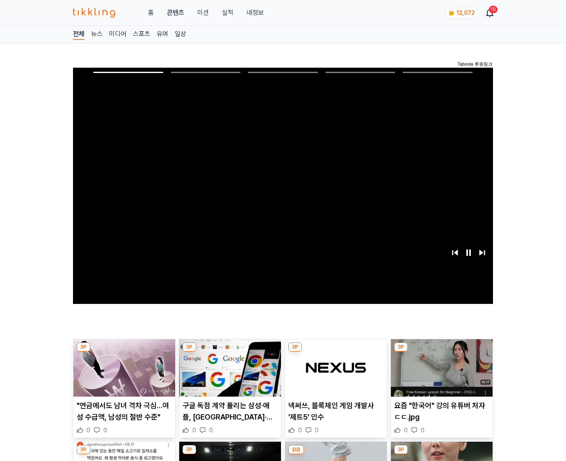
click at [441, 352] on img at bounding box center [442, 367] width 102 height 57
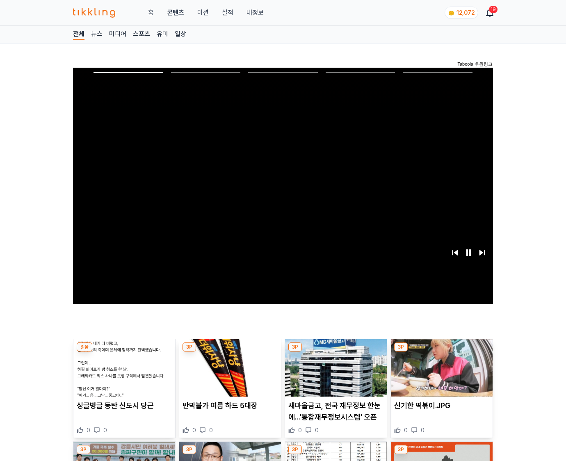
click at [441, 352] on img at bounding box center [442, 367] width 102 height 57
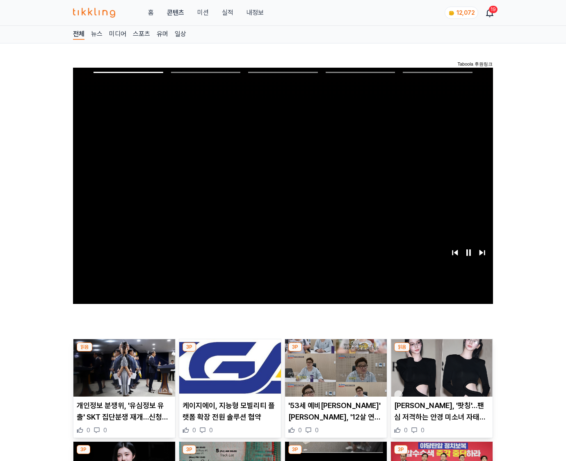
click at [441, 352] on img at bounding box center [442, 367] width 102 height 57
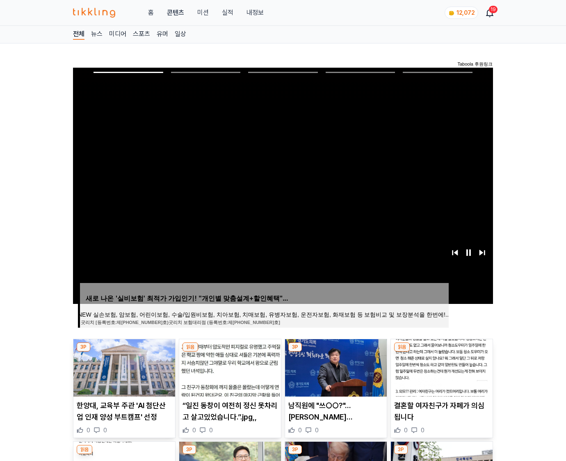
click at [441, 352] on img at bounding box center [442, 367] width 102 height 57
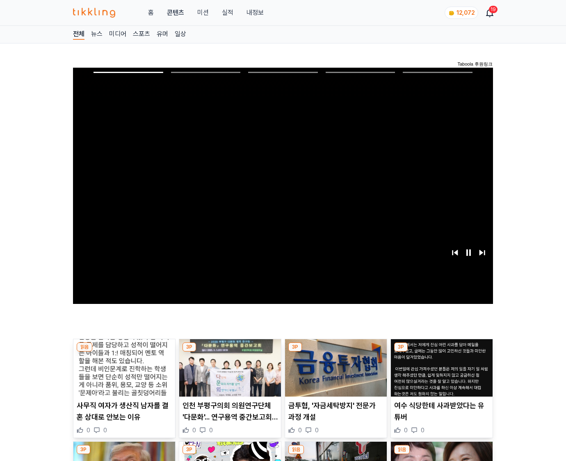
click at [441, 352] on img at bounding box center [442, 367] width 102 height 57
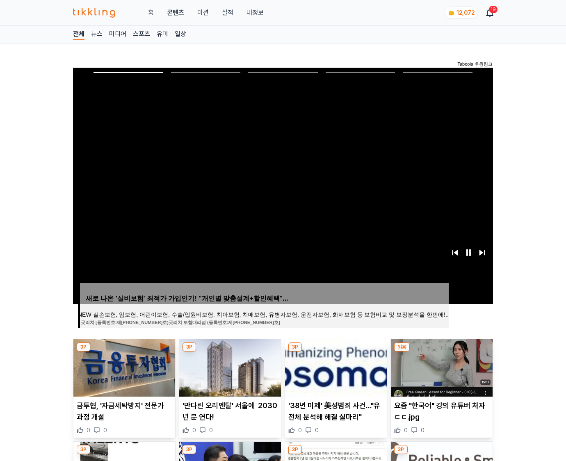
click at [441, 352] on img at bounding box center [442, 367] width 102 height 57
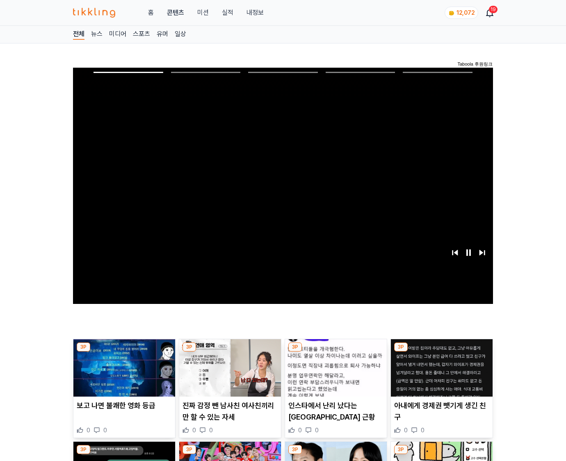
click at [441, 352] on img at bounding box center [442, 367] width 102 height 57
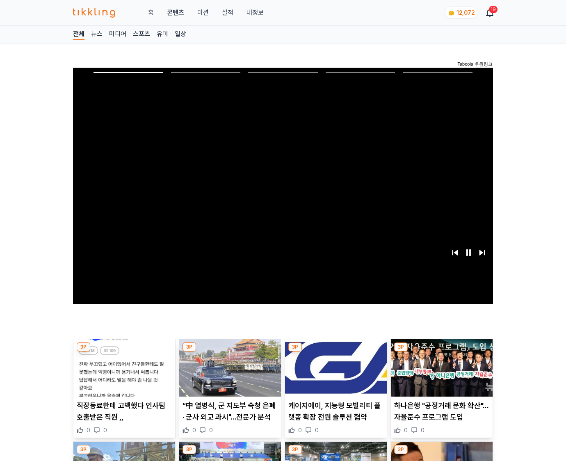
click at [441, 352] on img at bounding box center [442, 367] width 102 height 57
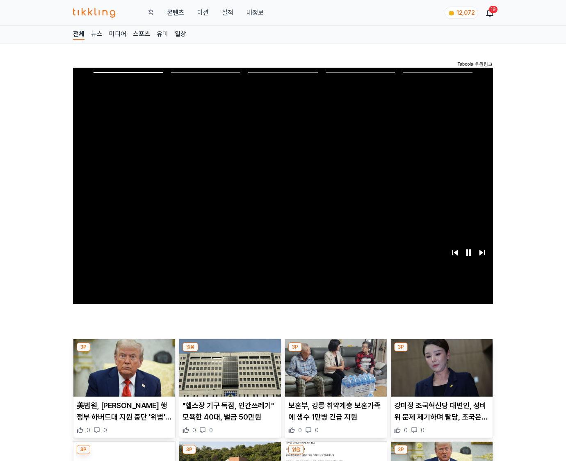
click at [441, 352] on img at bounding box center [442, 367] width 102 height 57
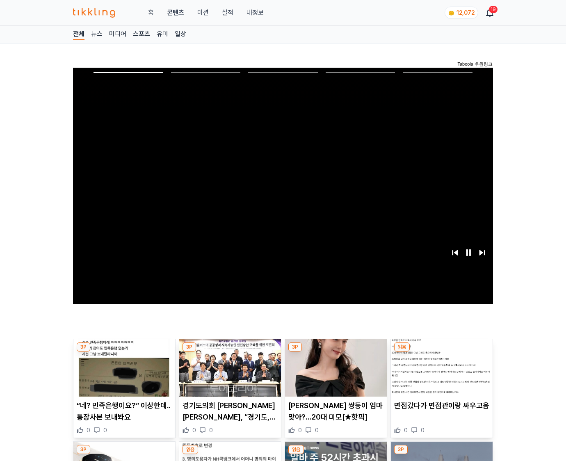
click at [441, 352] on img at bounding box center [442, 367] width 102 height 57
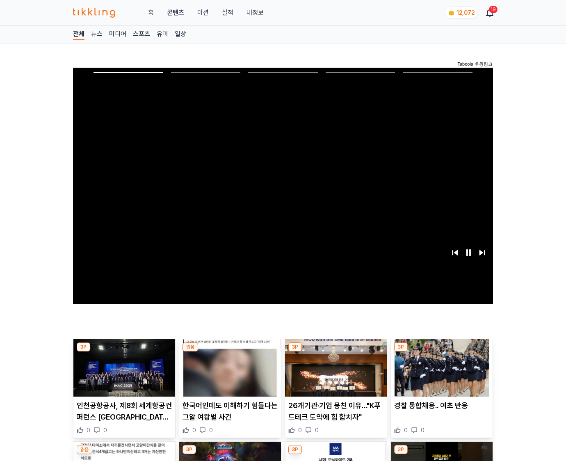
click at [441, 352] on img at bounding box center [442, 367] width 102 height 57
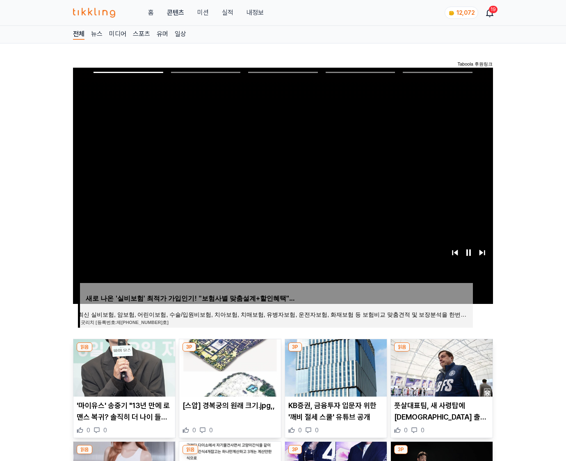
click at [441, 352] on img at bounding box center [442, 367] width 102 height 57
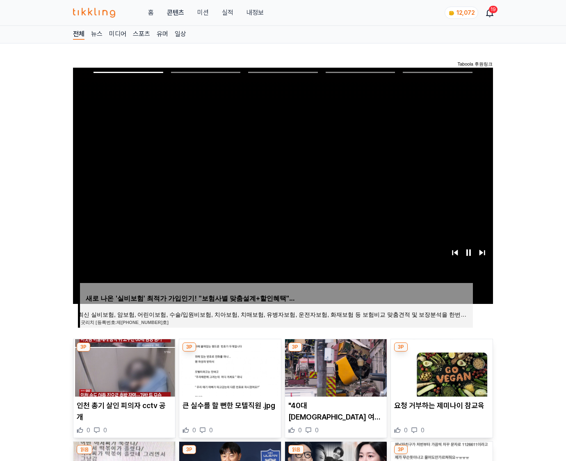
click at [441, 352] on img at bounding box center [442, 367] width 102 height 57
